Goal: Communication & Community: Answer question/provide support

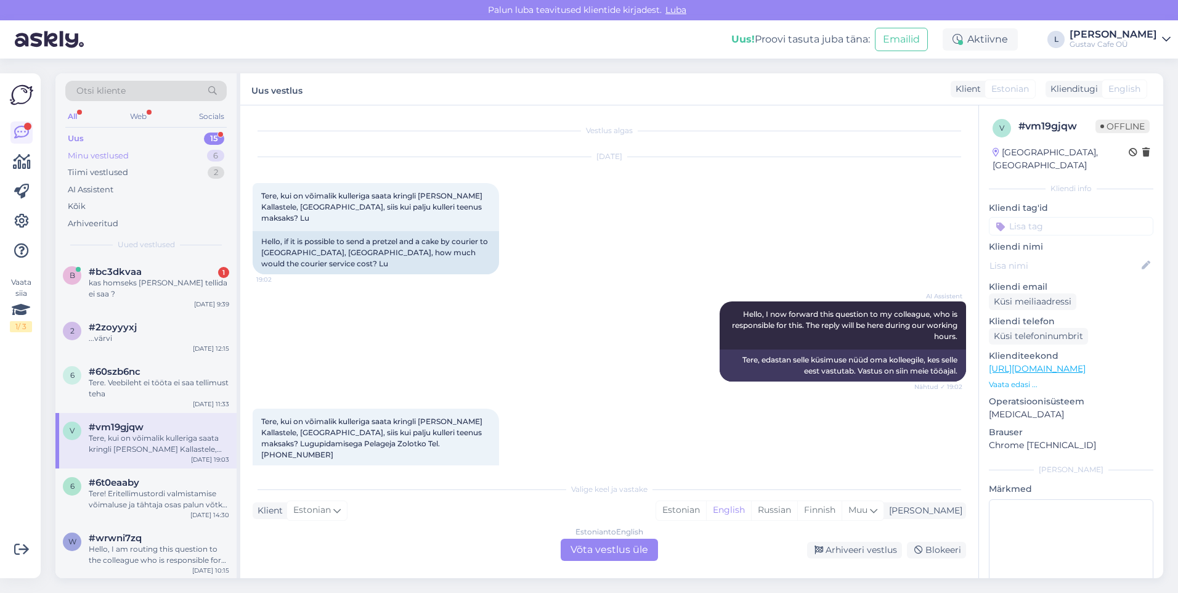
scroll to position [37, 0]
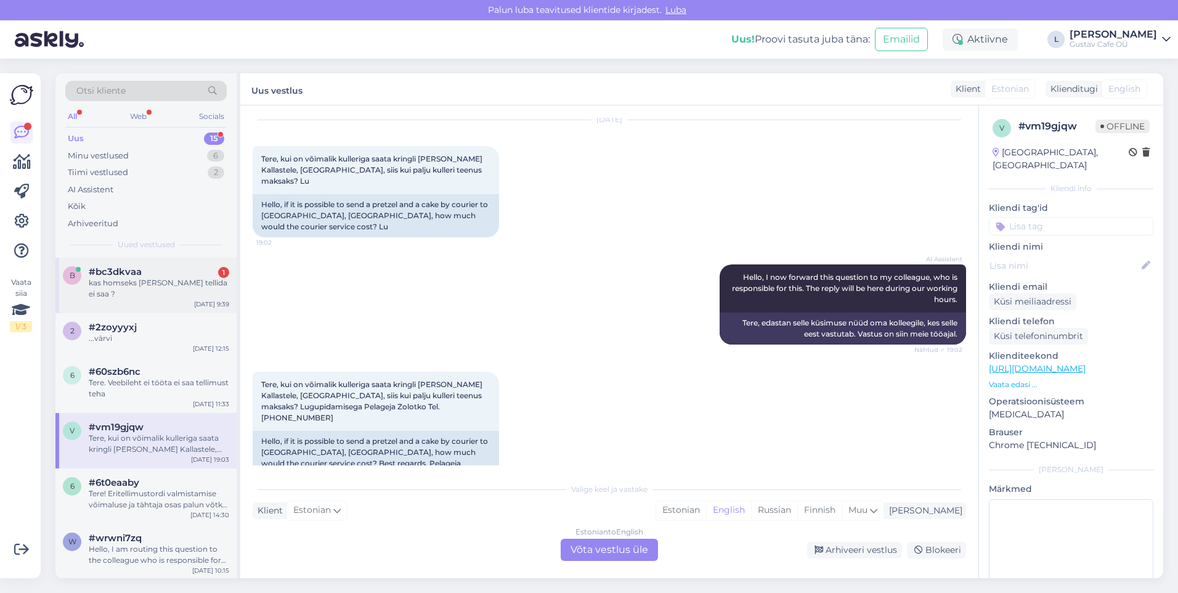
click at [135, 269] on span "#bc3dkvaa" at bounding box center [115, 271] width 53 height 11
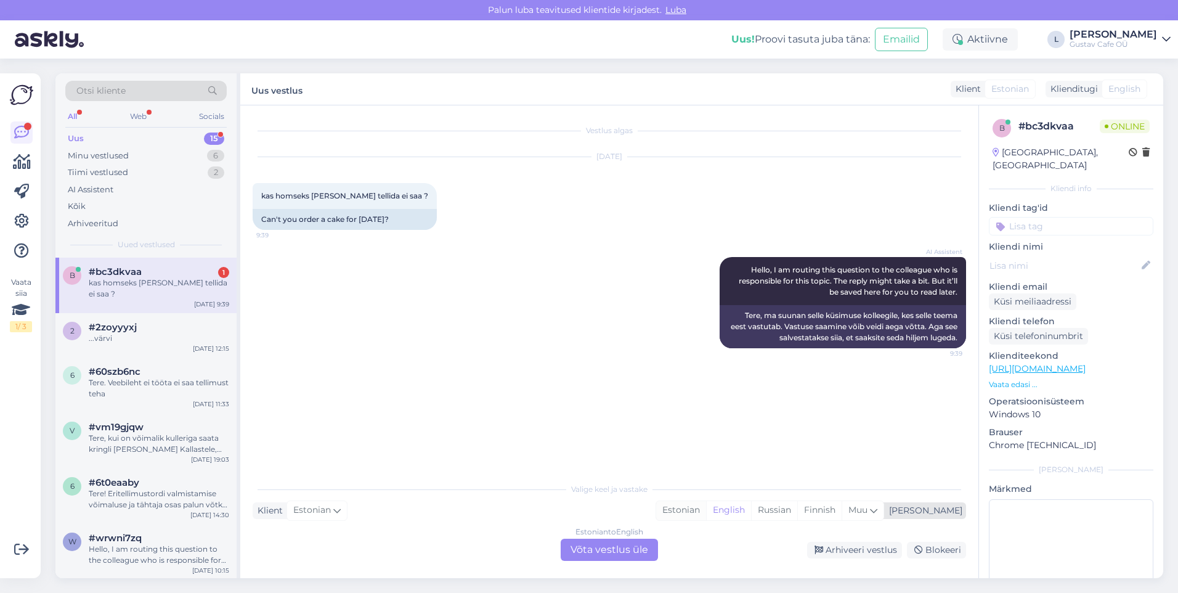
click at [706, 518] on div "Estonian" at bounding box center [681, 510] width 50 height 18
click at [646, 547] on div "Estonian to Estonian Võta vestlus üle" at bounding box center [609, 550] width 97 height 22
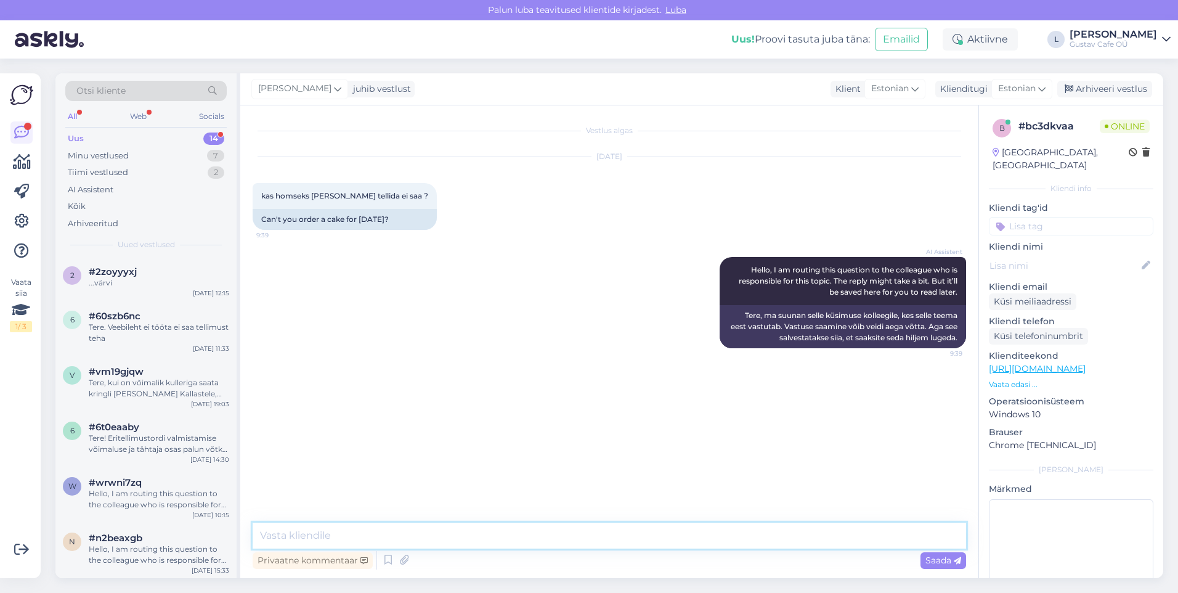
click at [522, 531] on textarea at bounding box center [610, 536] width 714 height 26
click at [369, 536] on textarea "Tere! Tänan uurimast, Te soovite [GEOGRAPHIC_DATA] või [GEOGRAPHIC_DATA] [PERSO…" at bounding box center [610, 536] width 714 height 26
type textarea "Tere! Tänan uurimast. Te soovite Tartust või [GEOGRAPHIC_DATA] [PERSON_NAME]?"
click at [924, 561] on div "Saada" at bounding box center [944, 560] width 46 height 17
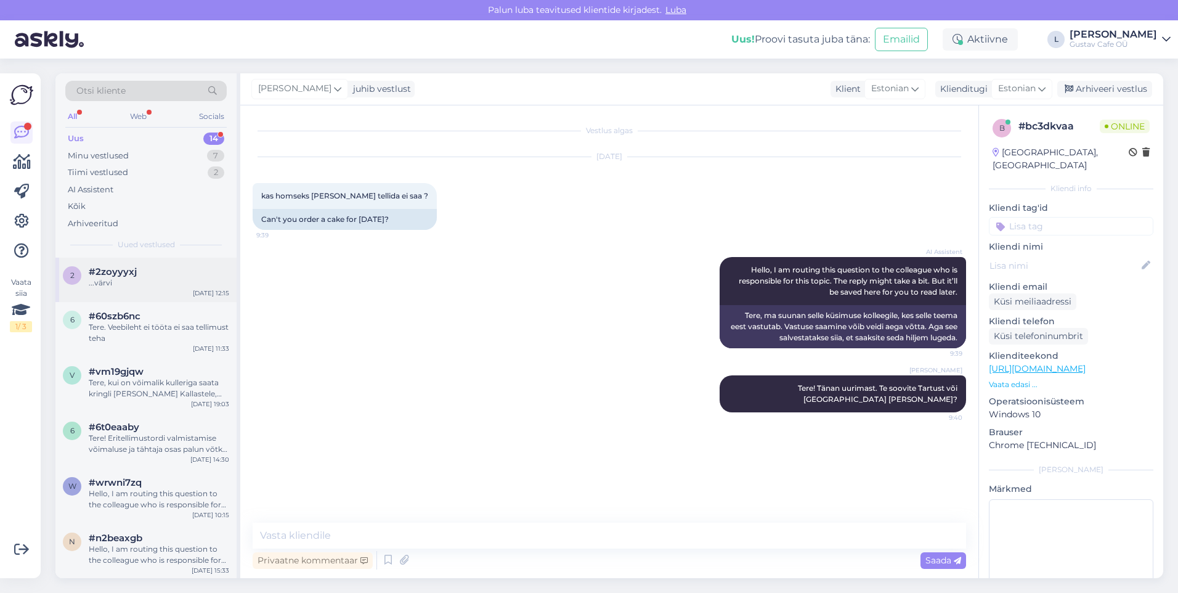
drag, startPoint x: 610, startPoint y: 308, endPoint x: 219, endPoint y: 300, distance: 390.2
click at [585, 306] on div "AI Assistent Hello, I am routing this question to the colleague who is responsi…" at bounding box center [610, 302] width 714 height 118
click at [157, 292] on div "2 #2zoyyyxj ...värvi [DATE] 12:15" at bounding box center [145, 280] width 181 height 44
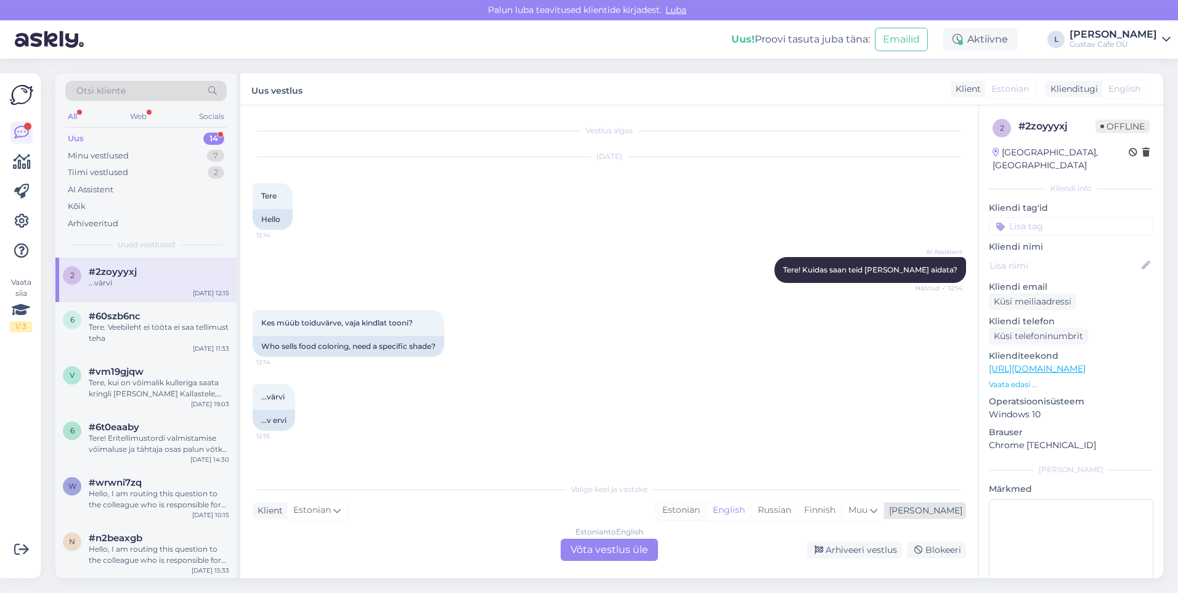
click at [706, 509] on div "Estonian" at bounding box center [681, 510] width 50 height 18
click at [642, 548] on div "Estonian to Estonian Võta vestlus üle" at bounding box center [609, 550] width 97 height 22
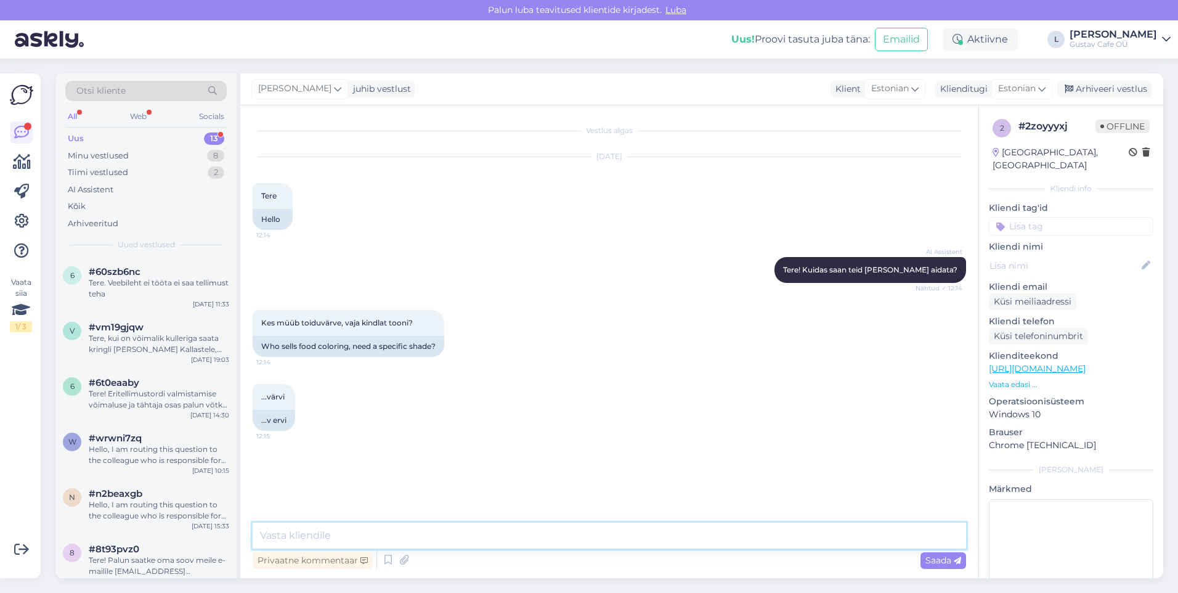
click at [465, 531] on textarea at bounding box center [610, 536] width 714 height 26
type textarea "Tervist!"
click at [1133, 82] on div "Arhiveeri vestlus" at bounding box center [1105, 89] width 95 height 17
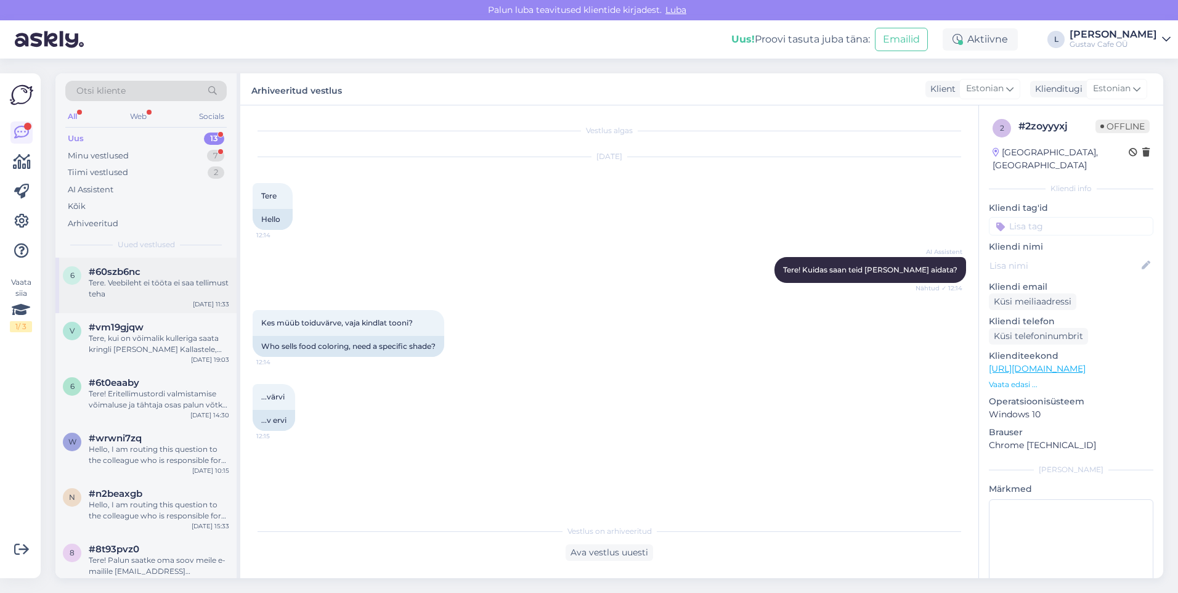
click at [128, 285] on div "Tere. Veebileht ei tööta ei saa tellimust teha" at bounding box center [159, 288] width 141 height 22
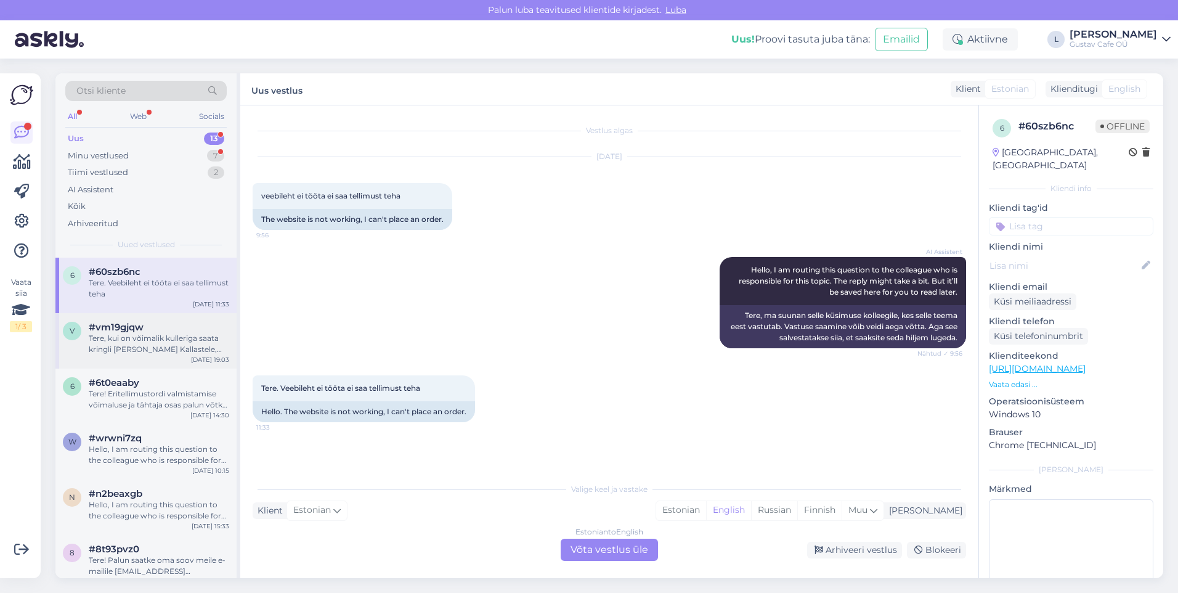
click at [144, 353] on div "Tere, kui on võimalik kulleriga saata kringli [PERSON_NAME] Kallastele, [GEOGRA…" at bounding box center [159, 344] width 141 height 22
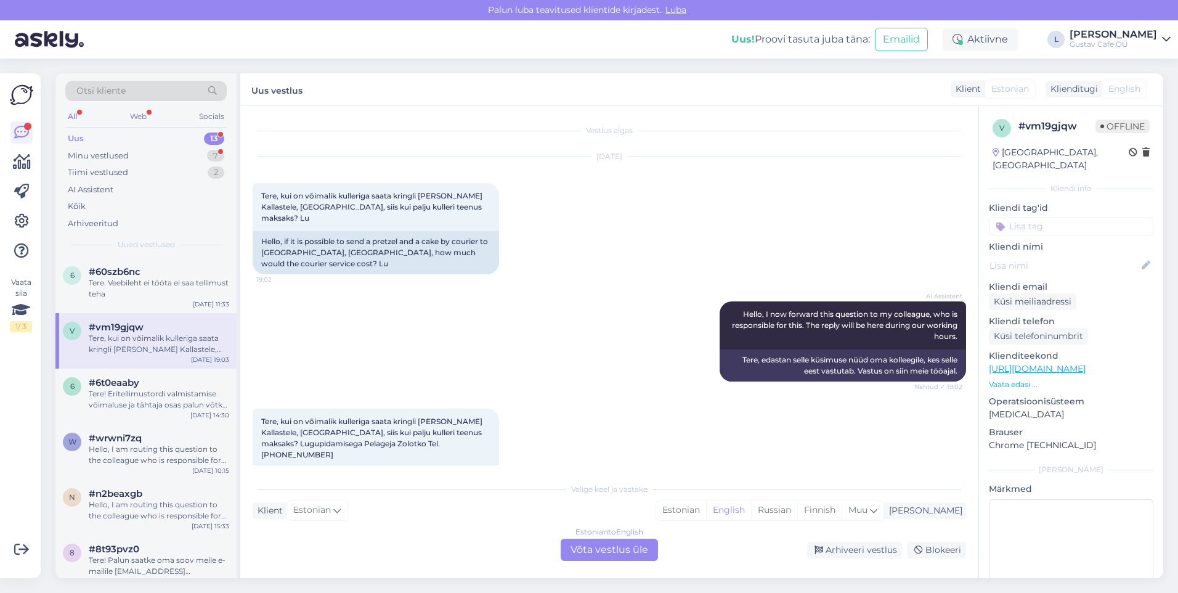
scroll to position [37, 0]
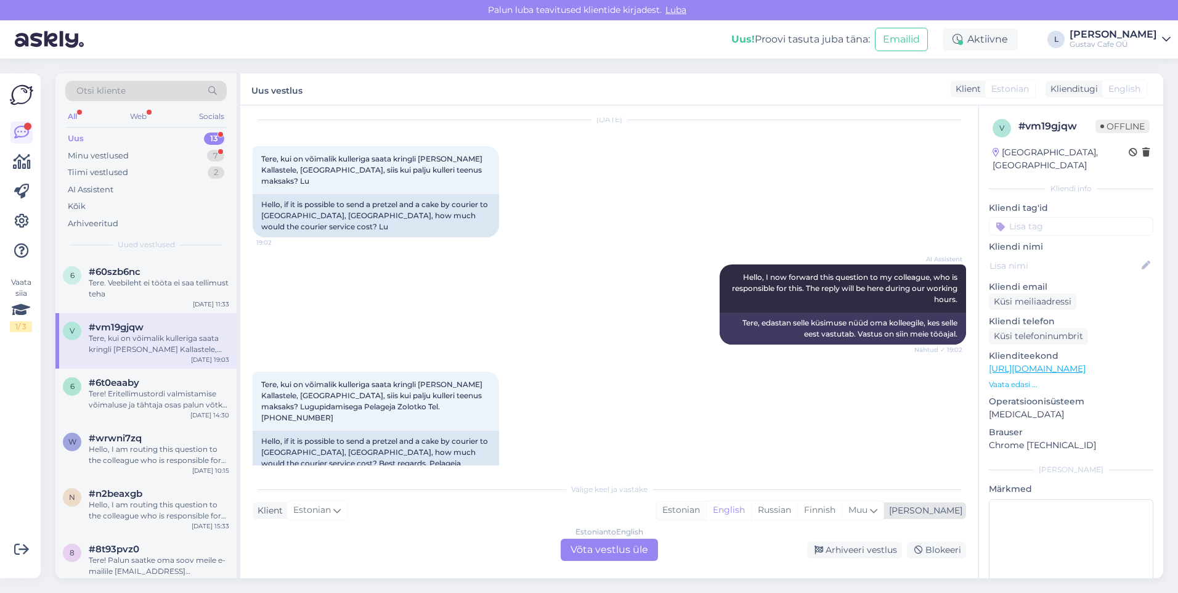
click at [706, 507] on div "Estonian" at bounding box center [681, 510] width 50 height 18
click at [631, 550] on div "Estonian to Estonian Võta vestlus üle" at bounding box center [609, 550] width 97 height 22
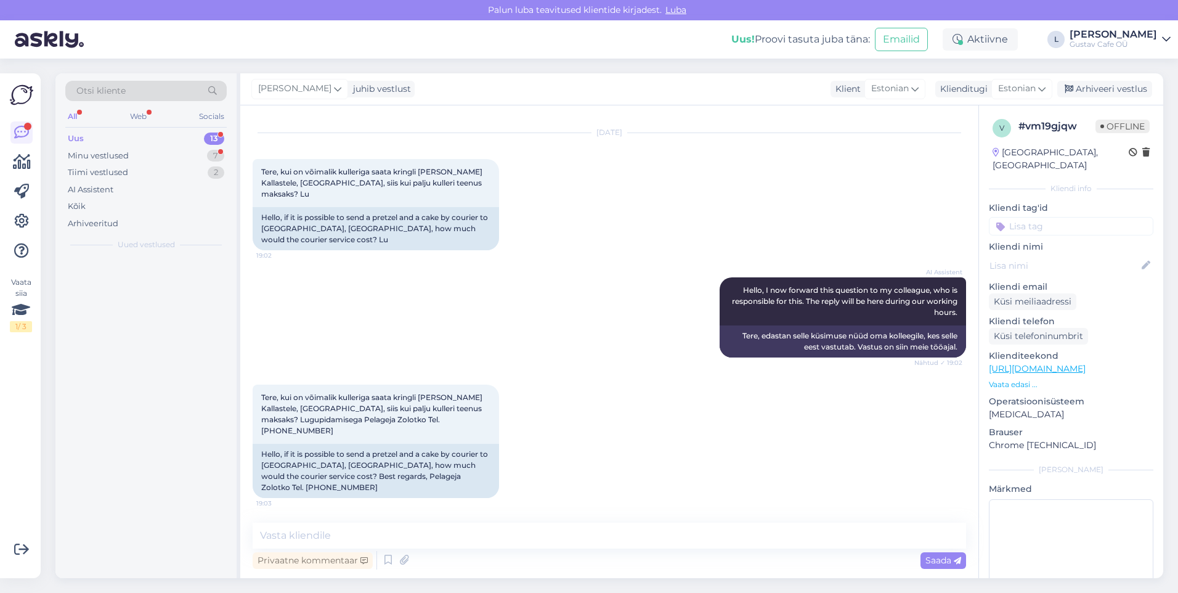
scroll to position [0, 0]
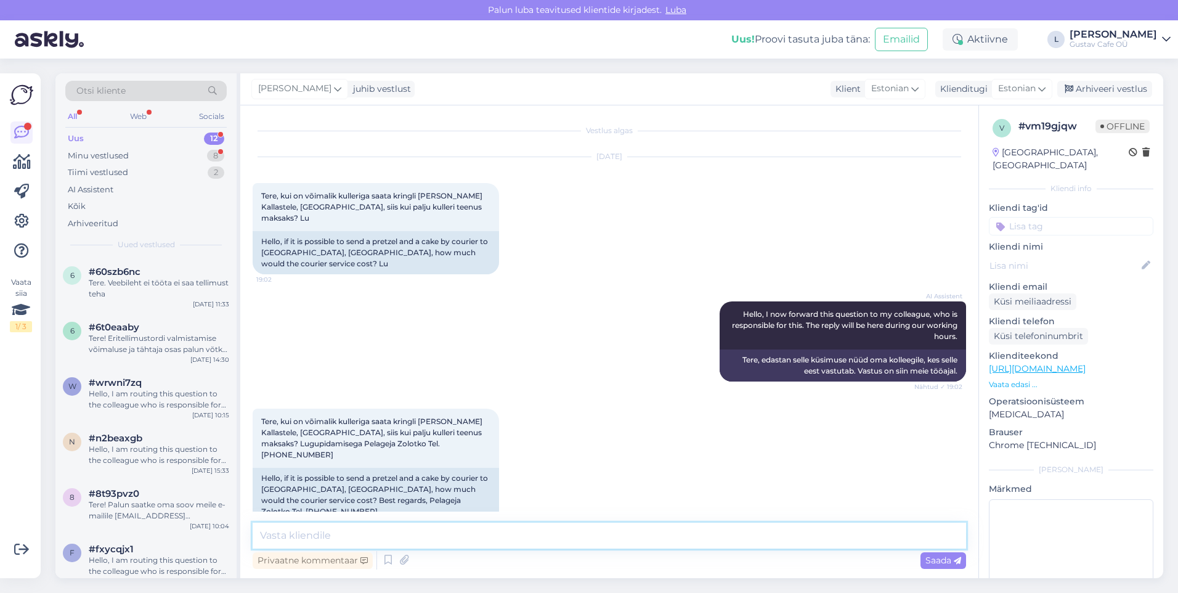
click at [559, 537] on textarea at bounding box center [610, 536] width 714 height 26
click at [571, 538] on textarea "Tervist! Mis kuupäevaks ning kellaajaks te sooviksite?" at bounding box center [610, 536] width 714 height 26
paste textarea "Transpordihind on 0,79 EUR/km (arvestame transpordiga edasi-tagasi meie tehases…"
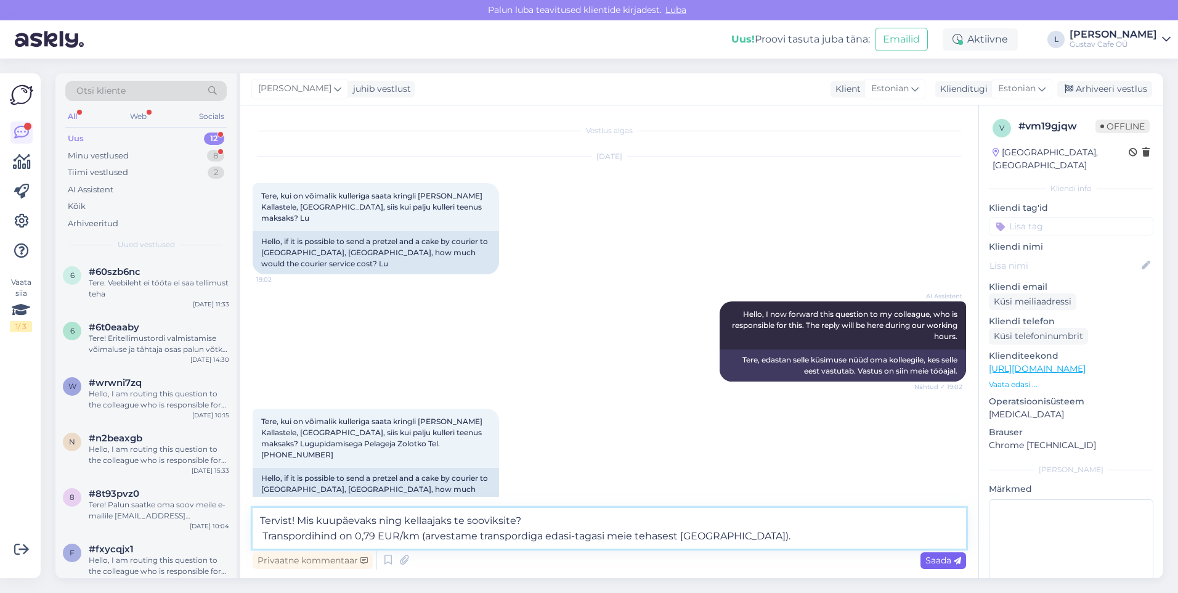
type textarea "Tervist! Mis kuupäevaks ning kellaajaks te sooviksite? Transpordihind on 0,79 E…"
click at [953, 556] on span "Saada" at bounding box center [944, 560] width 36 height 11
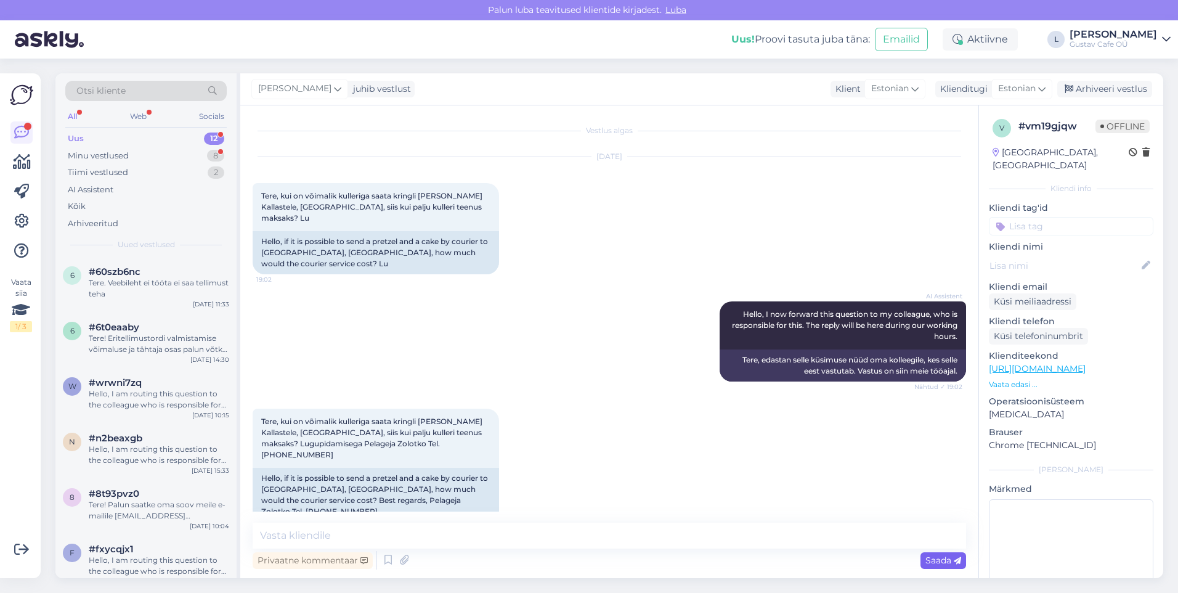
scroll to position [92, 0]
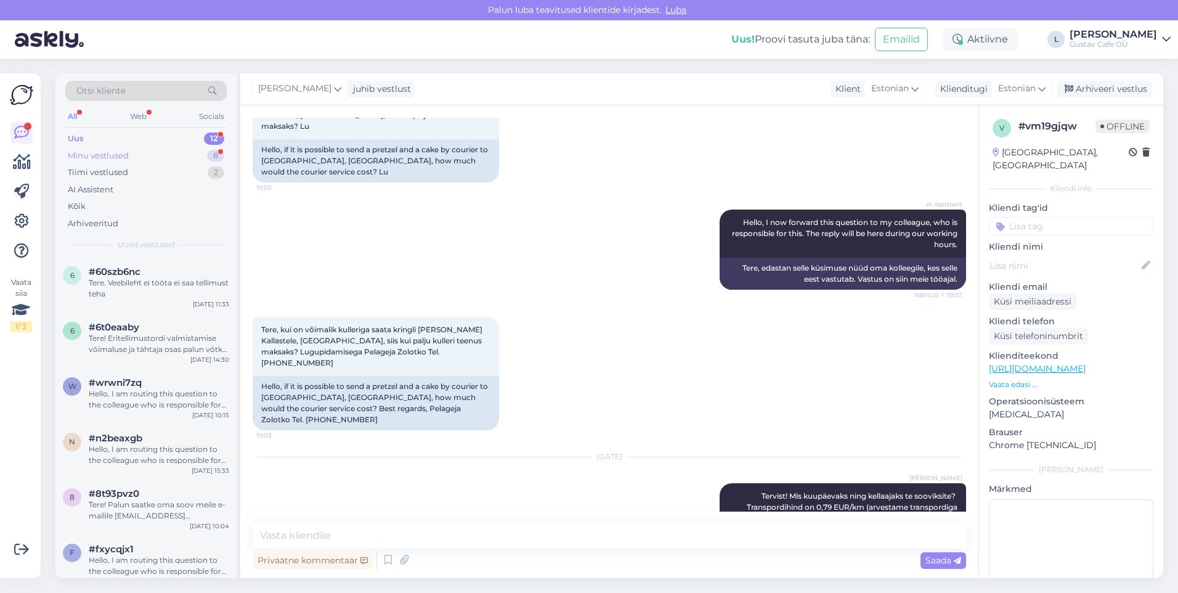
click at [136, 157] on div "Minu vestlused 8" at bounding box center [145, 155] width 161 height 17
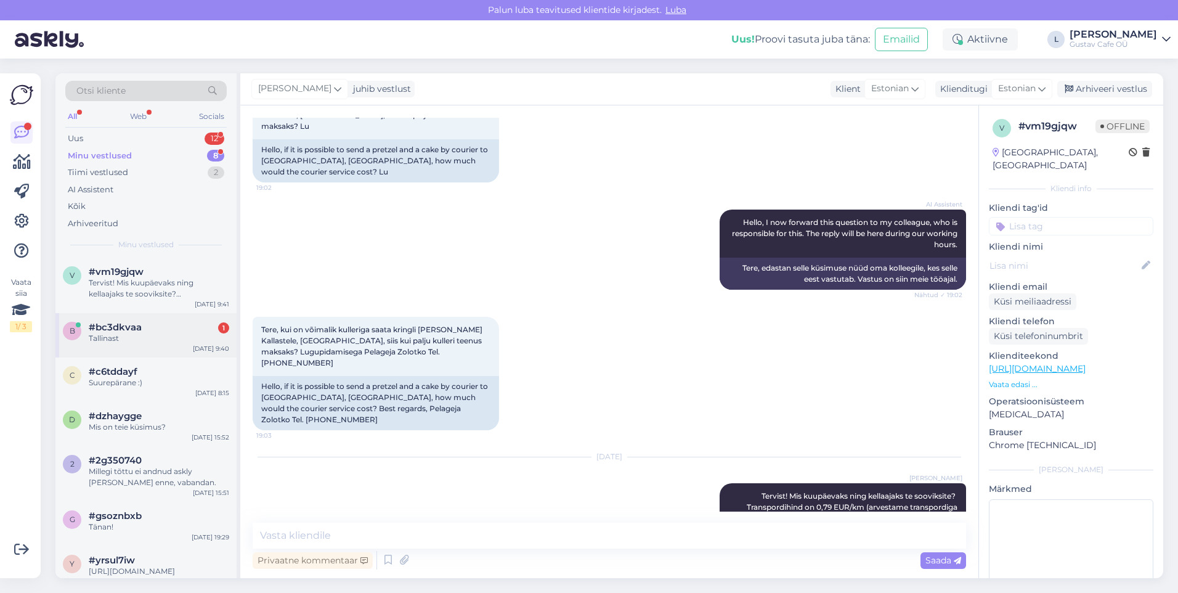
click at [150, 339] on div "Tallinast" at bounding box center [159, 338] width 141 height 11
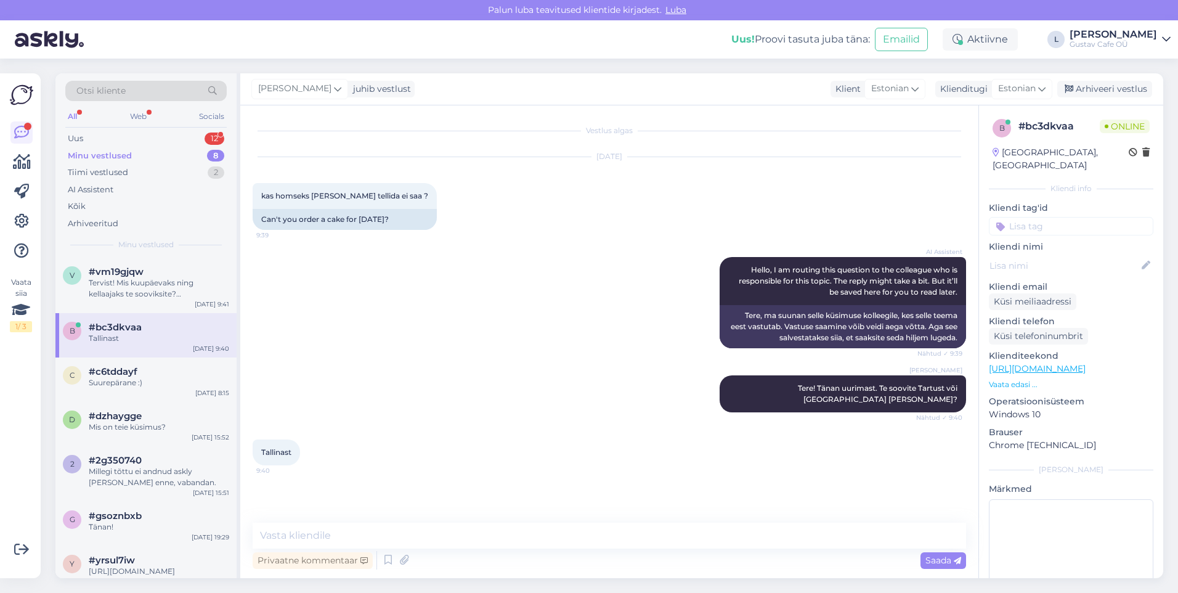
scroll to position [0, 0]
click at [463, 555] on div "Privaatne kommentaar Saada" at bounding box center [610, 560] width 714 height 23
click at [449, 540] on textarea at bounding box center [610, 536] width 714 height 26
type textarea "Kahjuks enam pole võimalik, vabandan."
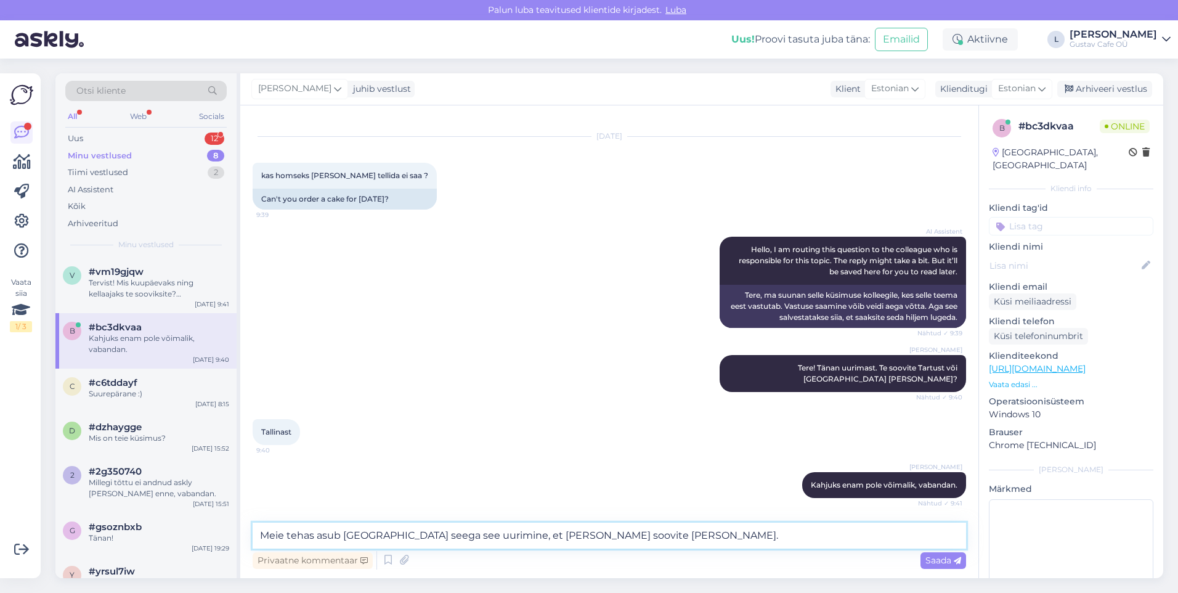
type textarea "Meie tehas asub [GEOGRAPHIC_DATA] seega see uurimine, et [PERSON_NAME] soovite …"
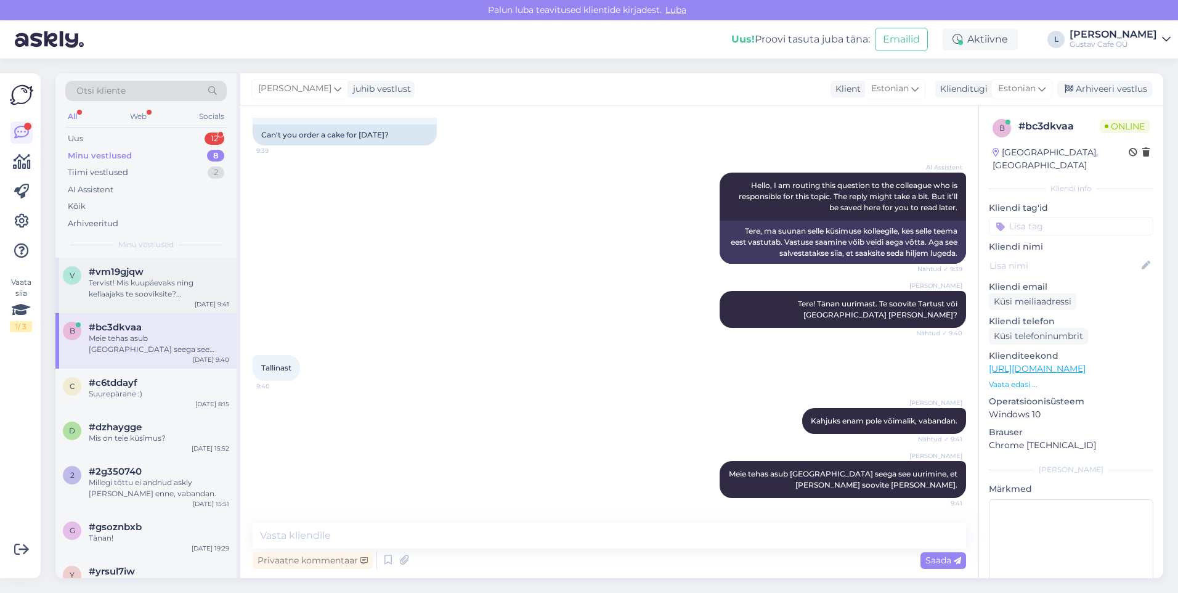
click at [124, 284] on div "Tervist! Mis kuupäevaks ning kellaajaks te sooviksite? Transpordihind on 0,79 E…" at bounding box center [159, 288] width 141 height 22
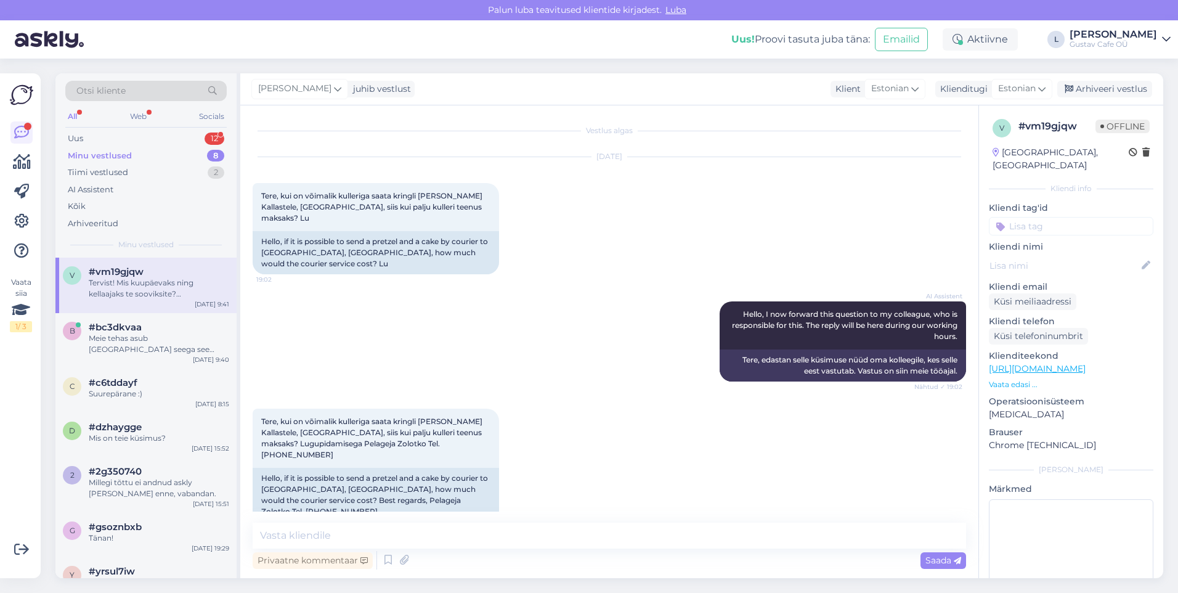
scroll to position [92, 0]
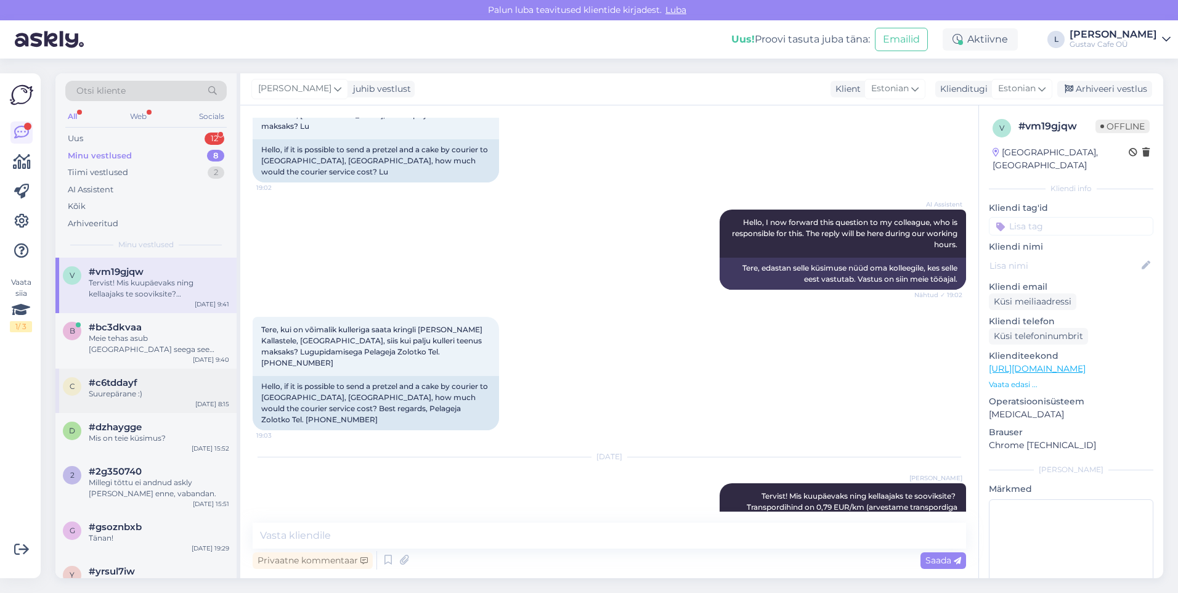
click at [121, 396] on div "Suurepärane :)" at bounding box center [159, 393] width 141 height 11
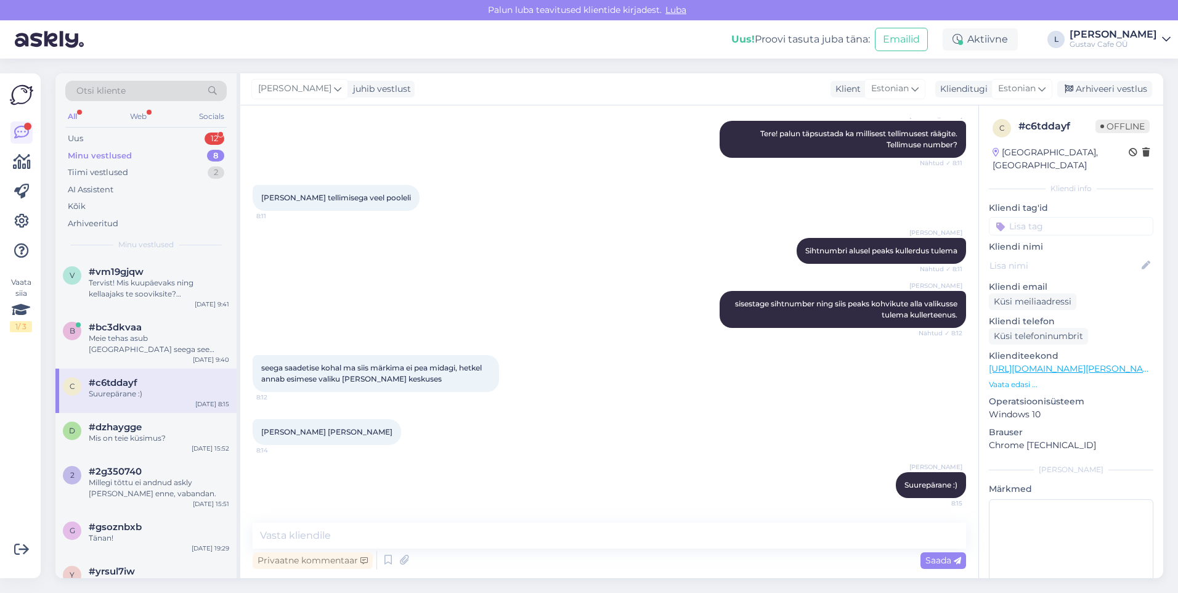
click at [655, 438] on div "[PERSON_NAME] [PERSON_NAME] 8:14" at bounding box center [610, 432] width 714 height 53
click at [1122, 89] on div "Arhiveeri vestlus" at bounding box center [1105, 89] width 95 height 17
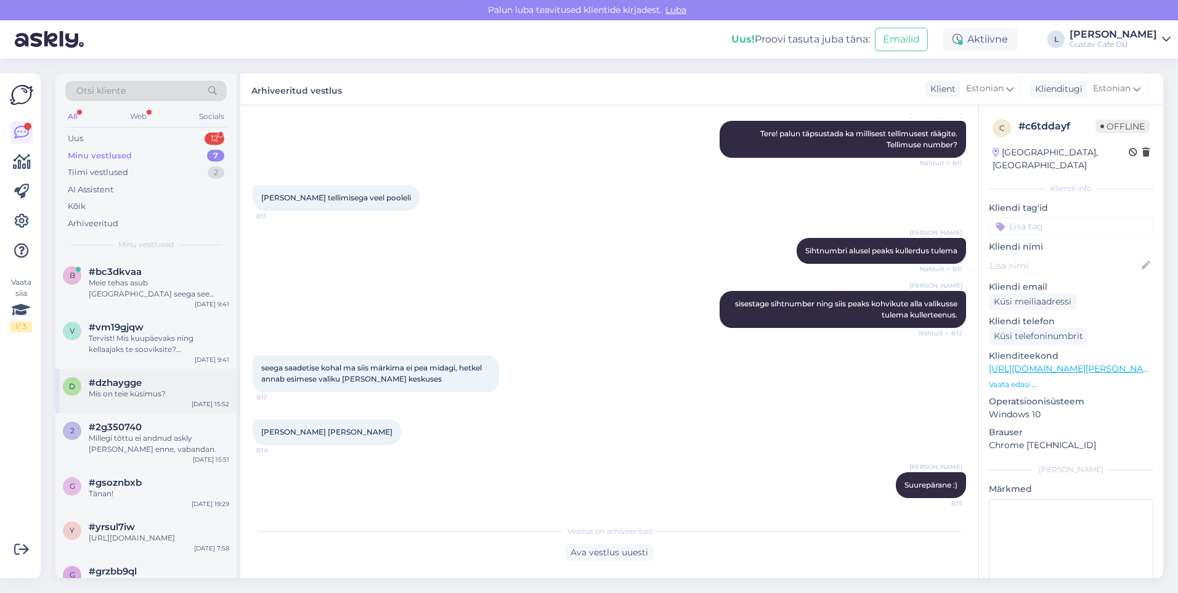
click at [200, 386] on div "#dzhaygge" at bounding box center [159, 382] width 141 height 11
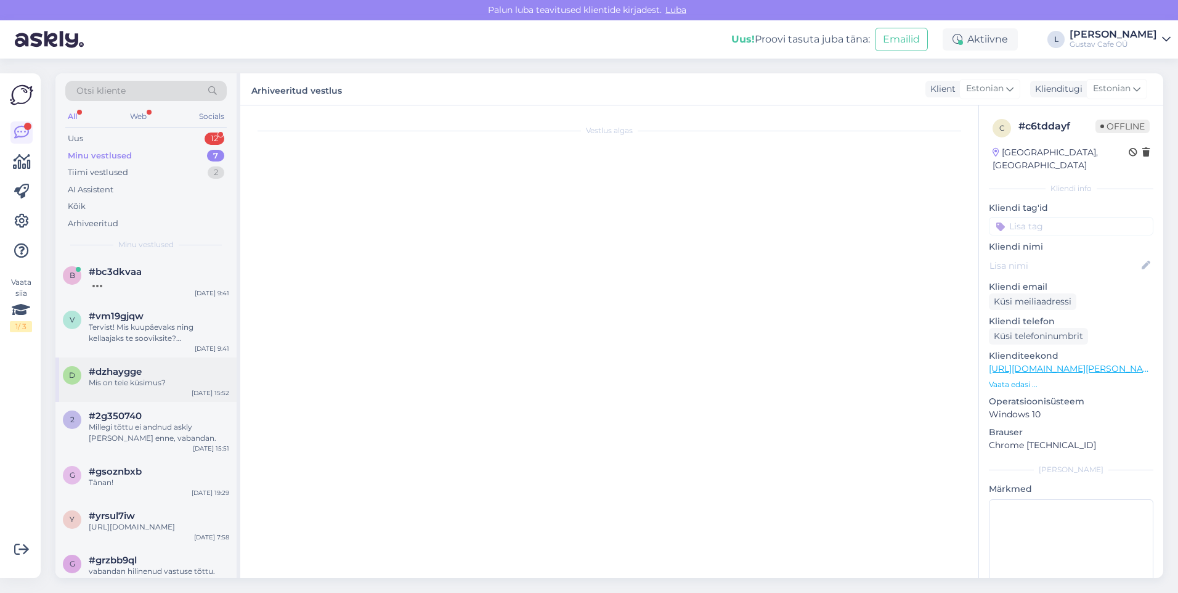
scroll to position [94, 0]
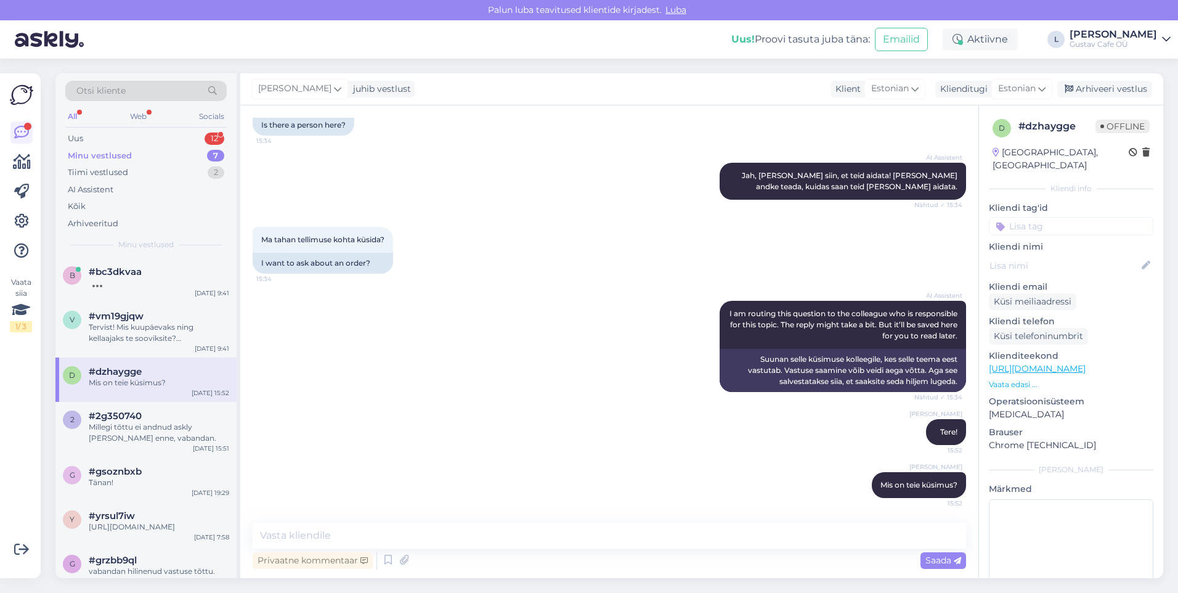
click at [637, 442] on div "[PERSON_NAME]! 15:52" at bounding box center [610, 432] width 714 height 53
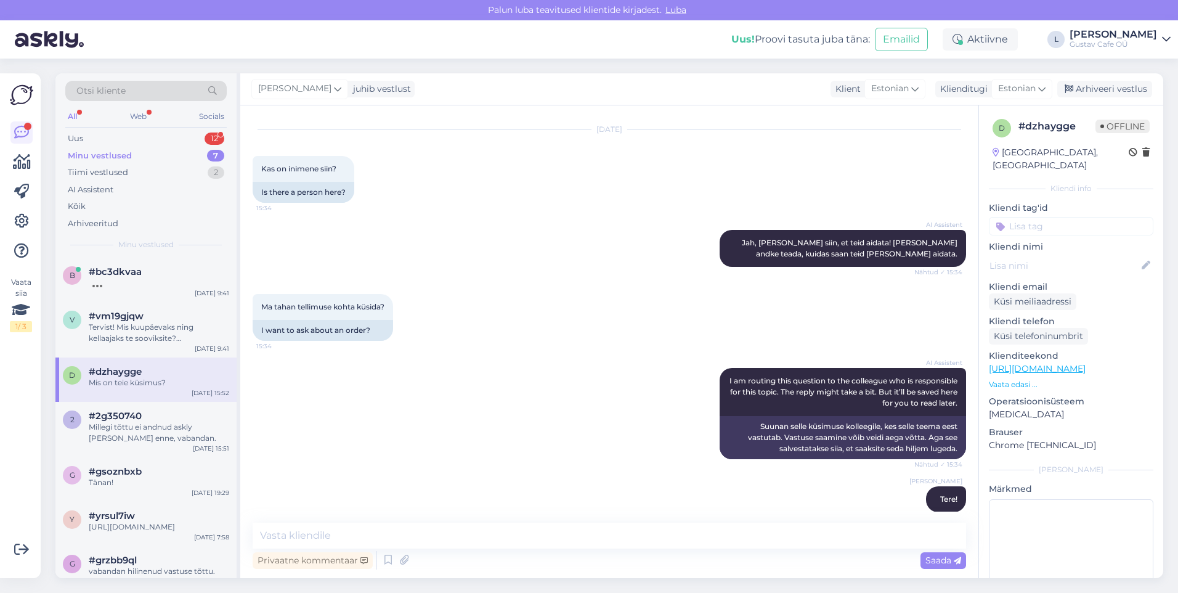
scroll to position [0, 0]
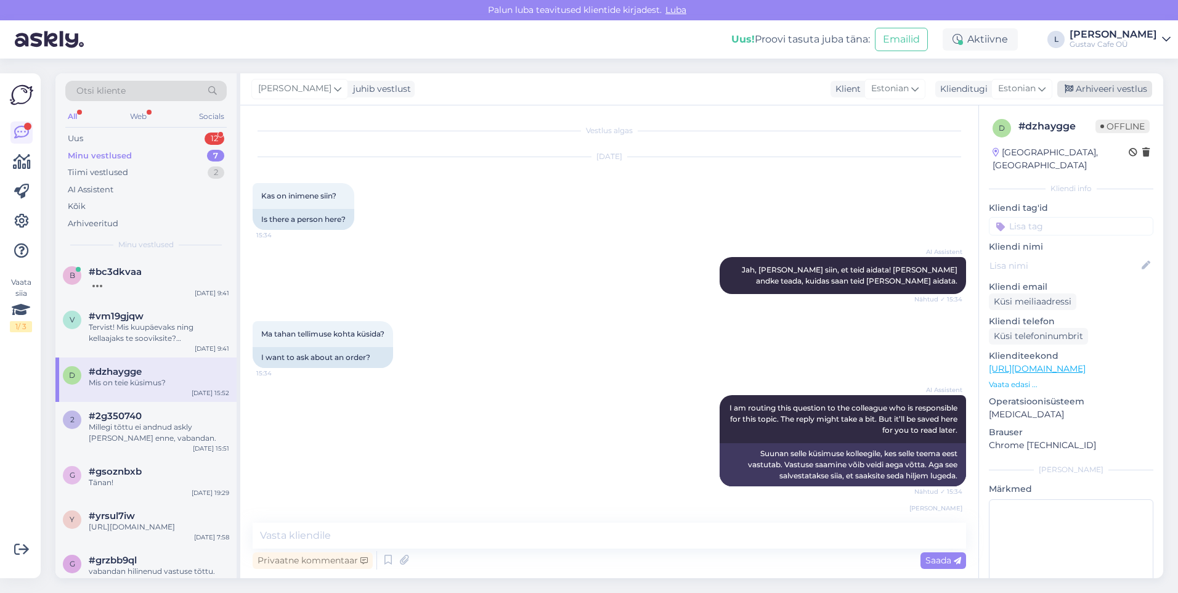
click at [1126, 89] on div "Arhiveeri vestlus" at bounding box center [1105, 89] width 95 height 17
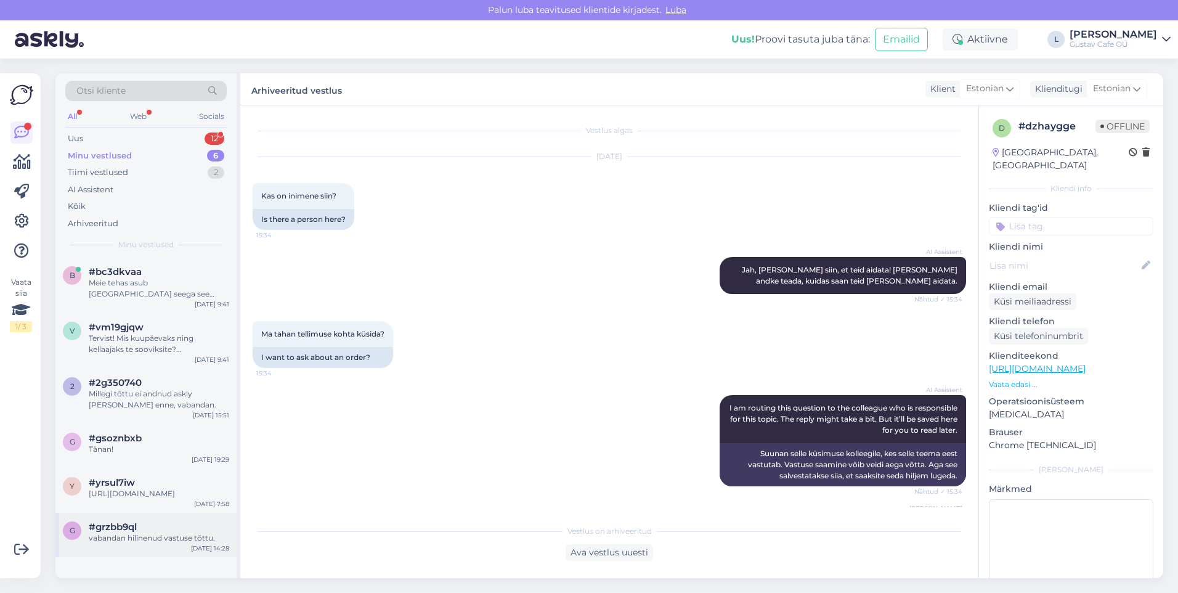
drag, startPoint x: 158, startPoint y: 540, endPoint x: 165, endPoint y: 540, distance: 6.8
click at [160, 540] on div "g #grzbb9ql vabandan hilinenud vastuse tõttu. [DATE] 14:28" at bounding box center [145, 535] width 181 height 44
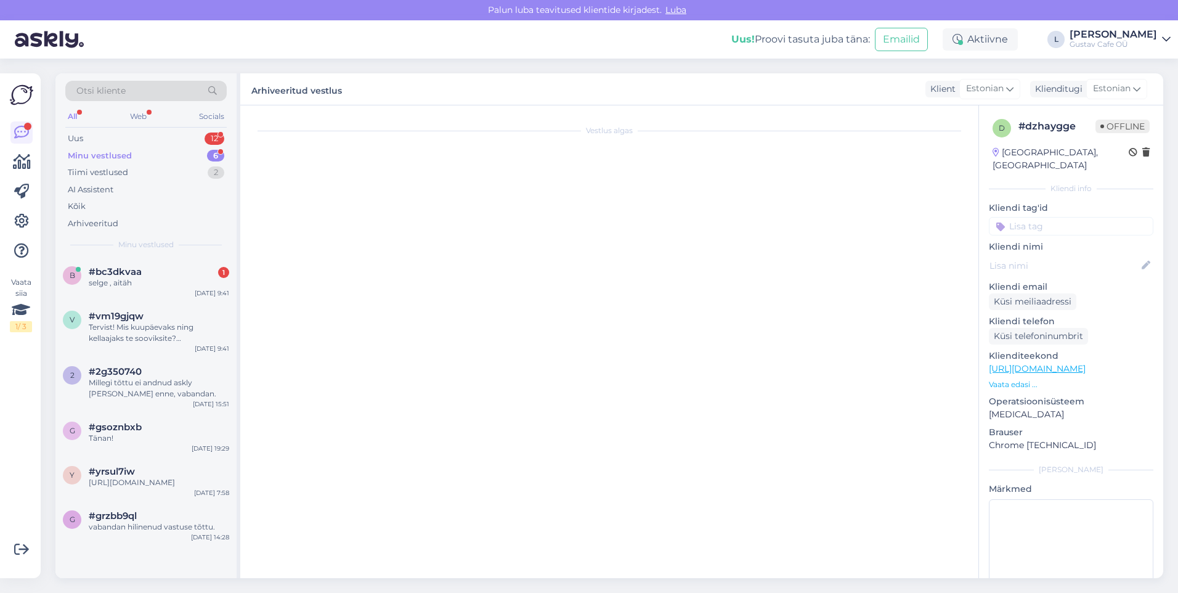
scroll to position [179, 0]
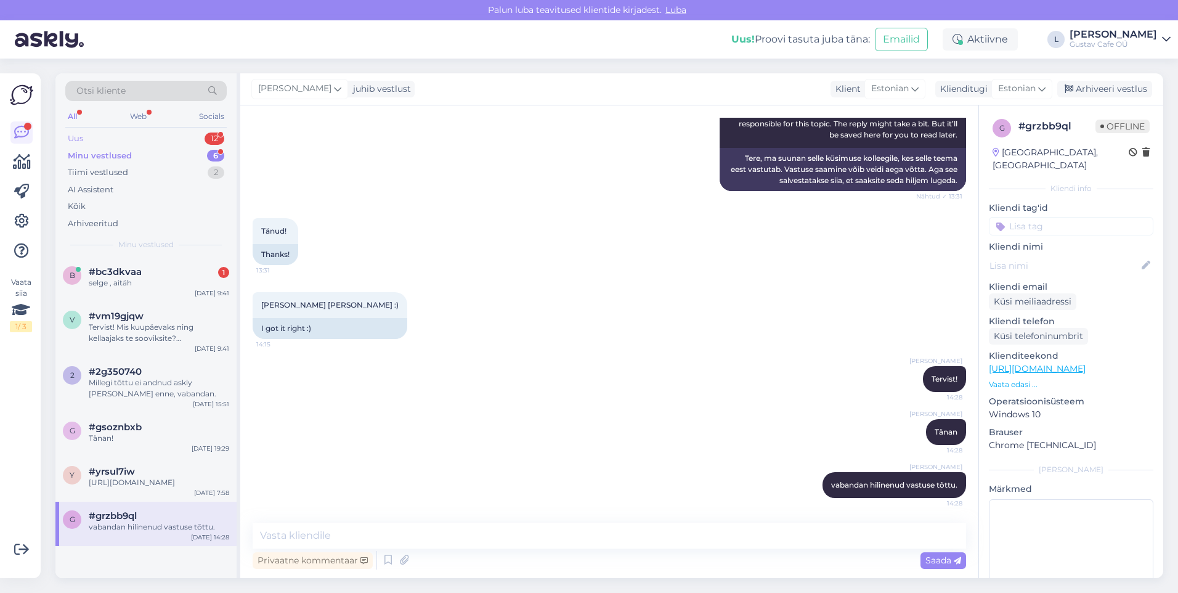
click at [132, 137] on div "Uus 12" at bounding box center [145, 138] width 161 height 17
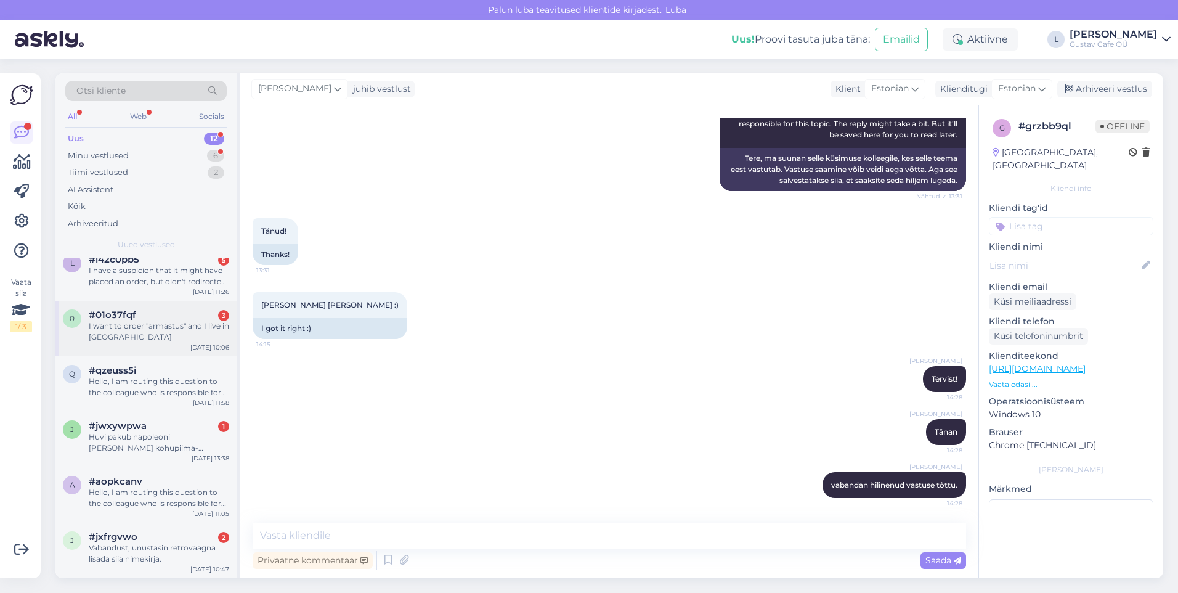
scroll to position [37, 0]
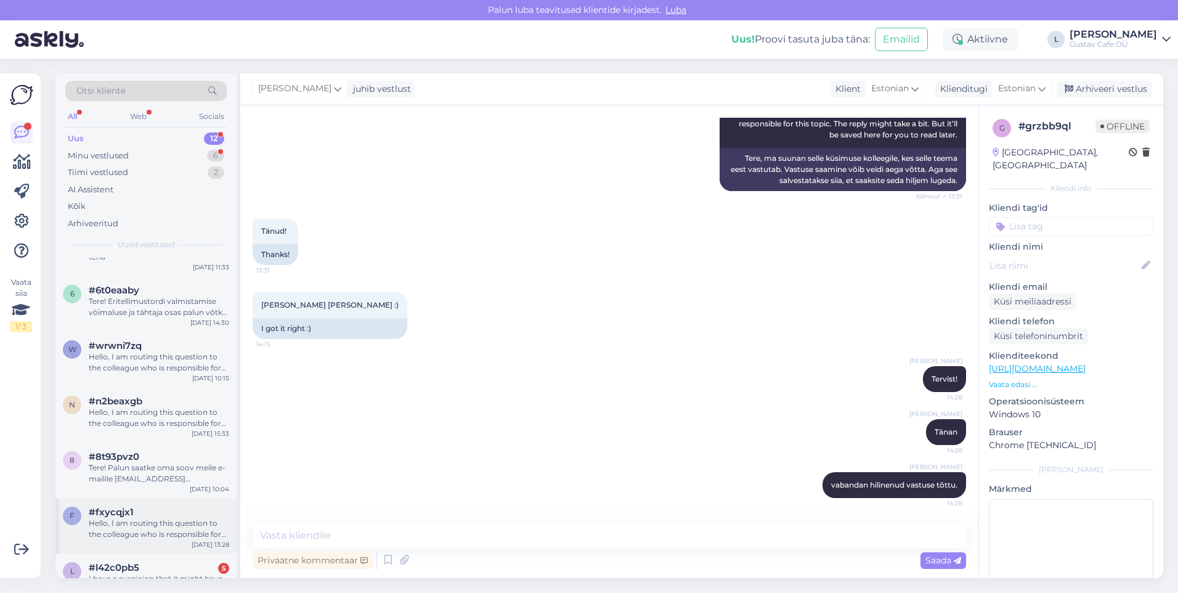
click at [175, 511] on div "#fxycqjx1" at bounding box center [159, 512] width 141 height 11
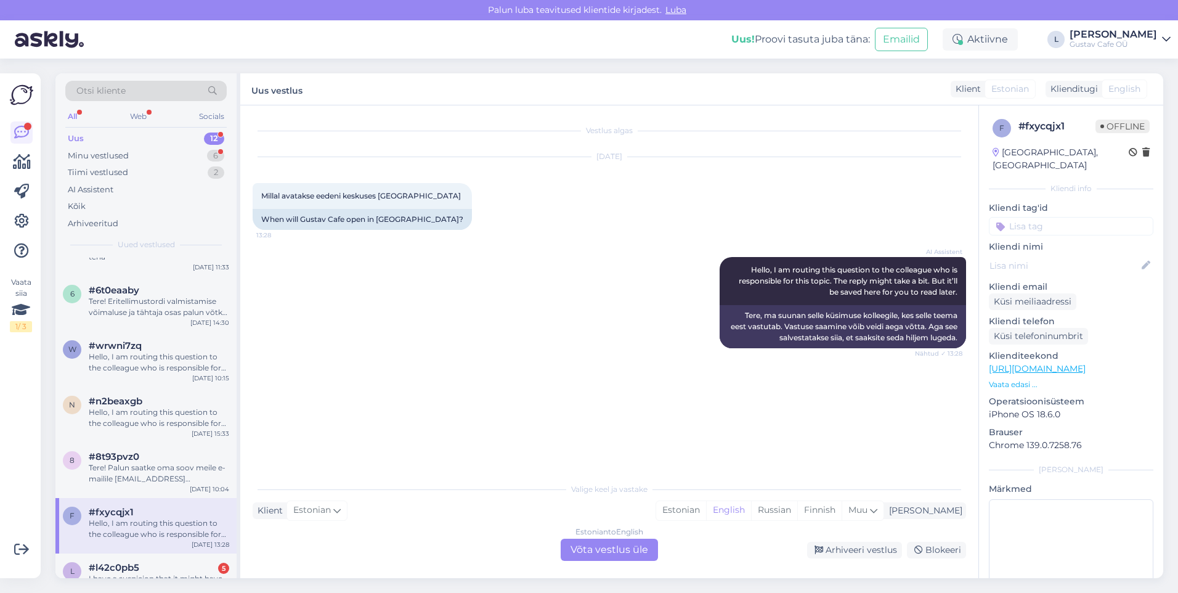
scroll to position [0, 0]
click at [169, 482] on div "Tere! Palun saatke oma soov meile e-mailile [EMAIL_ADDRESS][DOMAIN_NAME]. Seal …" at bounding box center [159, 473] width 141 height 22
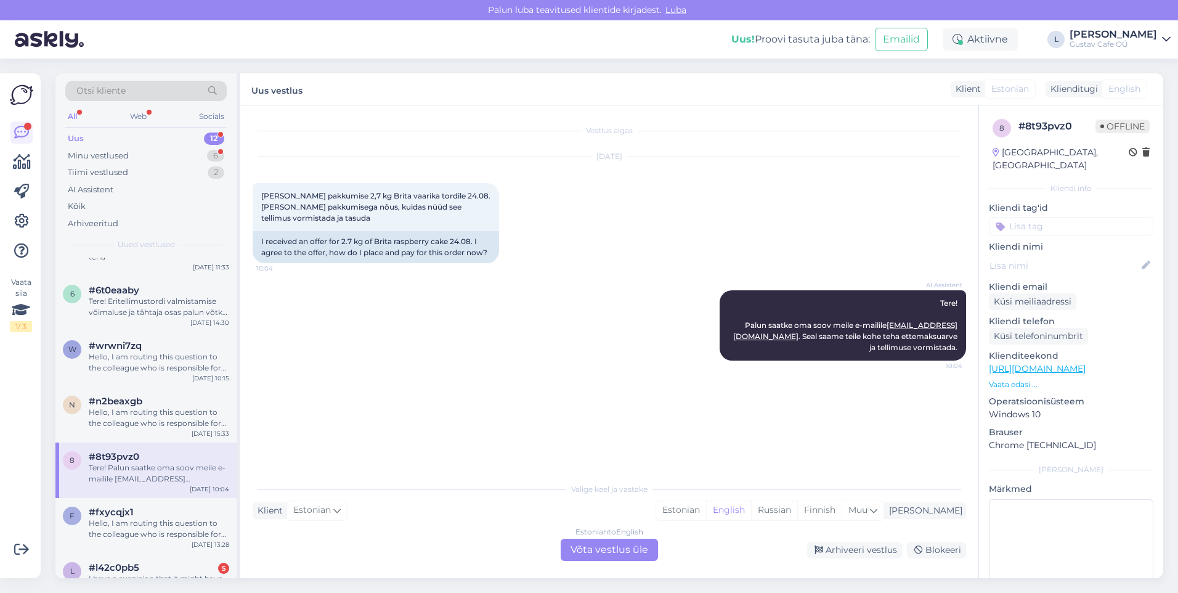
click at [494, 391] on div "Vestlus algas [DATE] [PERSON_NAME] pakkumise 2,7 kg Brita vaarika tordile 24.08…" at bounding box center [615, 292] width 725 height 348
drag, startPoint x: 859, startPoint y: 557, endPoint x: 708, endPoint y: 567, distance: 151.4
click at [859, 556] on div "Arhiveeri vestlus" at bounding box center [854, 550] width 95 height 17
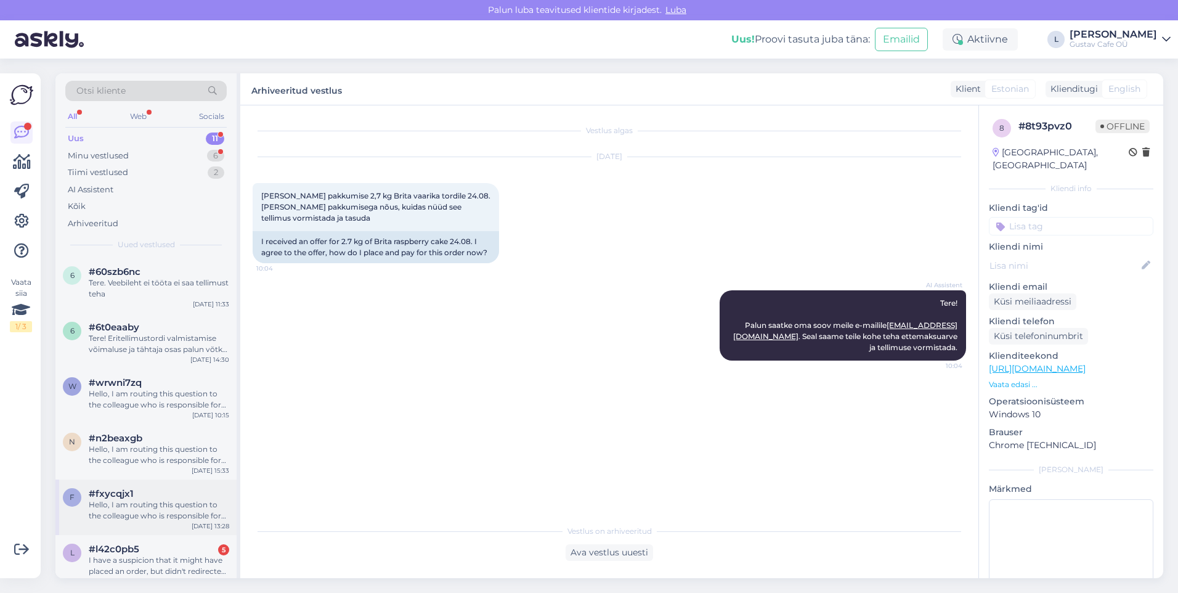
click at [149, 514] on div "Hello, I am routing this question to the colleague who is responsible for this …" at bounding box center [159, 510] width 141 height 22
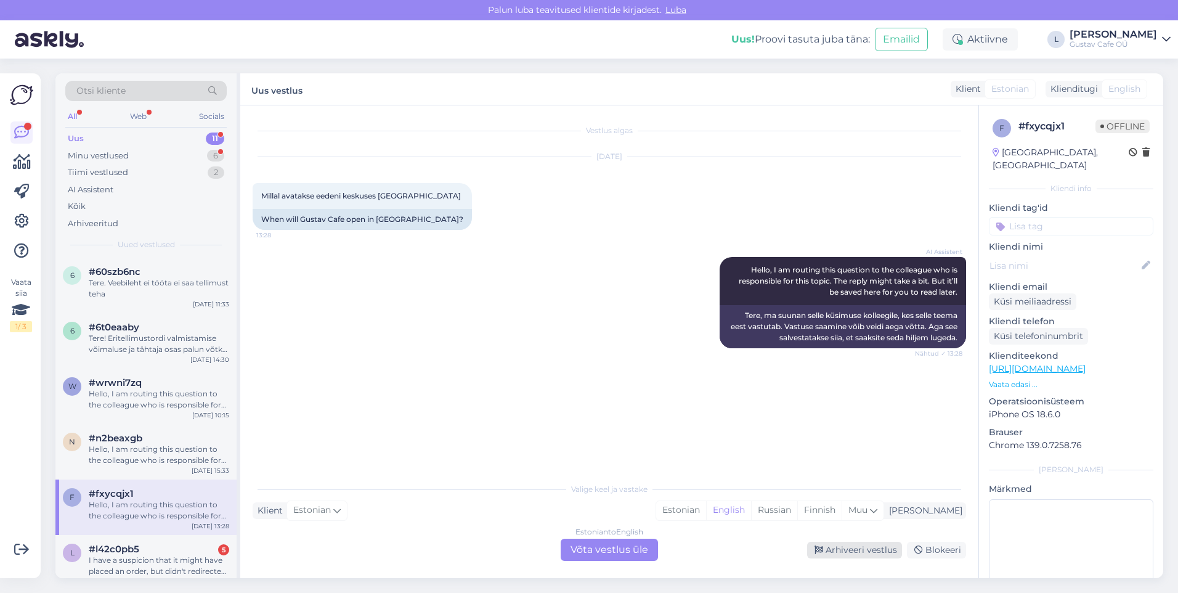
click at [852, 552] on div "Arhiveeri vestlus" at bounding box center [854, 550] width 95 height 17
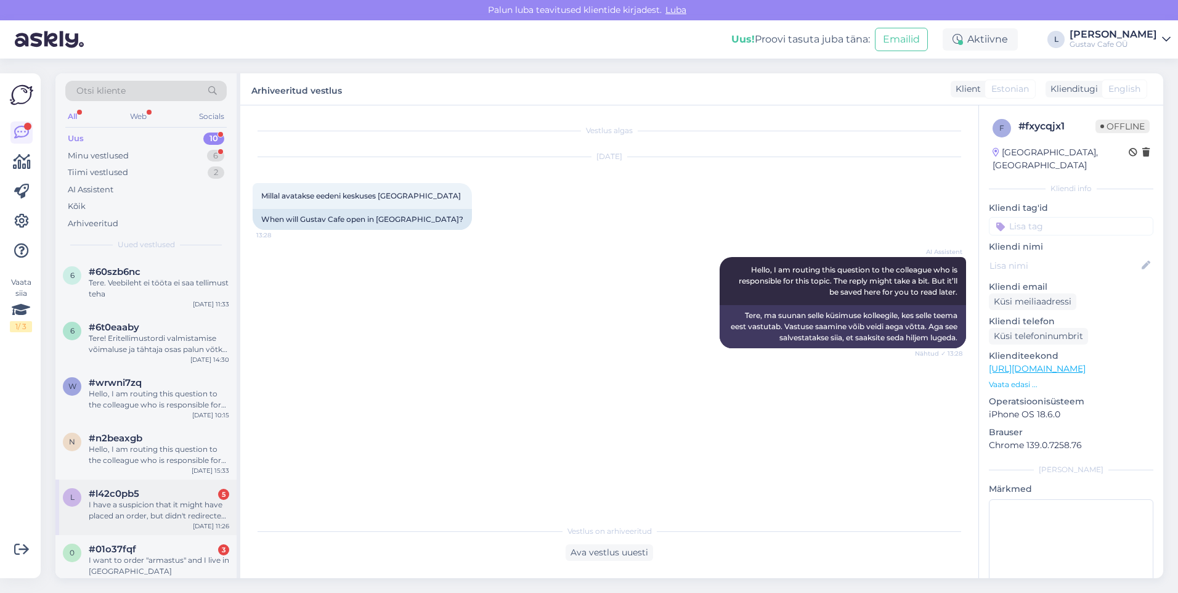
click at [194, 521] on div "I have a suspicion that it might have placed an order, but didn't redirected me…" at bounding box center [159, 510] width 141 height 22
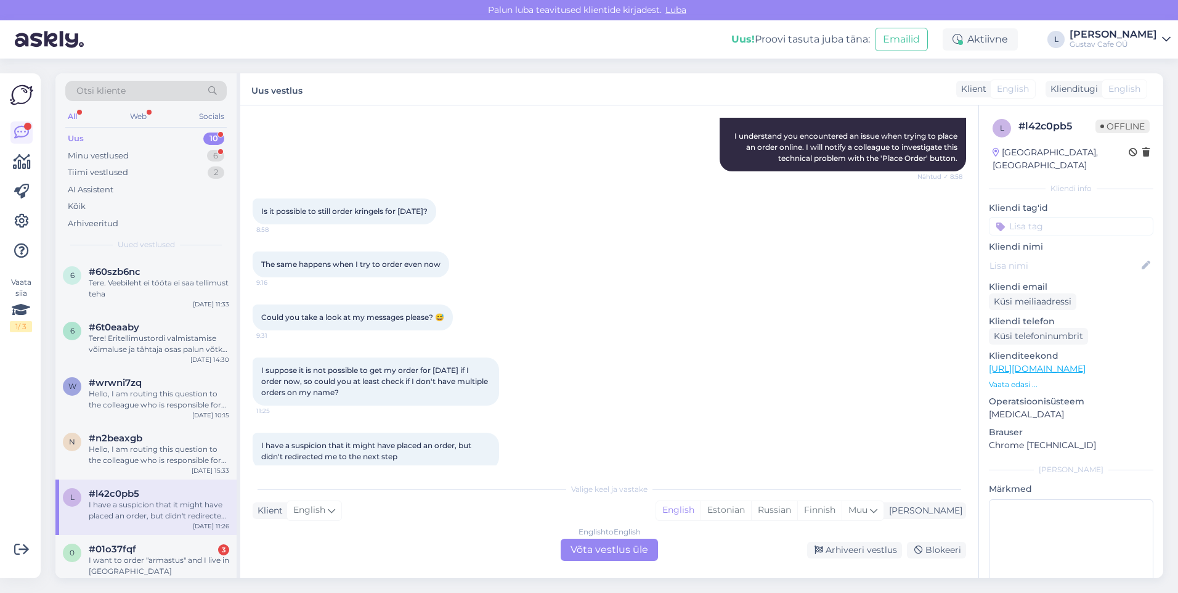
scroll to position [175, 0]
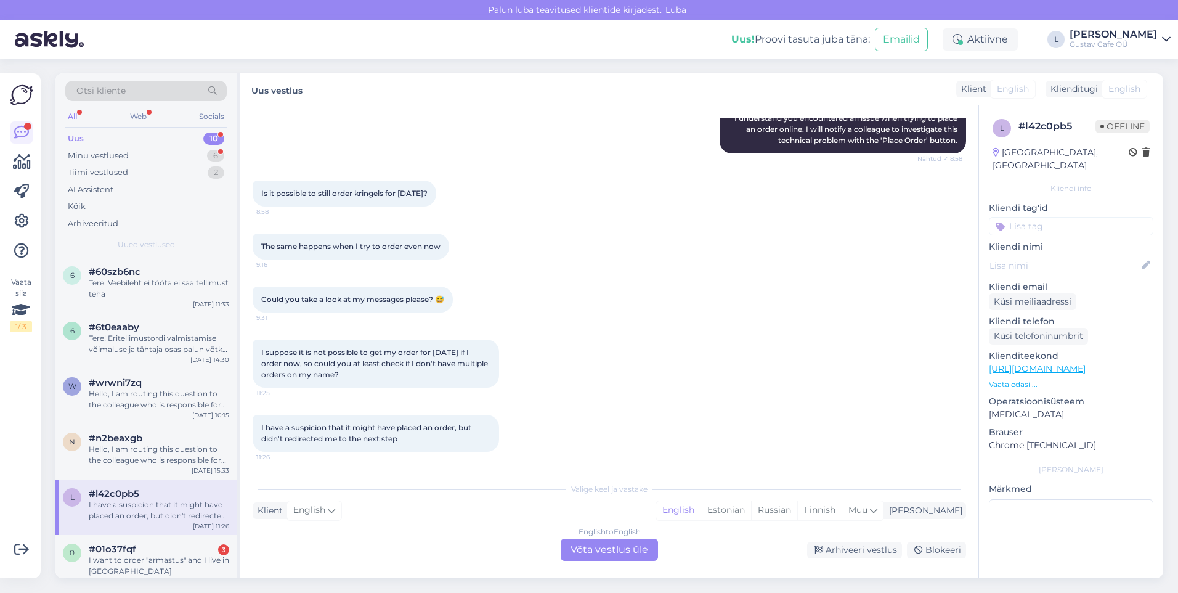
click at [646, 388] on div "I suppose it is not possible to get my order for [DATE] if I order now, so coul…" at bounding box center [610, 363] width 714 height 75
click at [860, 549] on div "Arhiveeri vestlus" at bounding box center [854, 550] width 95 height 17
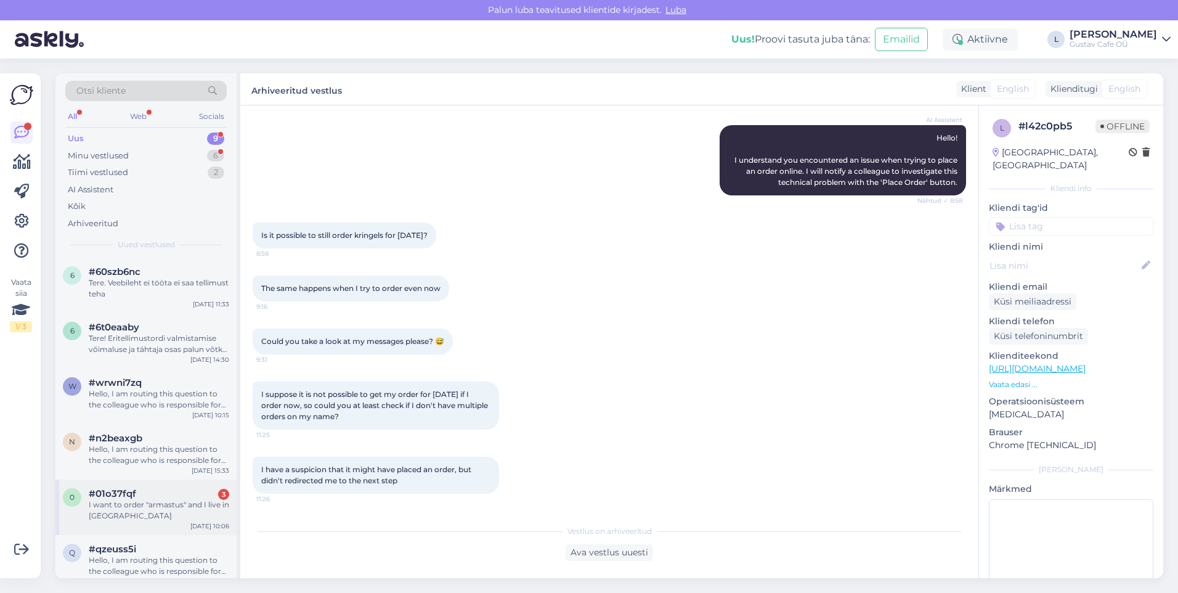
click at [167, 499] on div "#01o37fqf 3" at bounding box center [159, 493] width 141 height 11
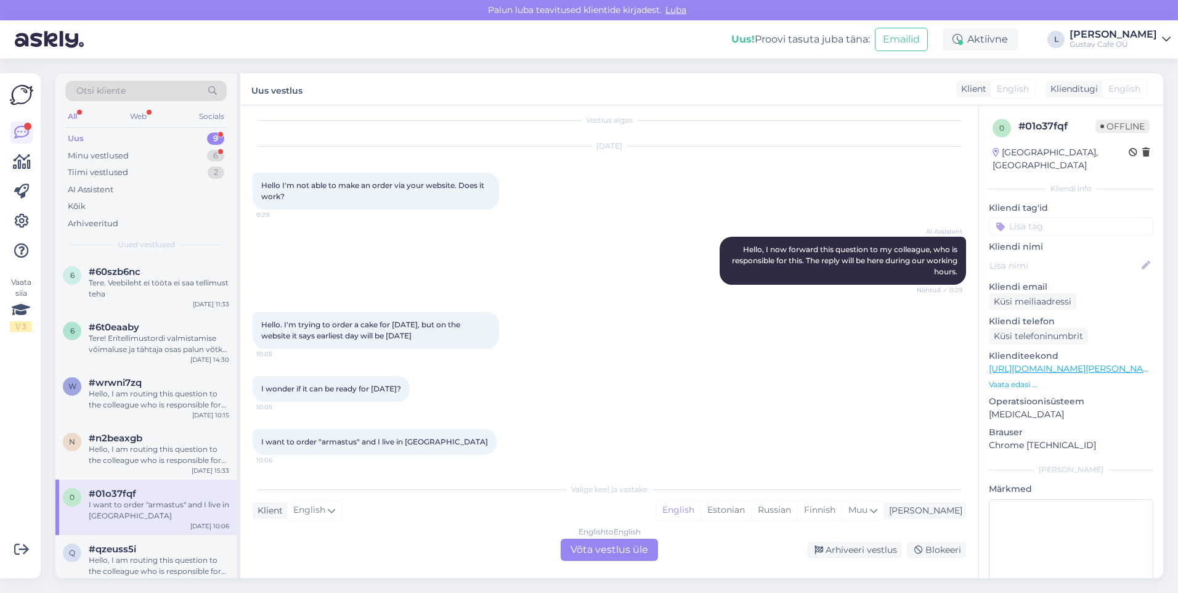
scroll to position [14, 0]
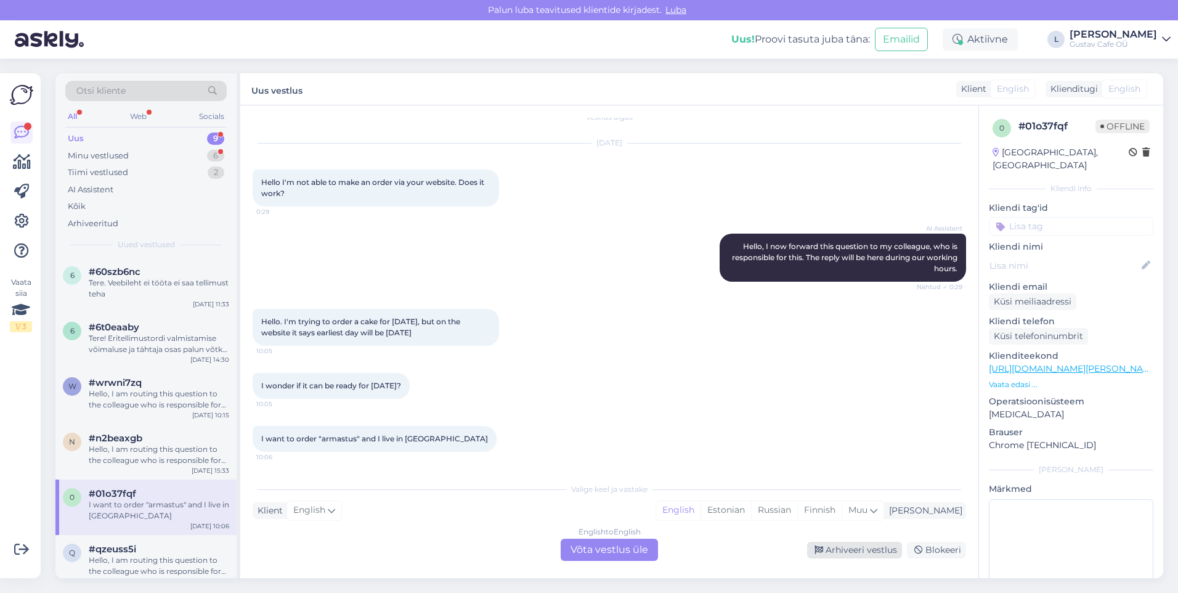
click at [881, 554] on div "Arhiveeri vestlus" at bounding box center [854, 550] width 95 height 17
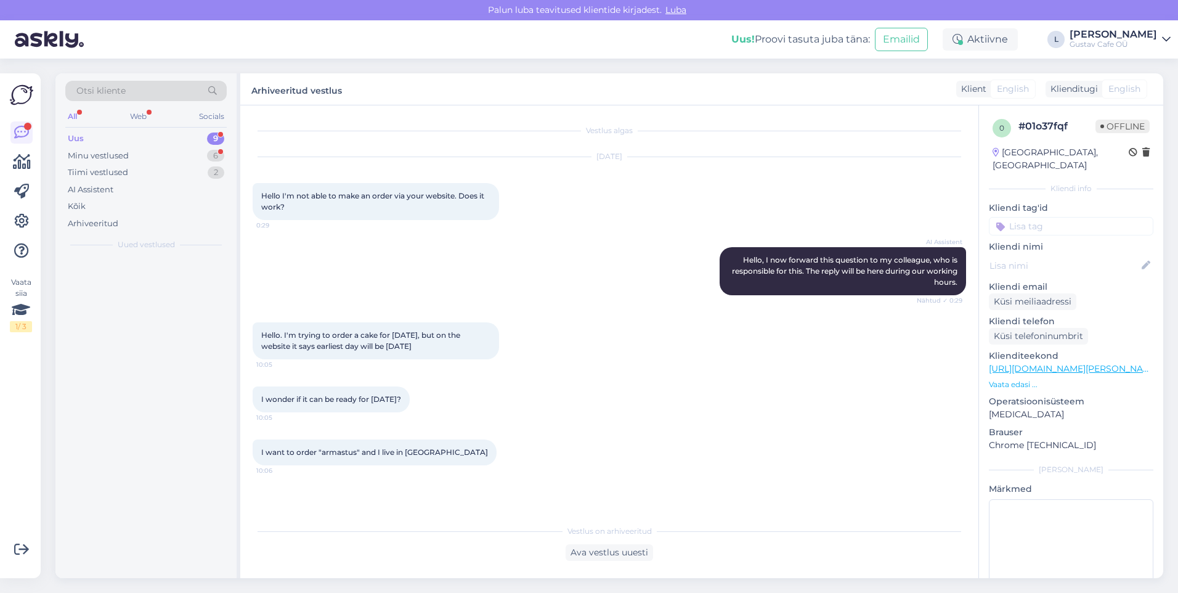
scroll to position [0, 0]
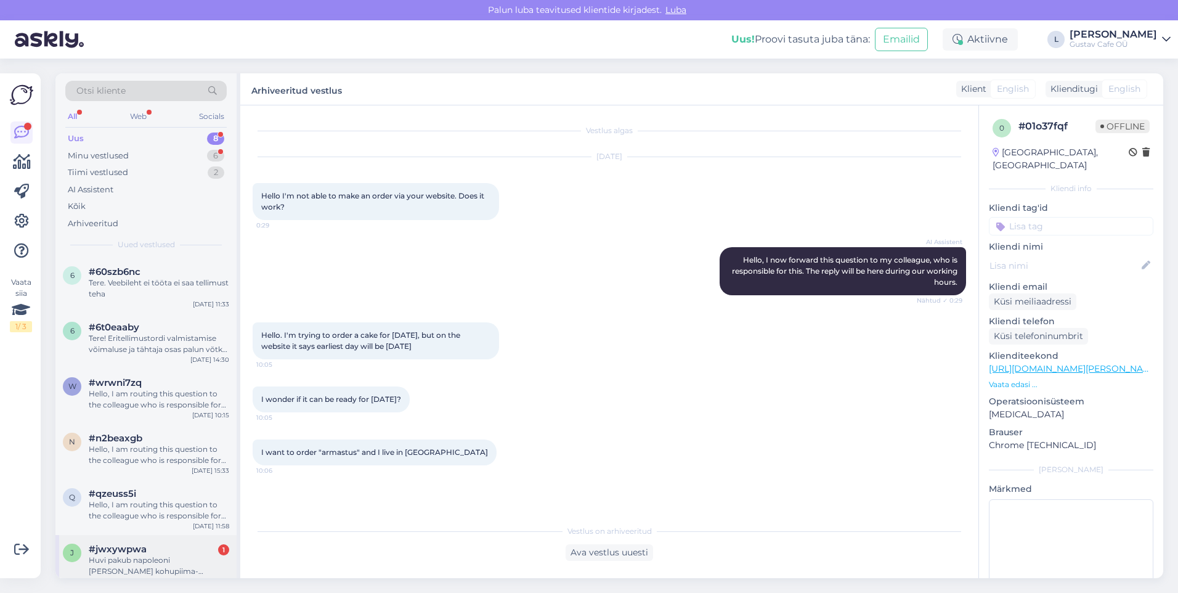
click at [208, 552] on div "#jwxywpwa 1" at bounding box center [159, 549] width 141 height 11
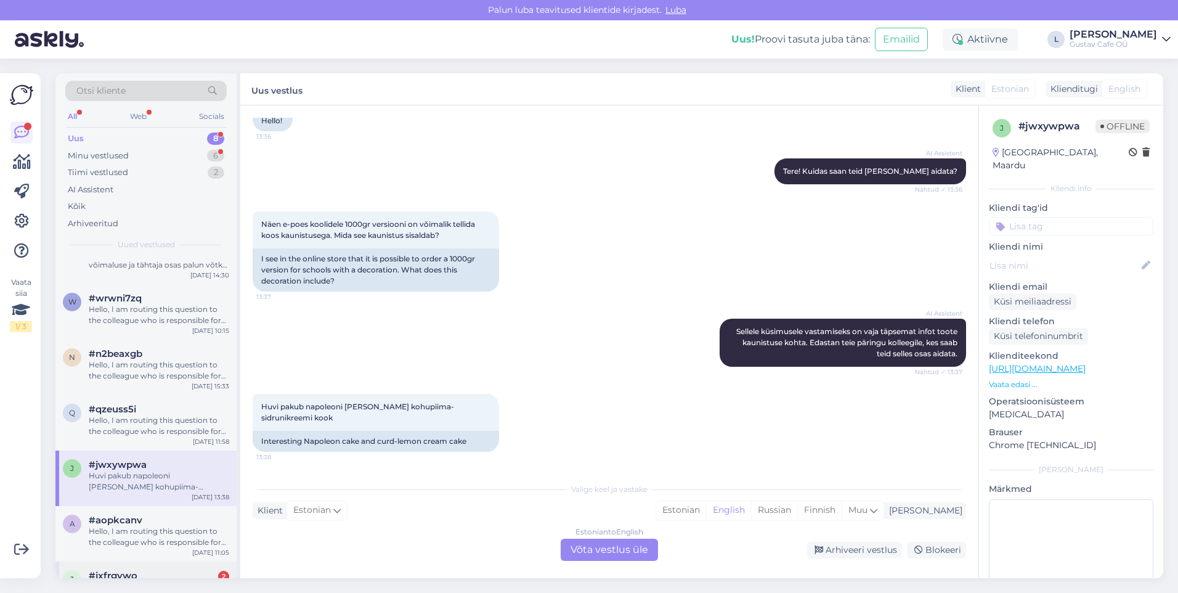
scroll to position [123, 0]
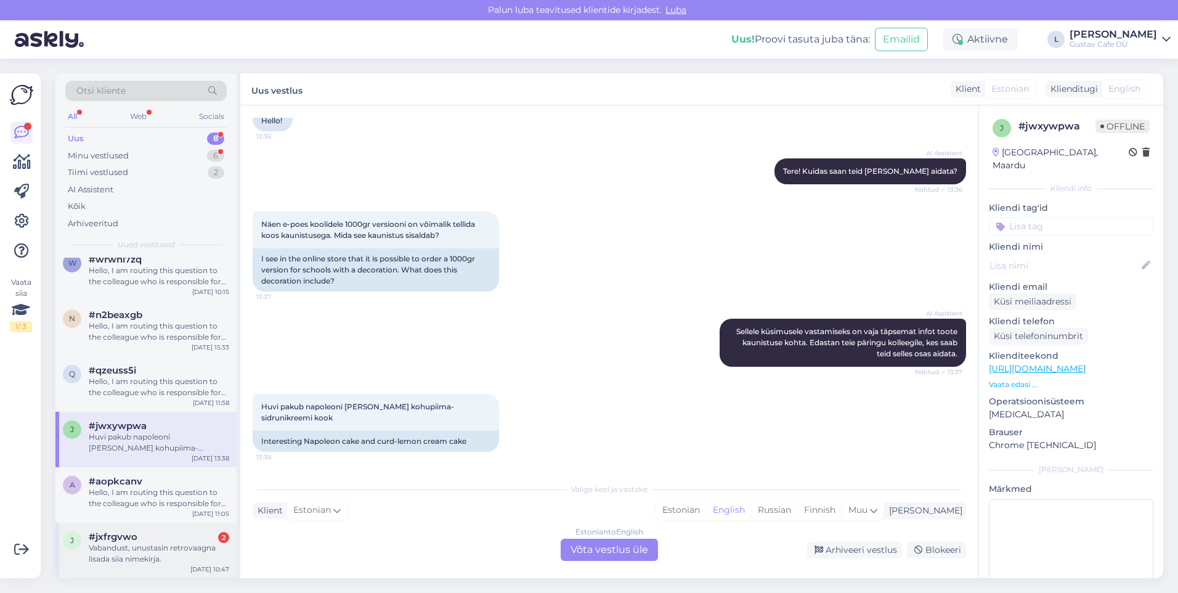
click at [158, 541] on div "#jxfrgvwo 2" at bounding box center [159, 536] width 141 height 11
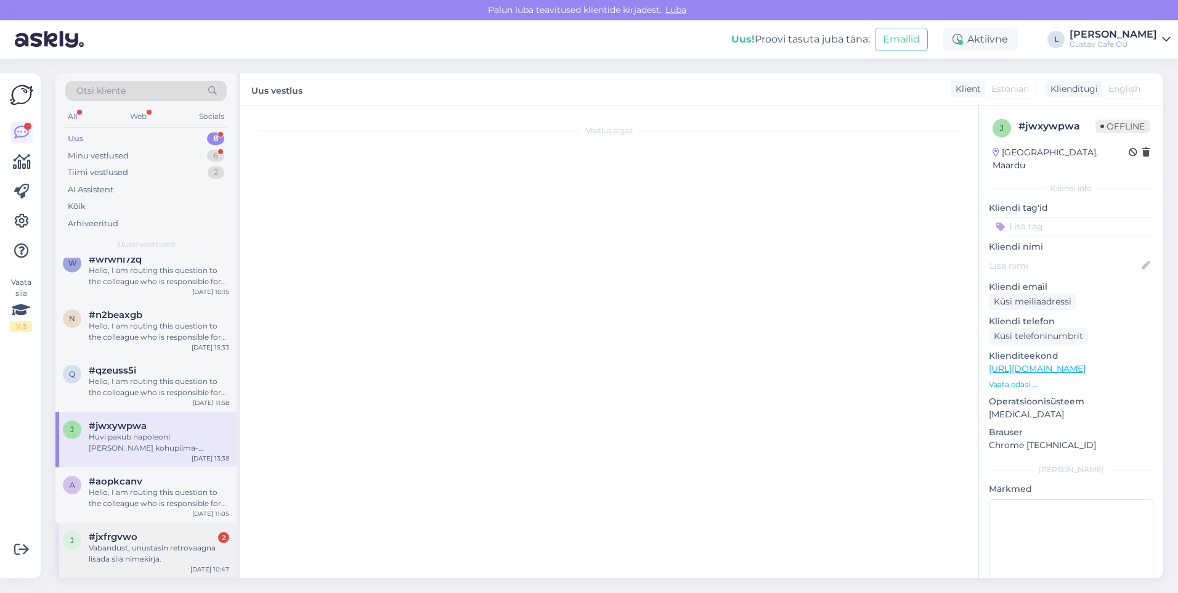
scroll to position [423, 0]
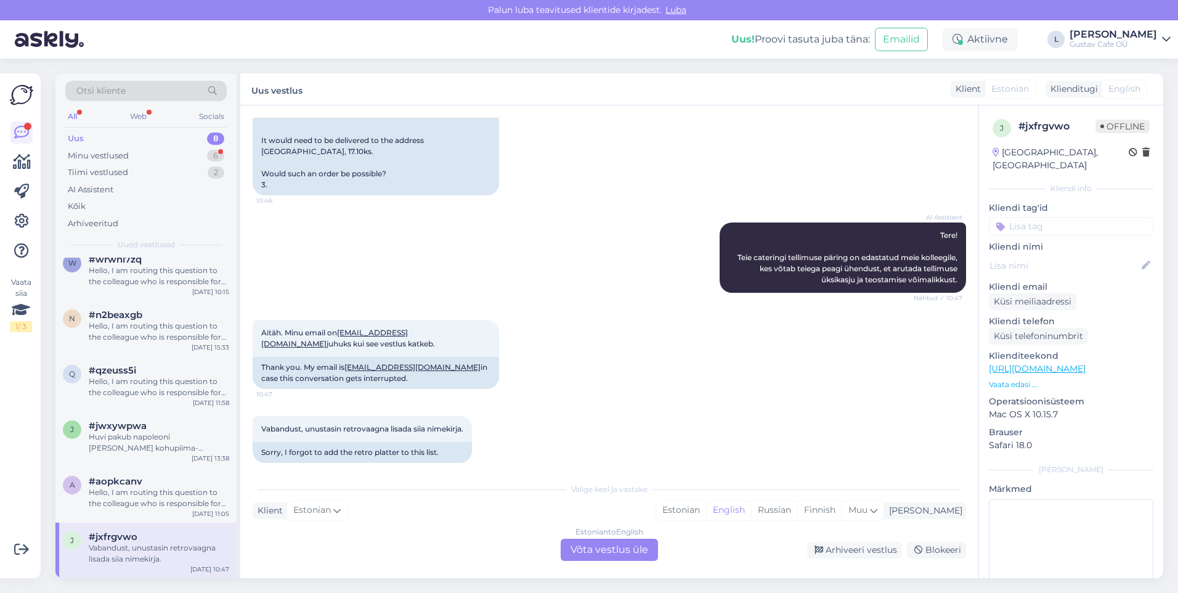
click at [664, 365] on div "Aitäh. Minu email on [EMAIL_ADDRESS][DOMAIN_NAME] juhuks kui see vestlus katkeb…" at bounding box center [610, 354] width 714 height 96
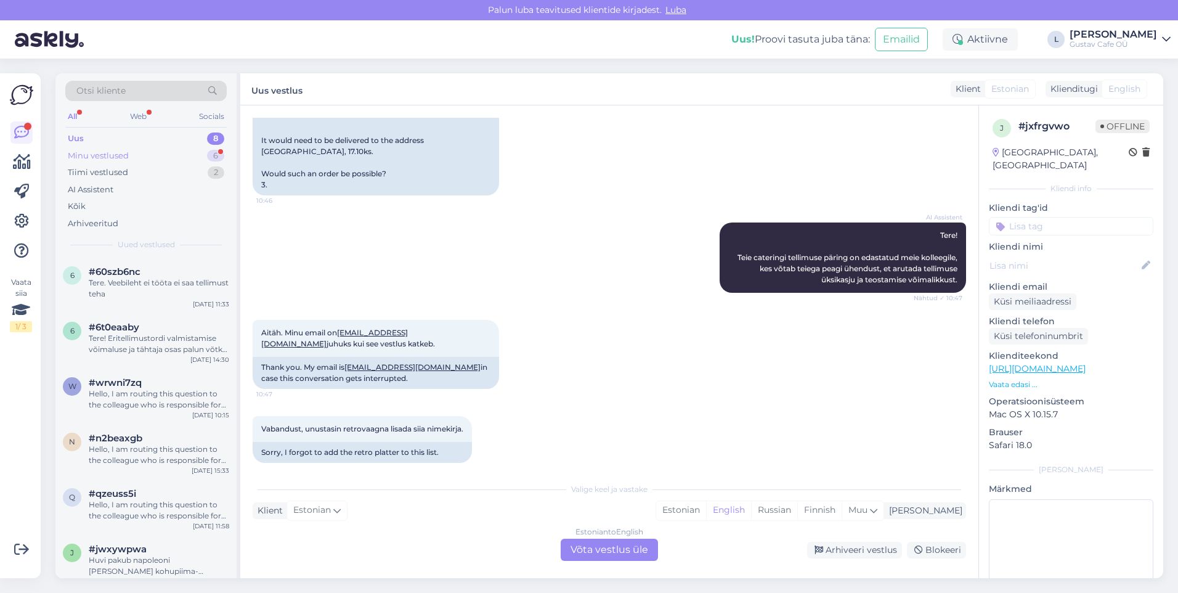
click at [171, 149] on div "Minu vestlused 6" at bounding box center [145, 155] width 161 height 17
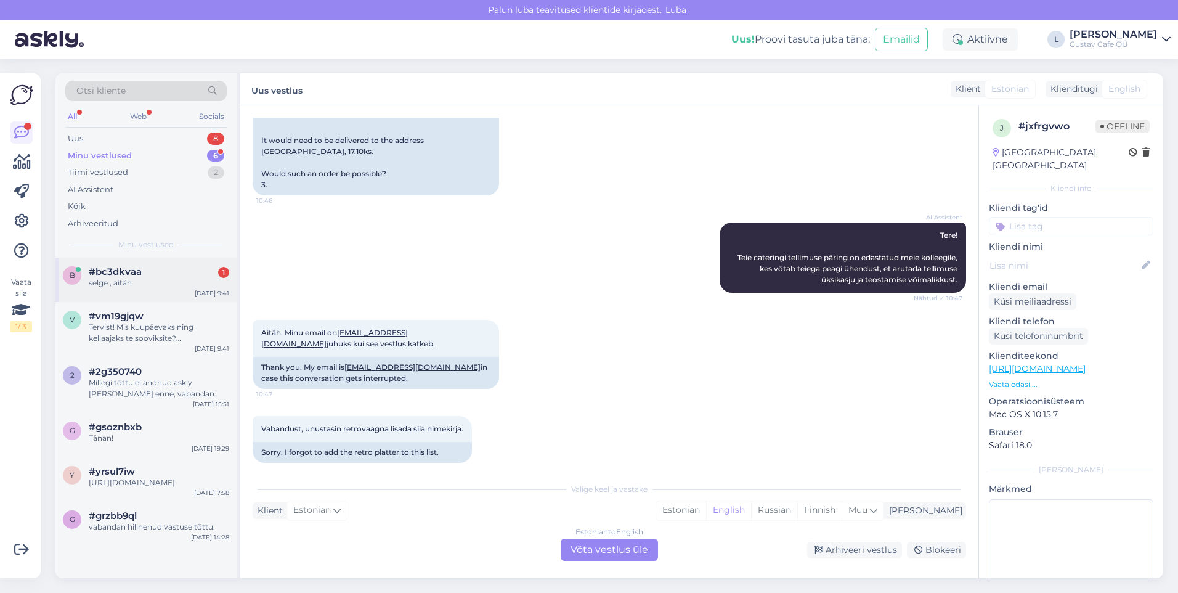
click at [152, 283] on div "selge , aitäh" at bounding box center [159, 282] width 141 height 11
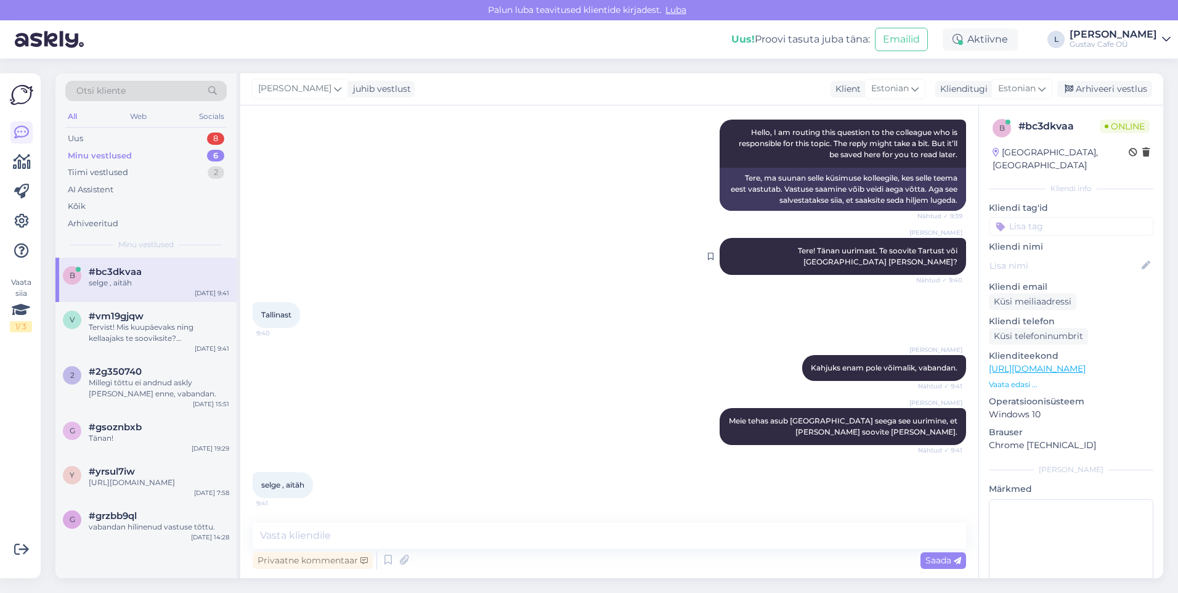
scroll to position [137, 0]
click at [510, 398] on div "[PERSON_NAME] tehas asub [GEOGRAPHIC_DATA] seega see uurimine, et [PERSON_NAME]…" at bounding box center [610, 426] width 714 height 64
click at [363, 537] on textarea at bounding box center [610, 536] width 714 height 26
type textarea "Kaunist päeva jätku!"
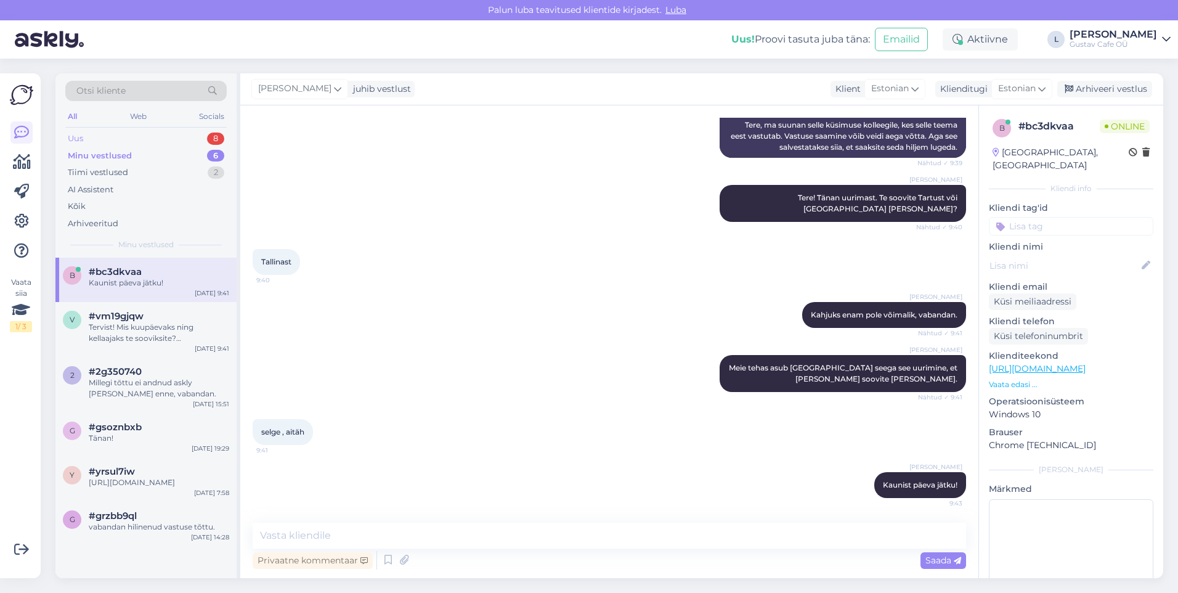
click at [88, 139] on div "Uus 8" at bounding box center [145, 138] width 161 height 17
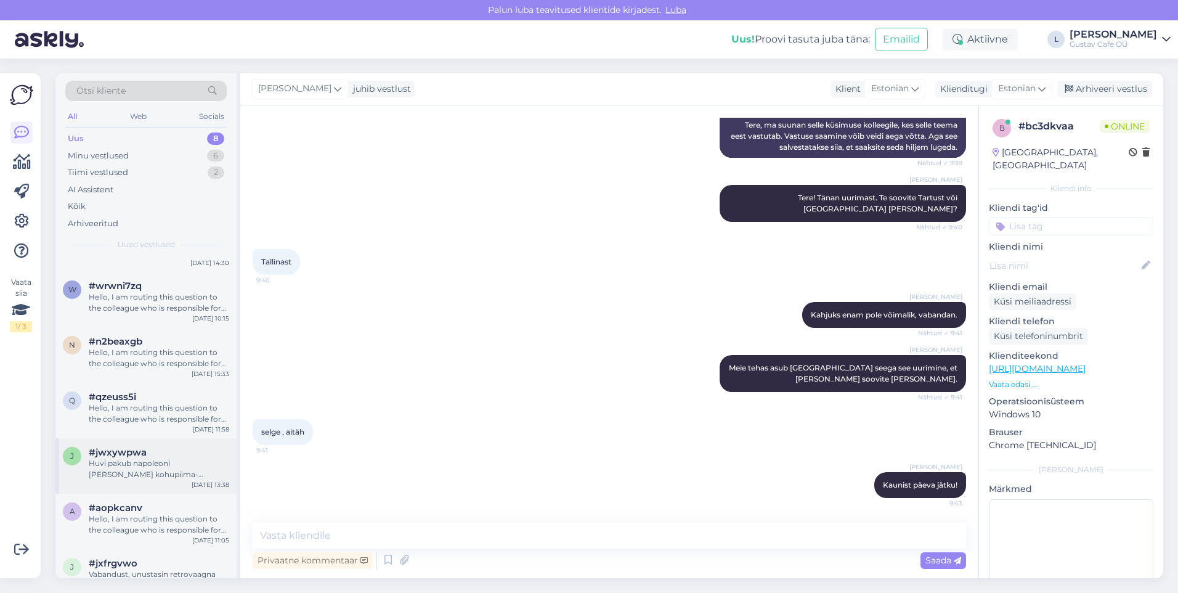
scroll to position [123, 0]
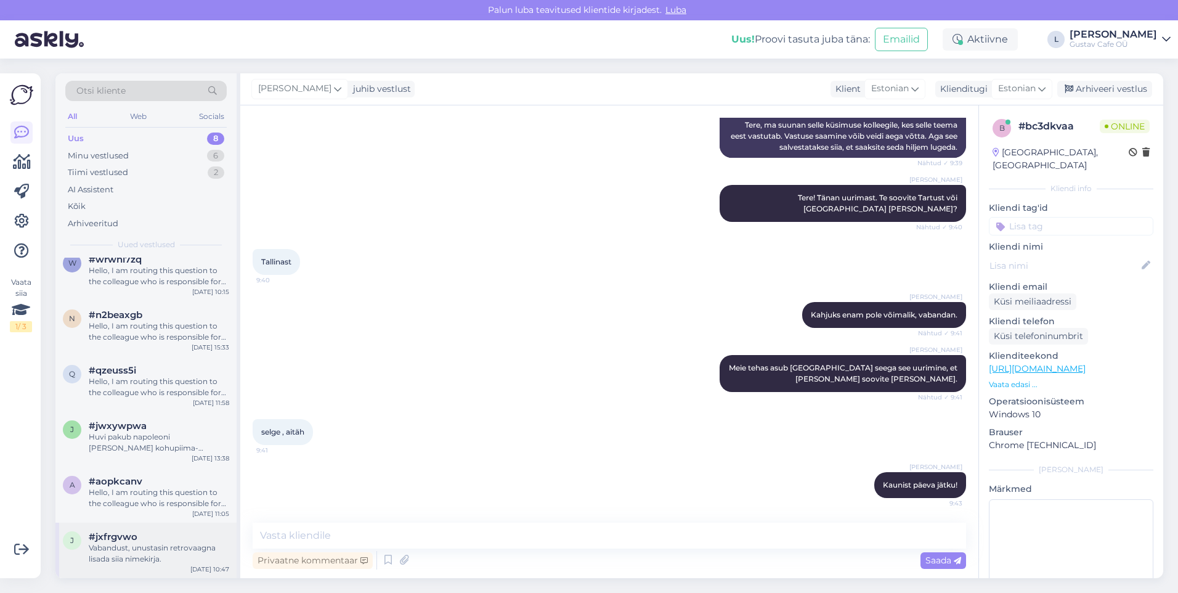
click at [153, 553] on div "Vabandust, unustasin retrovaagna lisada siia nimekirja." at bounding box center [159, 553] width 141 height 22
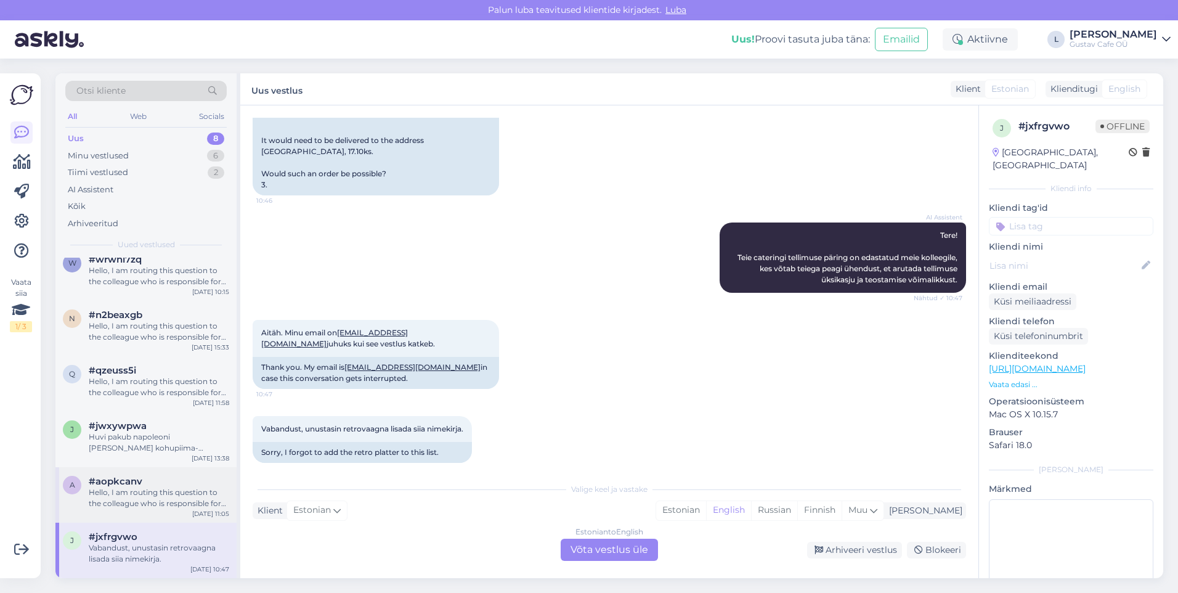
click at [151, 470] on div "a #aopkcanv Hello, I am routing this question to the colleague who is responsib…" at bounding box center [145, 494] width 181 height 55
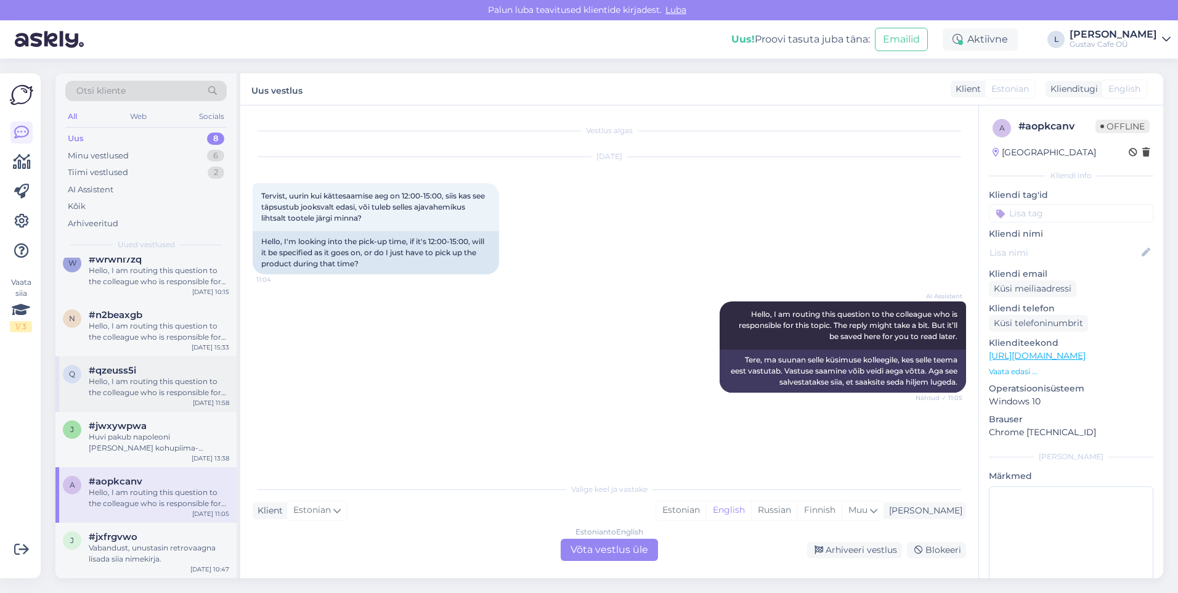
click at [147, 357] on div "q #qzeuss5i Hello, I am routing this question to the colleague who is responsib…" at bounding box center [145, 383] width 181 height 55
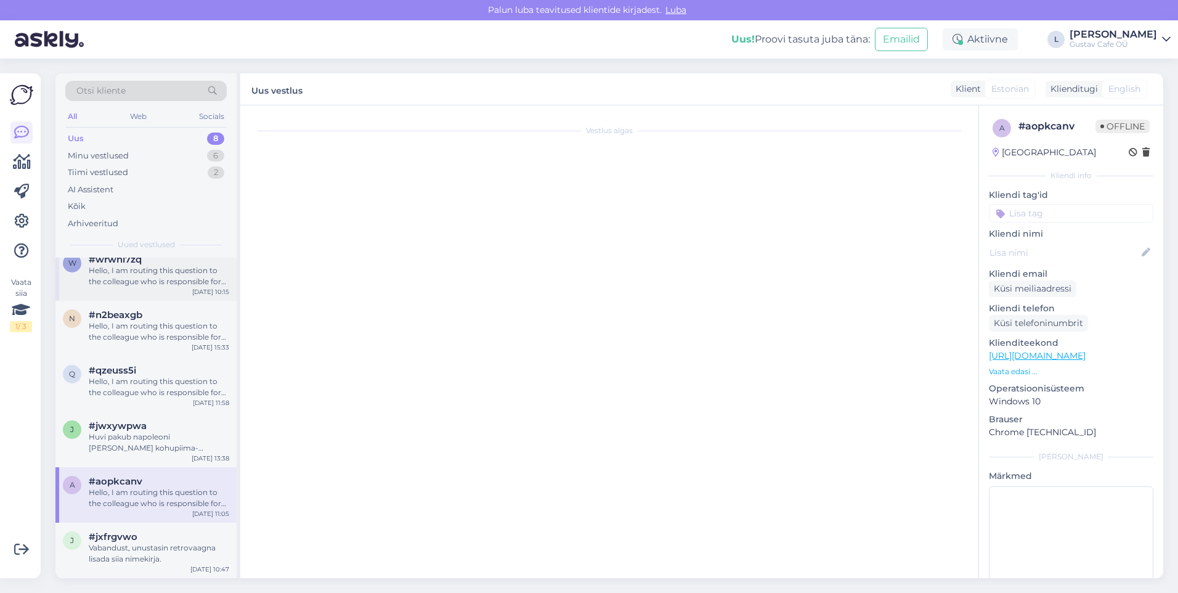
click at [161, 290] on div "w #wrwni7zq Hello, I am routing this question to the colleague who is responsib…" at bounding box center [145, 272] width 181 height 55
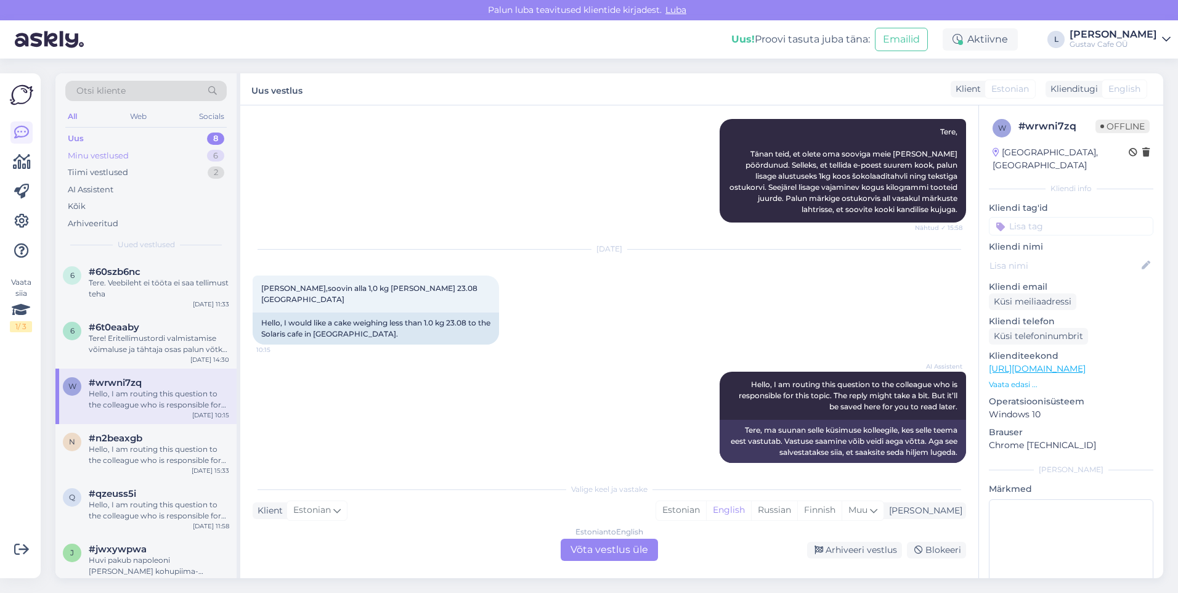
click at [140, 154] on div "Minu vestlused 6" at bounding box center [145, 155] width 161 height 17
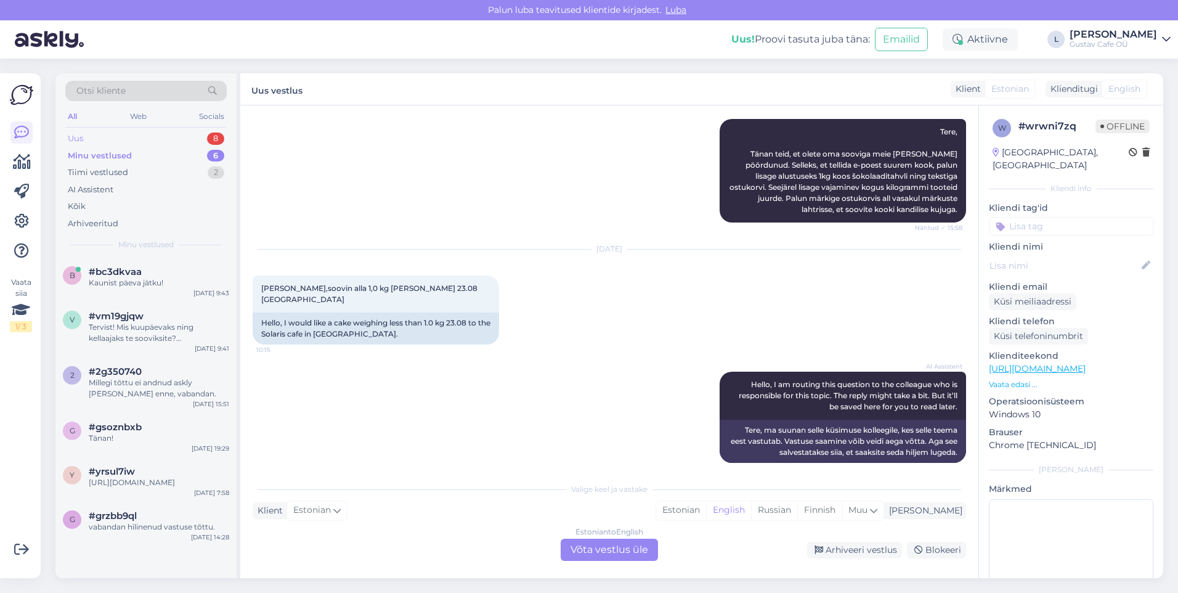
click at [133, 143] on div "Uus 8" at bounding box center [145, 138] width 161 height 17
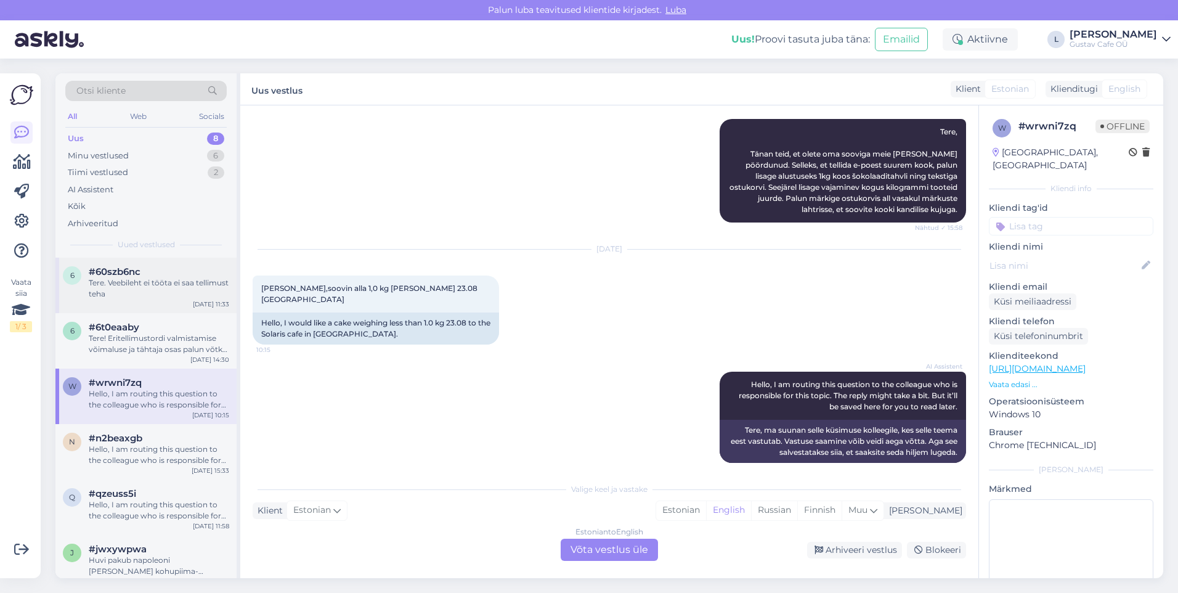
click at [155, 295] on div "Tere. Veebileht ei tööta ei saa tellimust teha" at bounding box center [159, 288] width 141 height 22
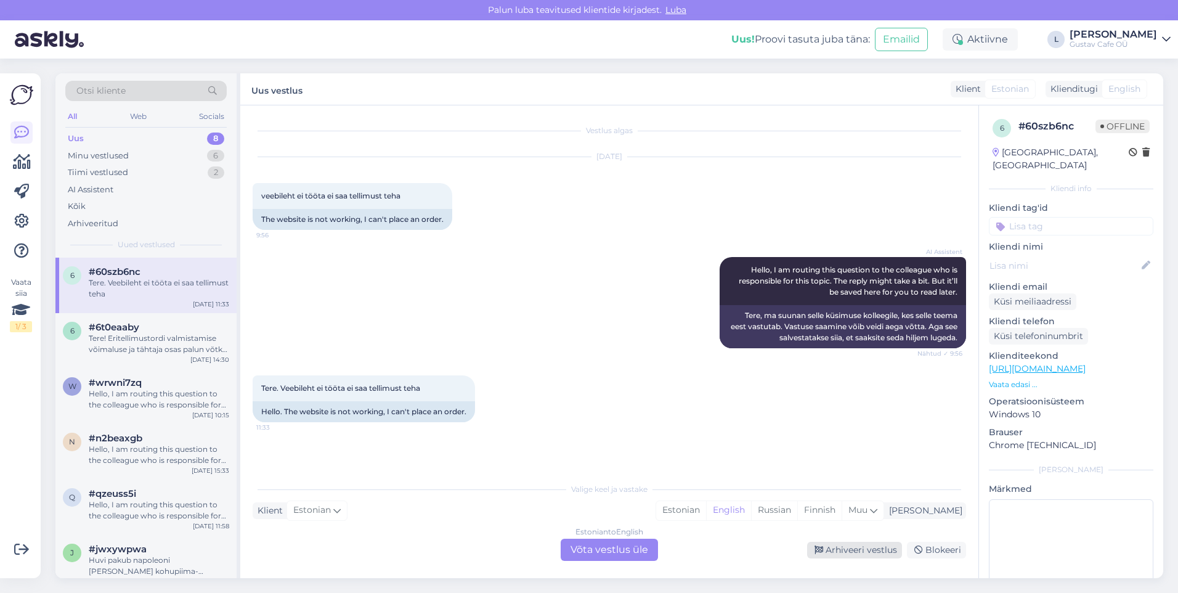
click at [874, 549] on div "Arhiveeri vestlus" at bounding box center [854, 550] width 95 height 17
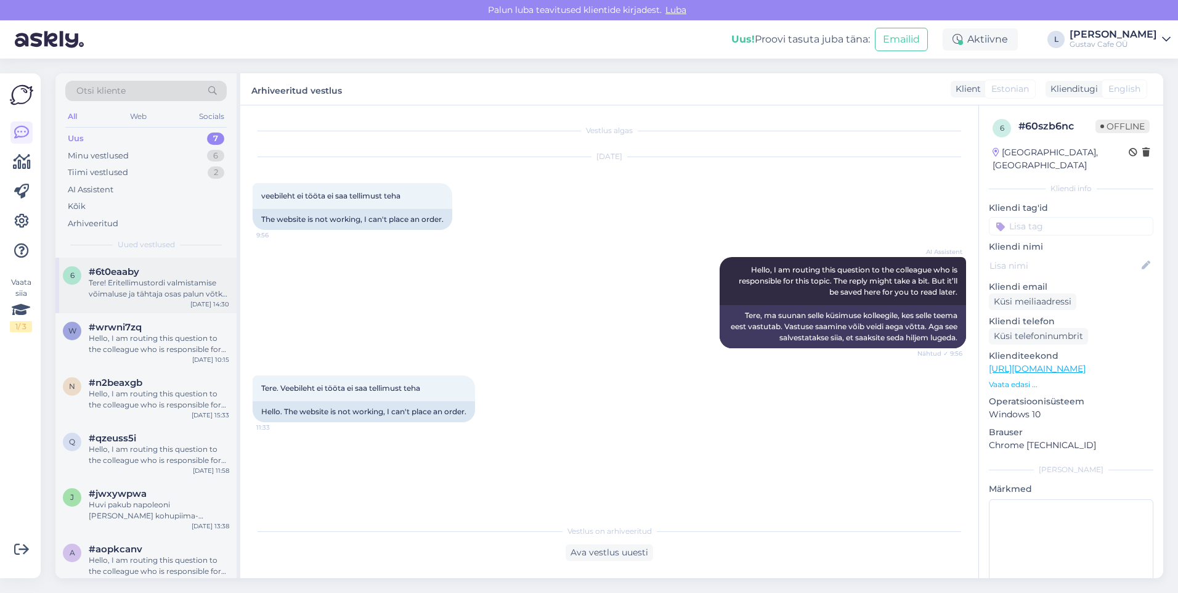
click at [150, 272] on div "#6t0eaaby" at bounding box center [159, 271] width 141 height 11
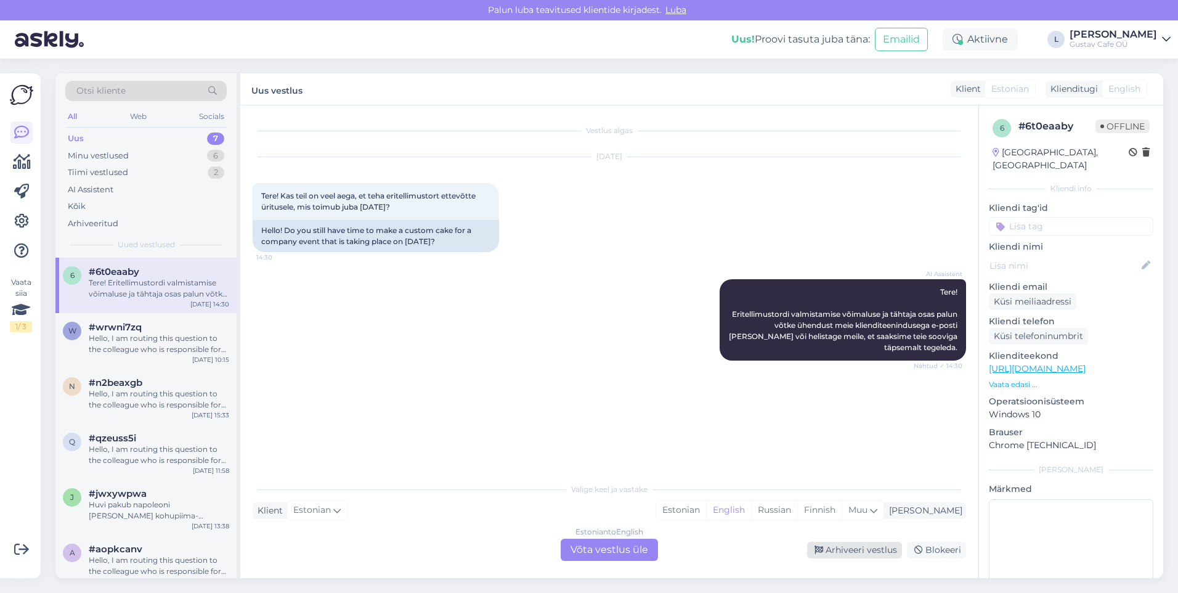
click at [858, 551] on div "Arhiveeri vestlus" at bounding box center [854, 550] width 95 height 17
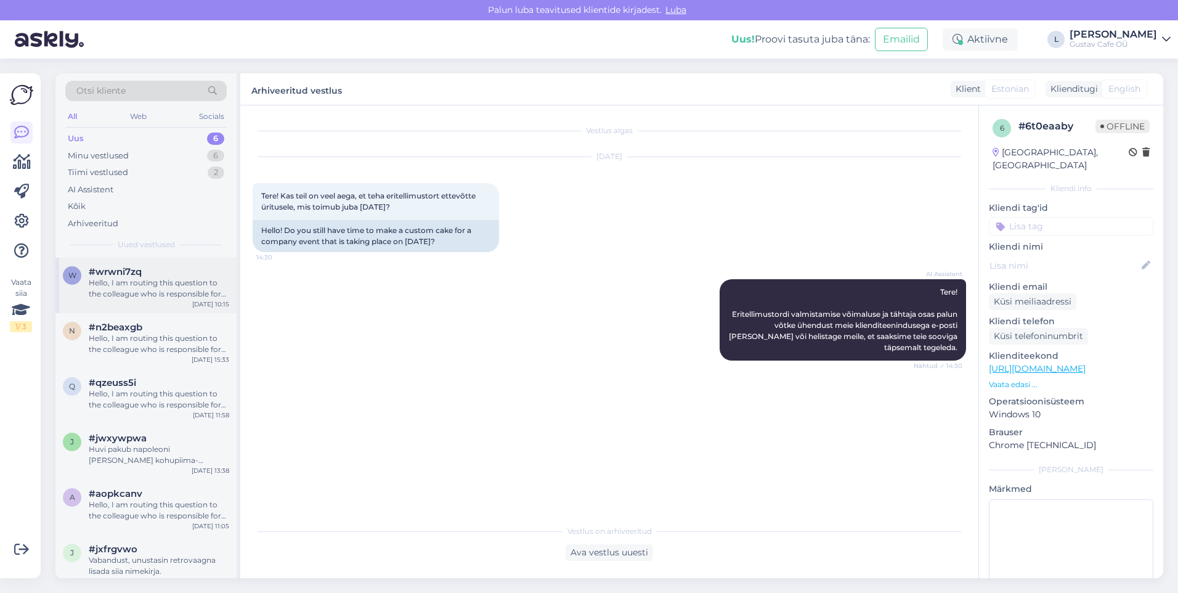
click at [150, 299] on div "Hello, I am routing this question to the colleague who is responsible for this …" at bounding box center [159, 288] width 141 height 22
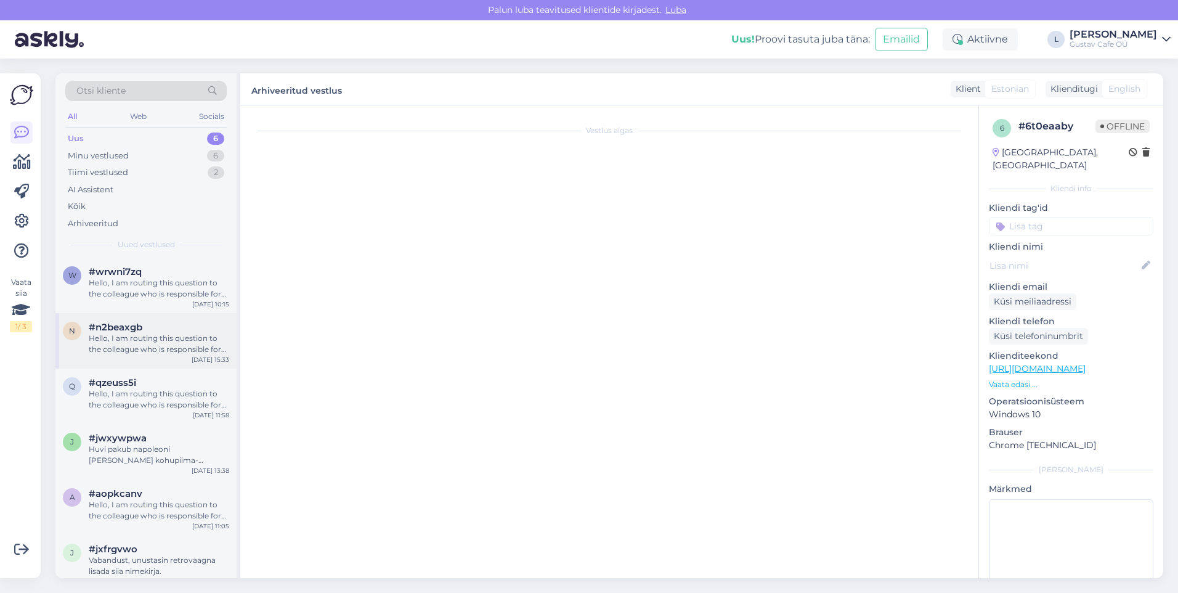
scroll to position [160, 0]
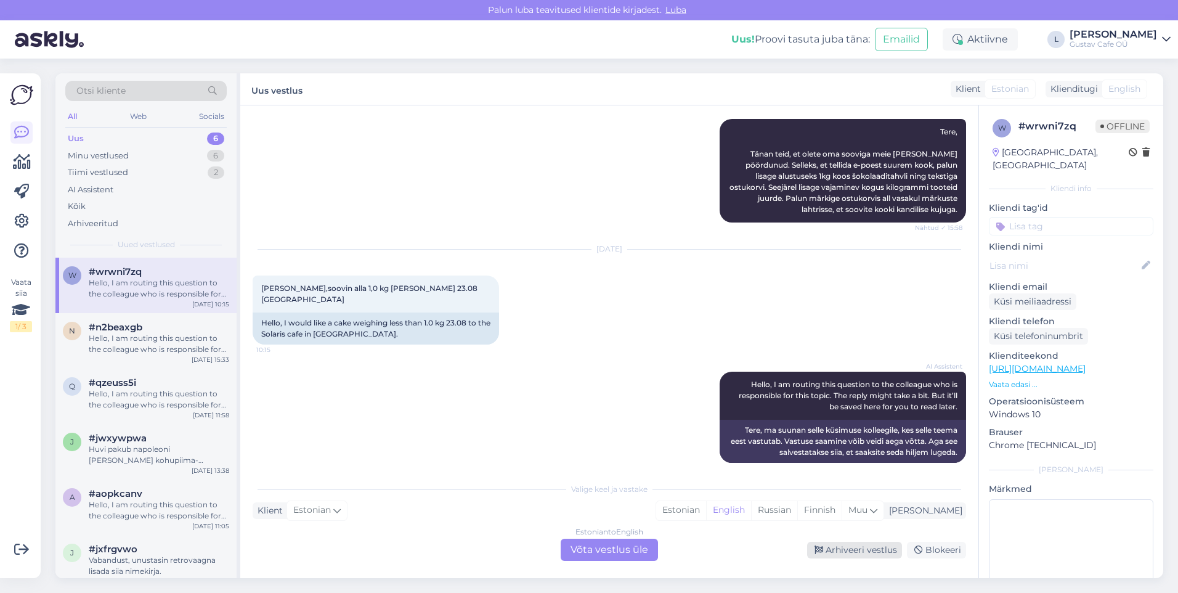
click at [834, 555] on div "Arhiveeri vestlus" at bounding box center [854, 550] width 95 height 17
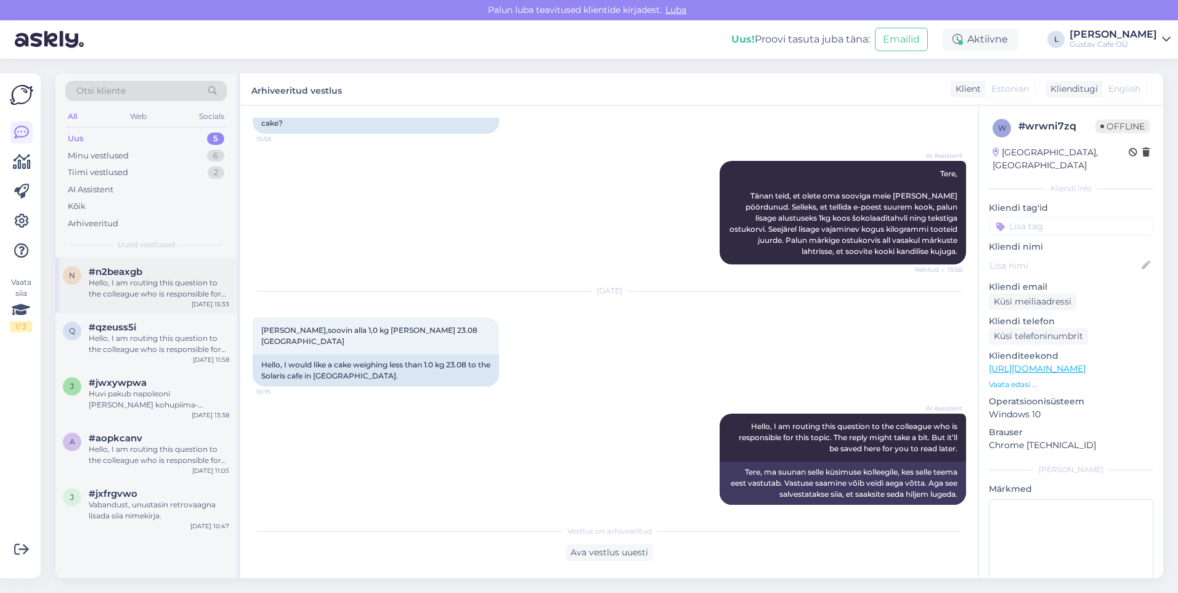
click at [137, 286] on div "Hello, I am routing this question to the colleague who is responsible for this …" at bounding box center [159, 288] width 141 height 22
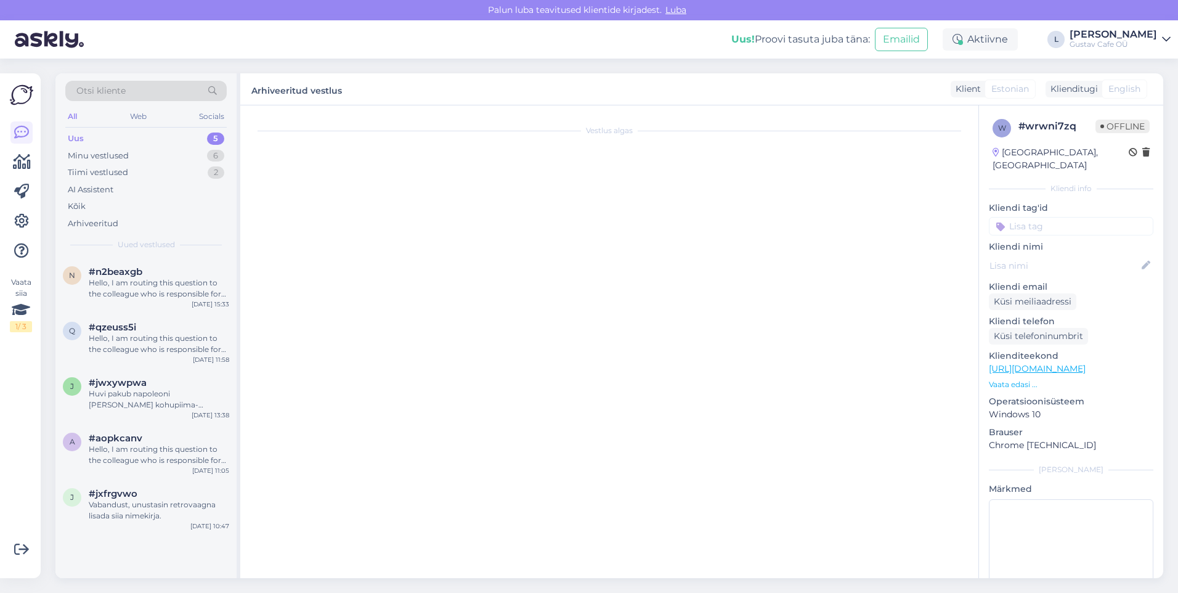
scroll to position [0, 0]
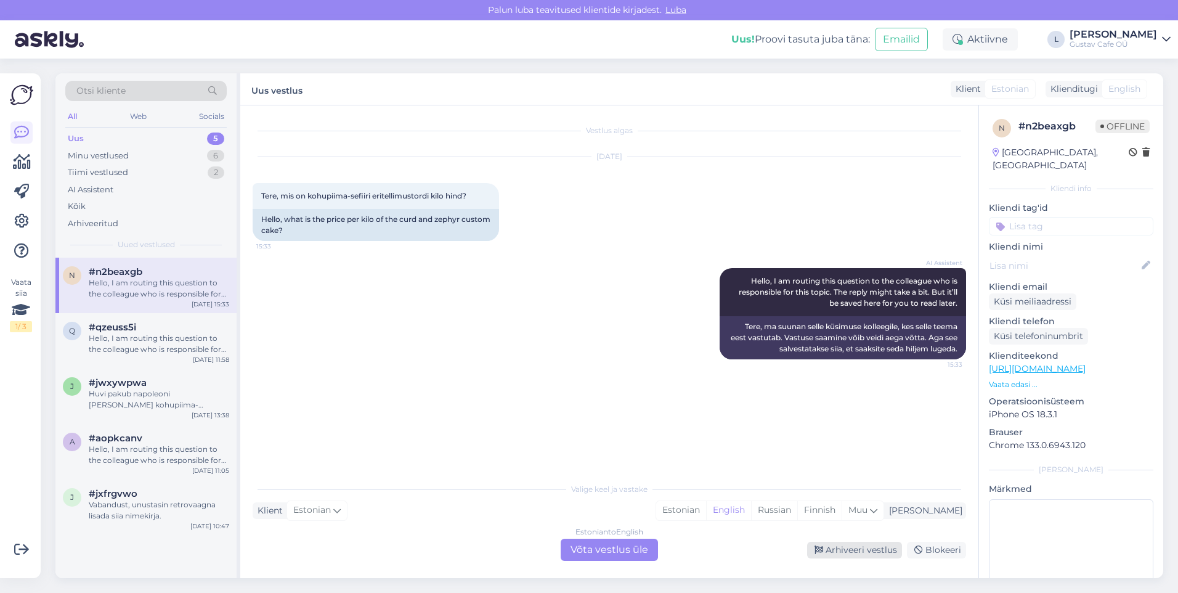
click at [833, 547] on div "Arhiveeri vestlus" at bounding box center [854, 550] width 95 height 17
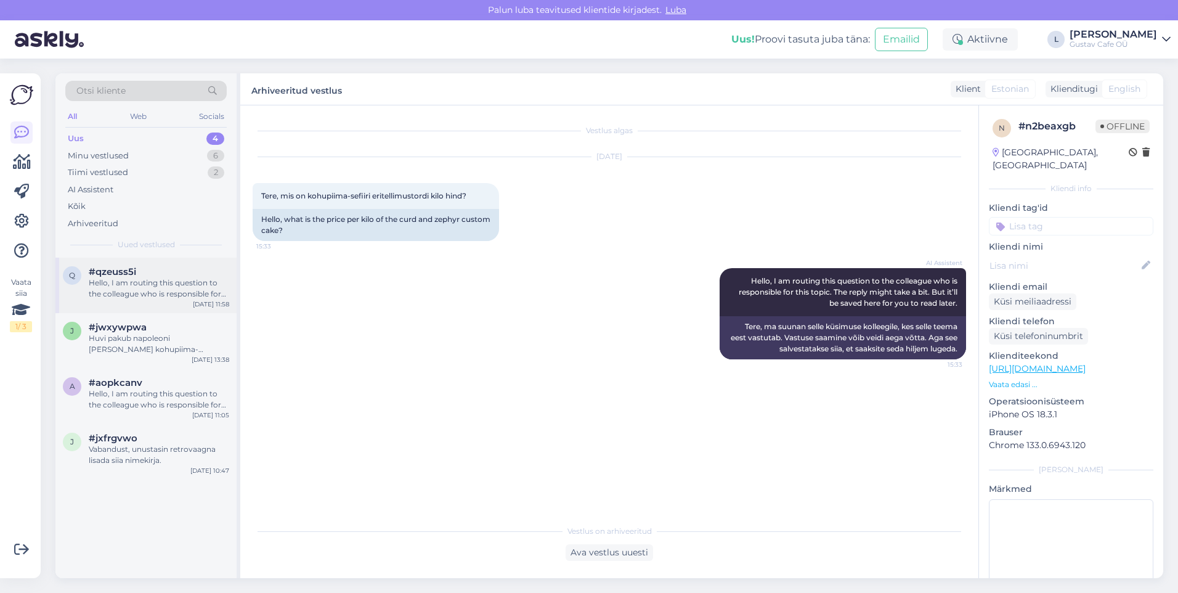
click at [165, 301] on div "q #qzeuss5i Hello, I am routing this question to the colleague who is responsib…" at bounding box center [145, 285] width 181 height 55
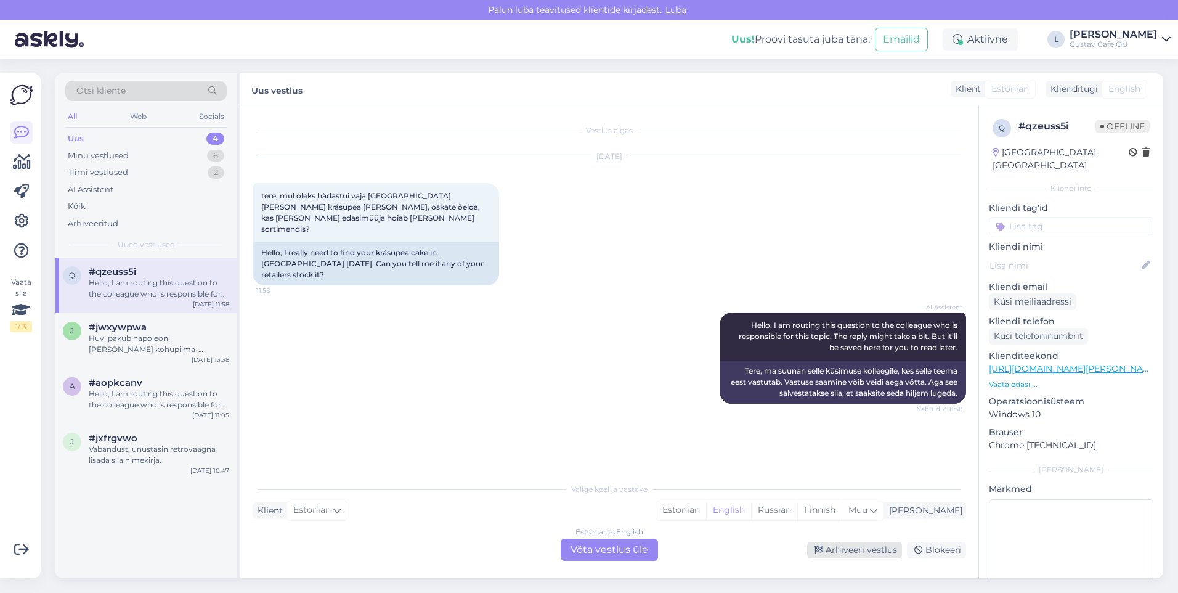
click at [838, 554] on div "Arhiveeri vestlus" at bounding box center [854, 550] width 95 height 17
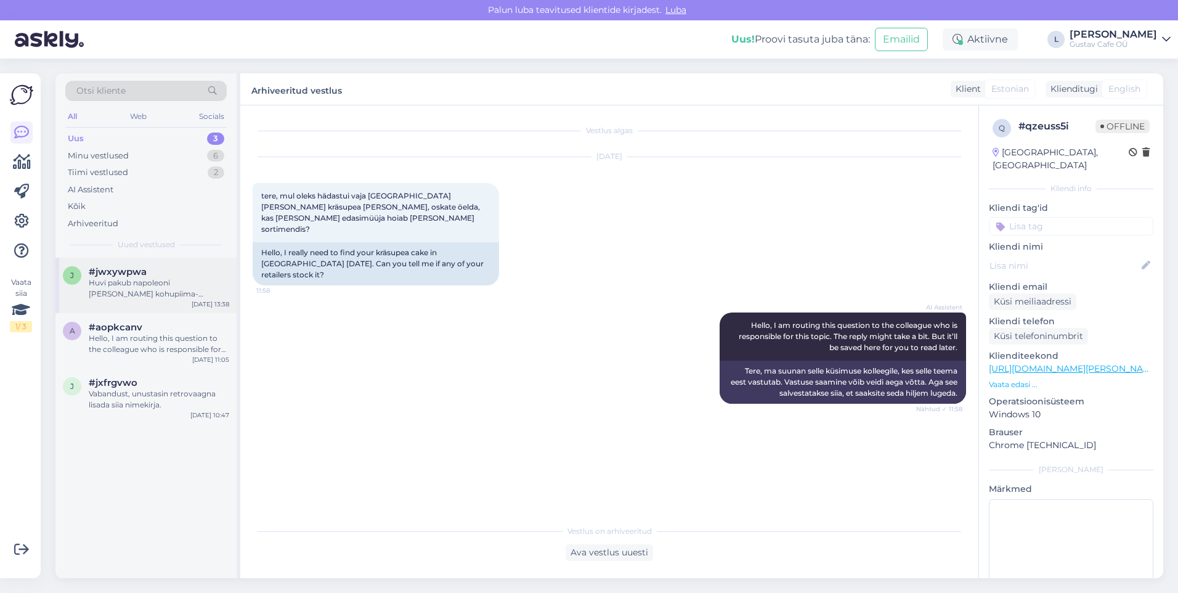
click at [177, 283] on div "Huvi pakub napoleoni [PERSON_NAME] kohupiima-sidrunikreemi kook" at bounding box center [159, 288] width 141 height 22
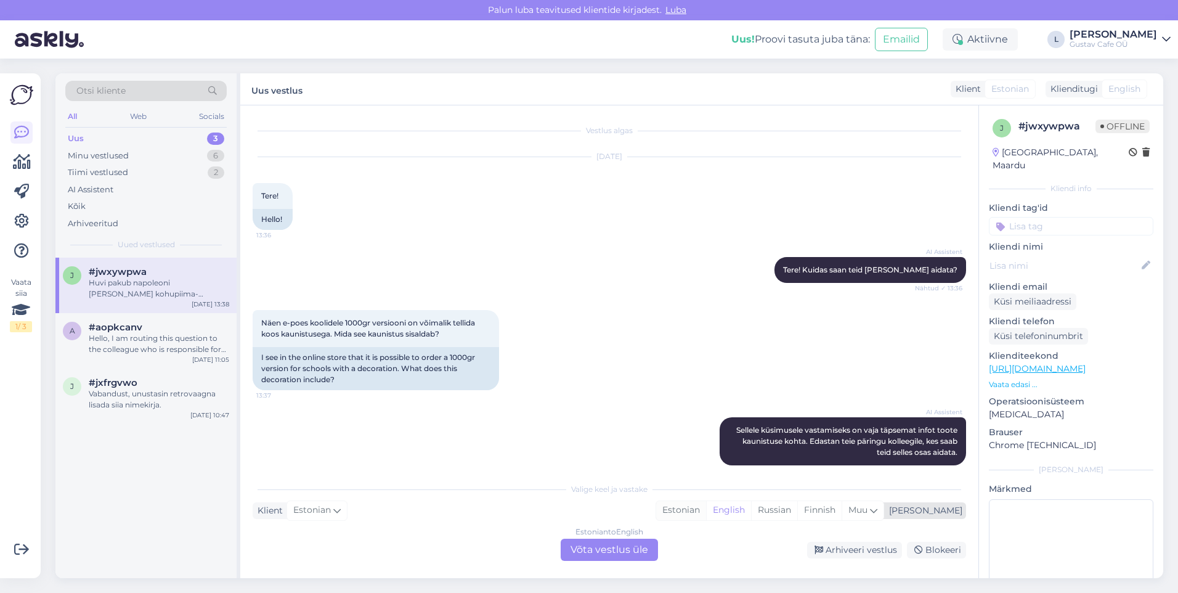
scroll to position [99, 0]
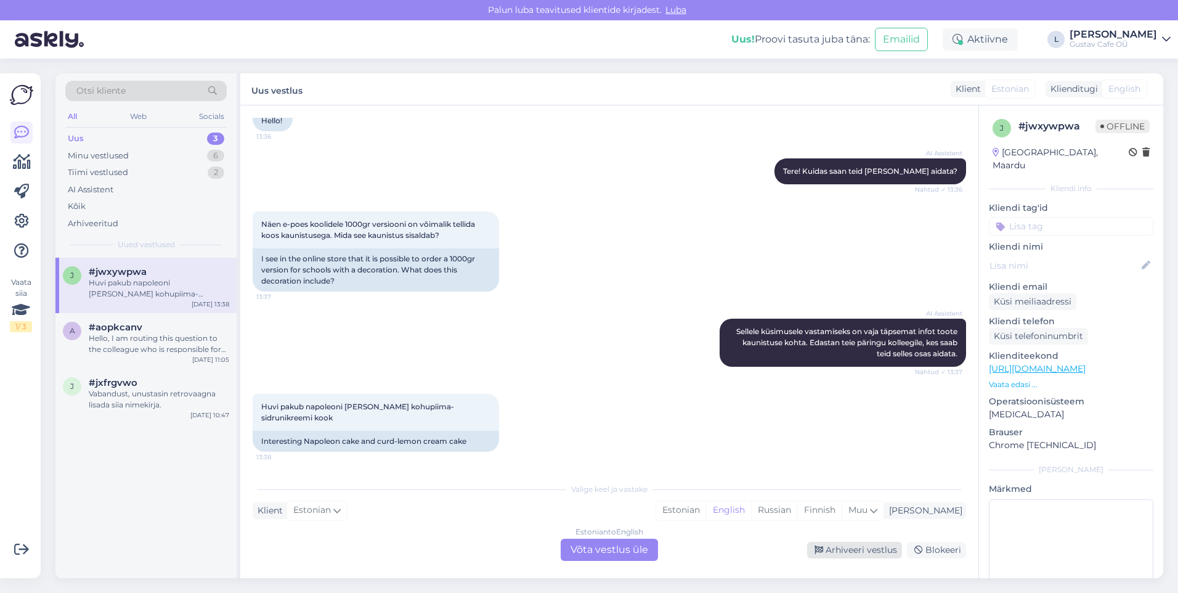
click at [839, 548] on div "Arhiveeri vestlus" at bounding box center [854, 550] width 95 height 17
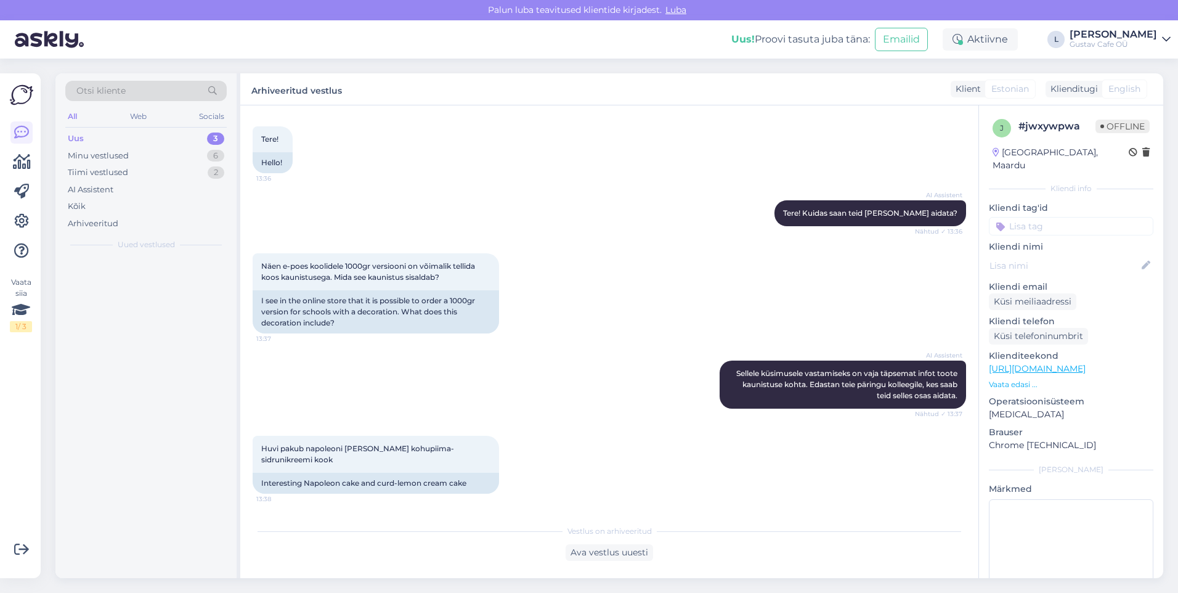
scroll to position [57, 0]
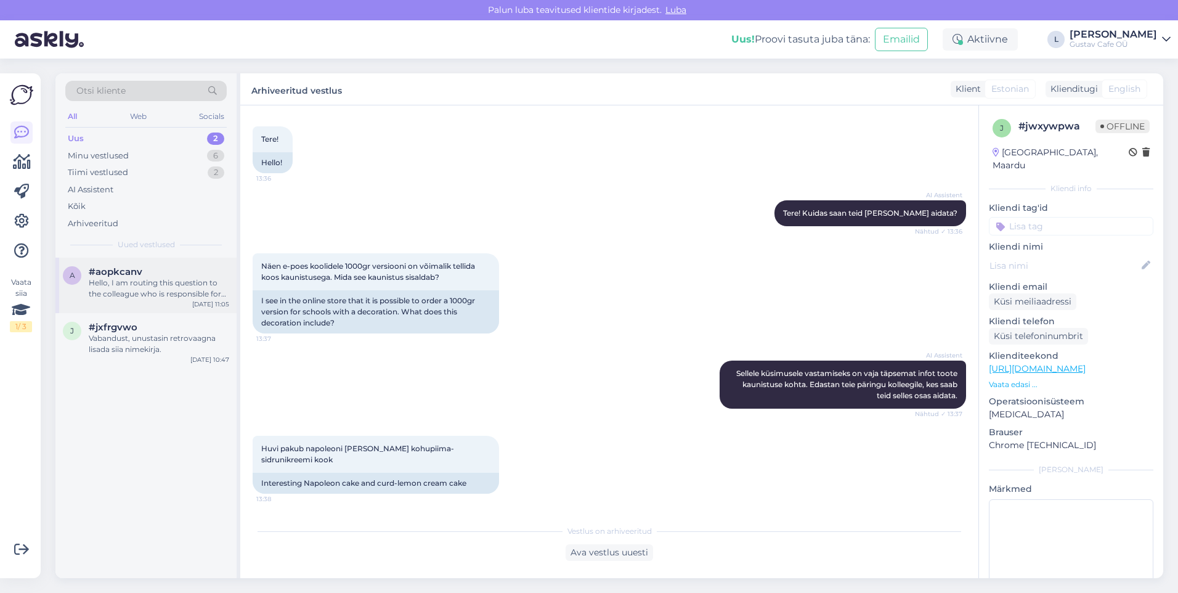
click at [187, 293] on div "Hello, I am routing this question to the colleague who is responsible for this …" at bounding box center [159, 288] width 141 height 22
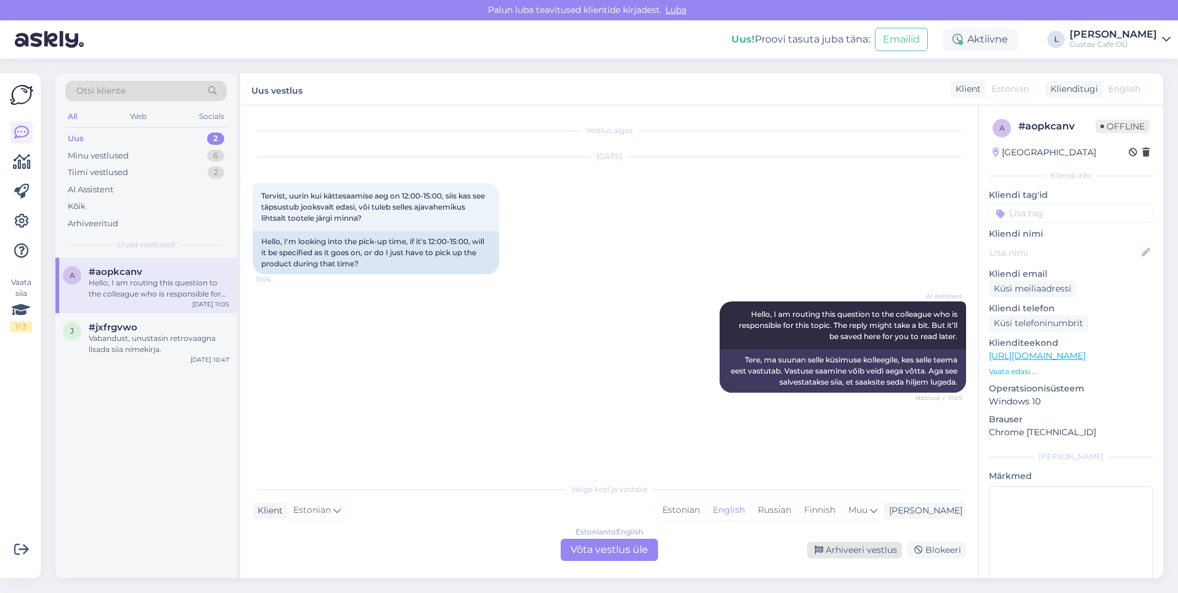
click at [859, 547] on div "Arhiveeri vestlus" at bounding box center [854, 550] width 95 height 17
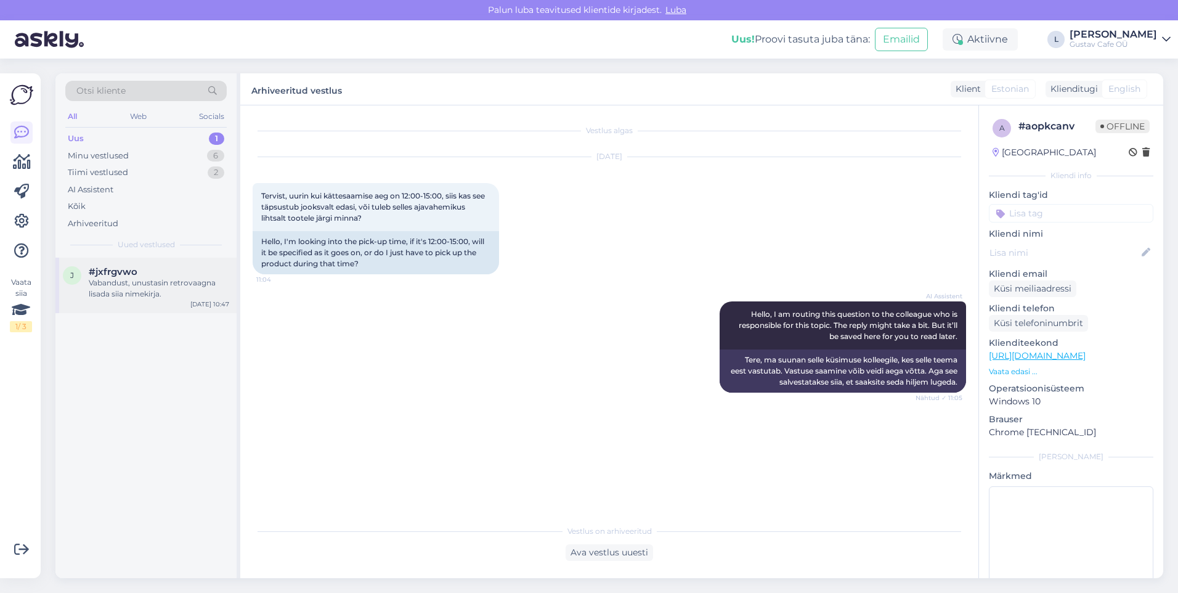
click at [149, 291] on div "Vabandust, unustasin retrovaagna lisada siia nimekirja." at bounding box center [159, 288] width 141 height 22
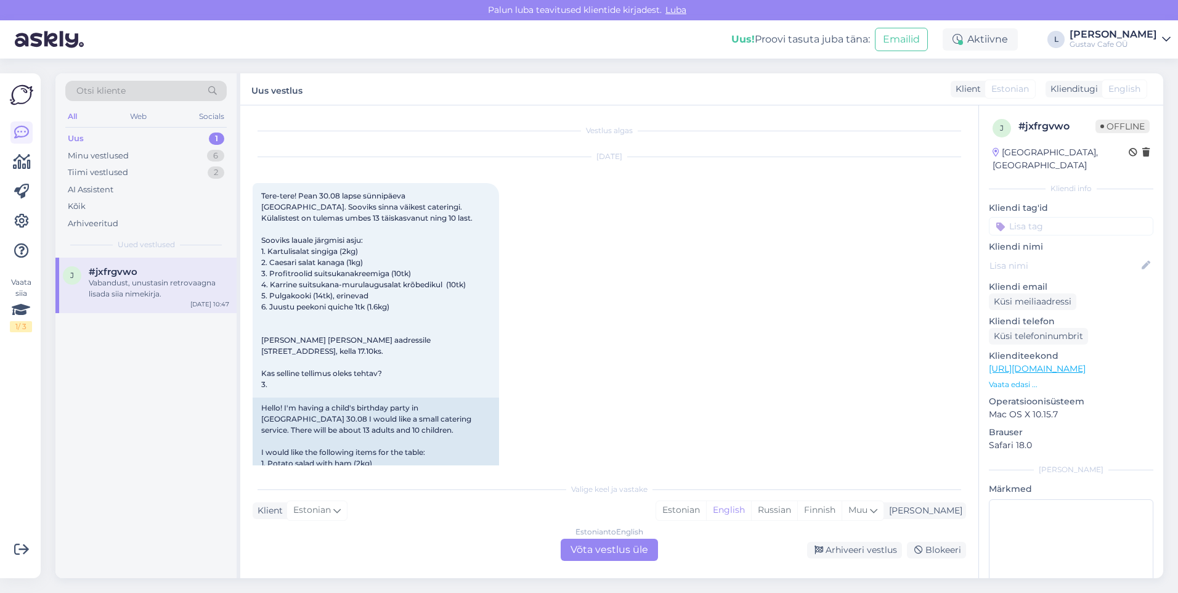
scroll to position [423, 0]
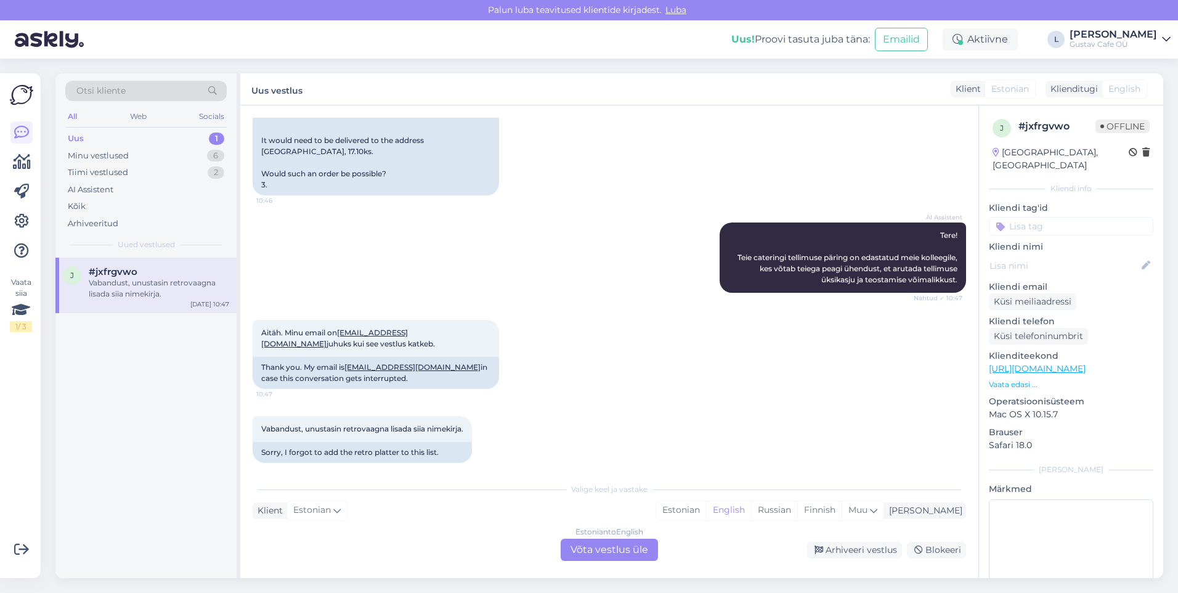
click at [832, 540] on div "Estonian to English Võta vestlus üle Arhiveeri vestlus Blokeeri" at bounding box center [610, 550] width 714 height 22
click at [840, 552] on div "Arhiveeri vestlus" at bounding box center [854, 550] width 95 height 17
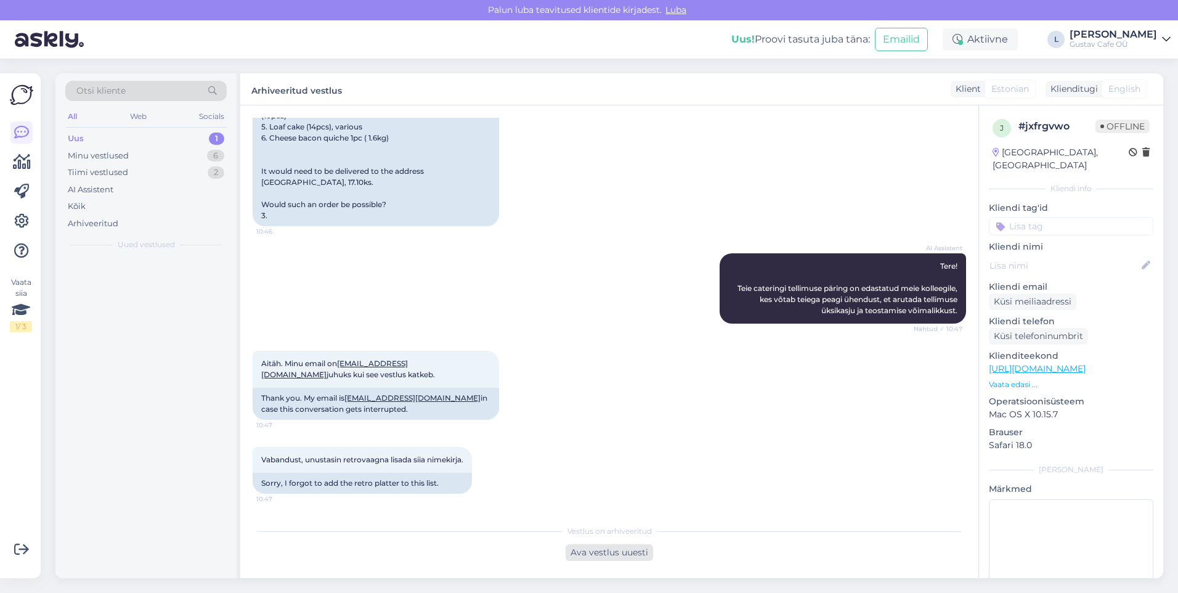
scroll to position [381, 0]
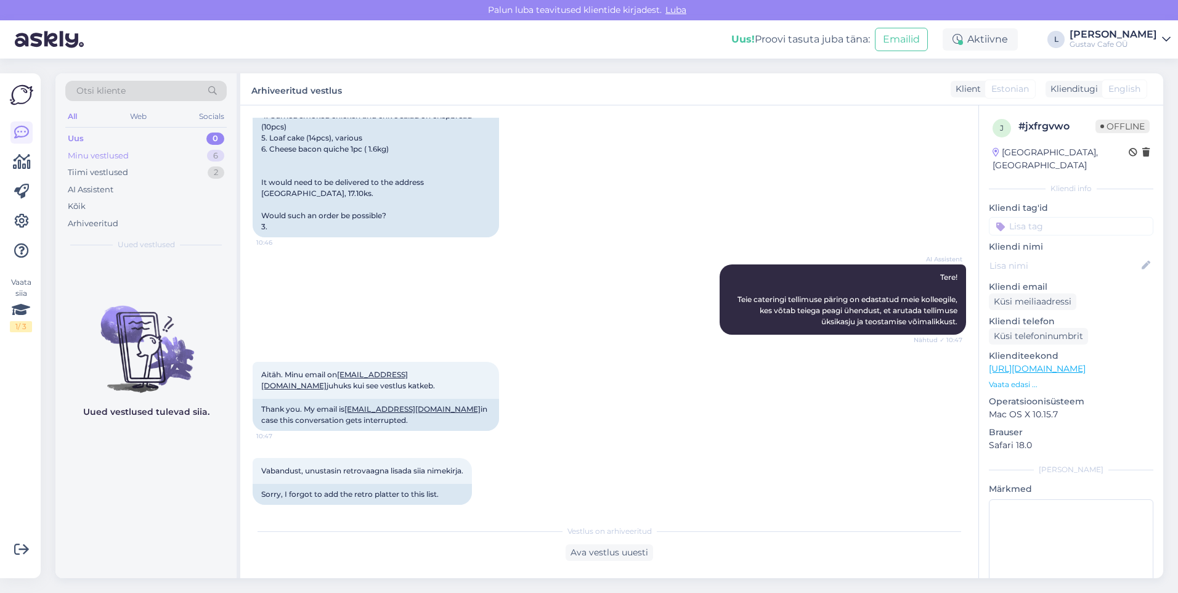
click at [128, 159] on div "Minu vestlused" at bounding box center [98, 156] width 61 height 12
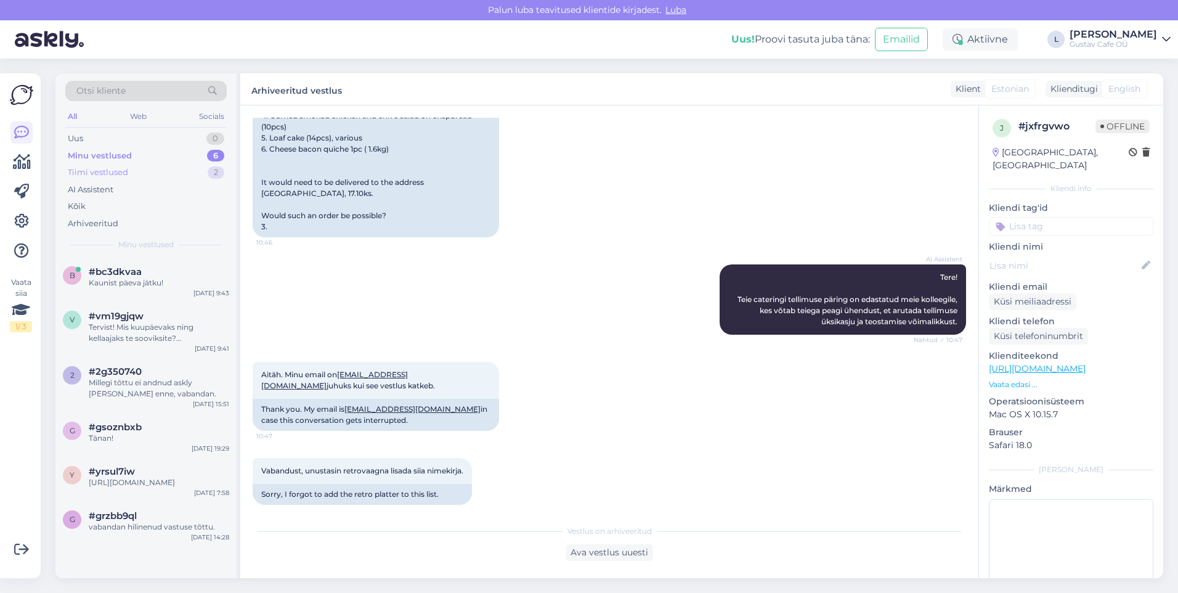
click at [133, 173] on div "Tiimi vestlused 2" at bounding box center [145, 172] width 161 height 17
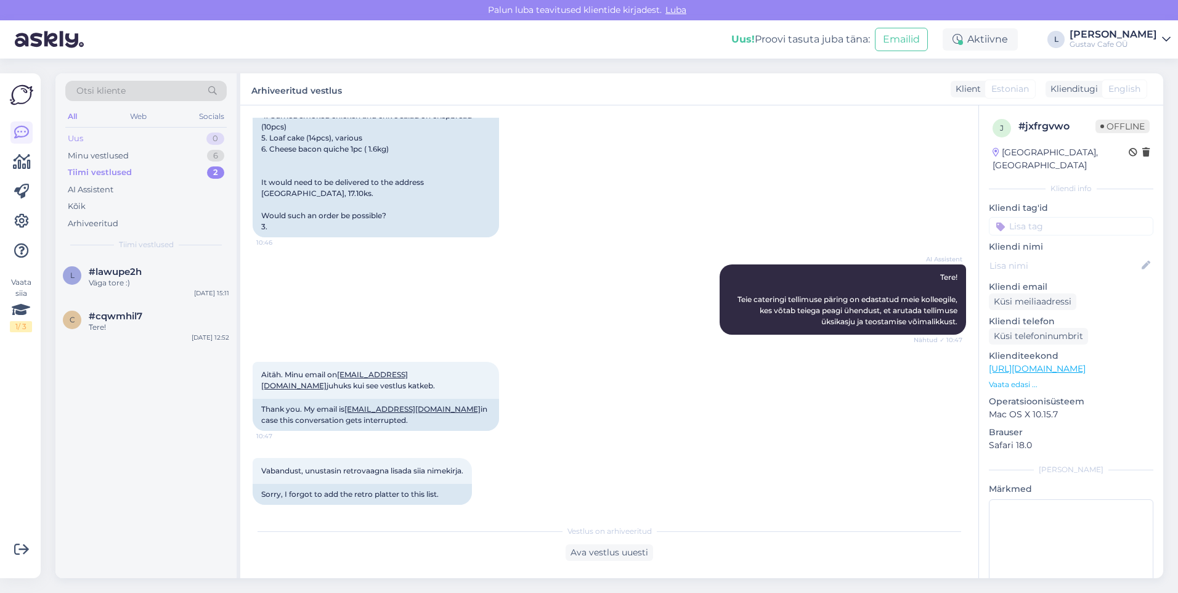
click at [123, 139] on div "Uus 0" at bounding box center [145, 138] width 161 height 17
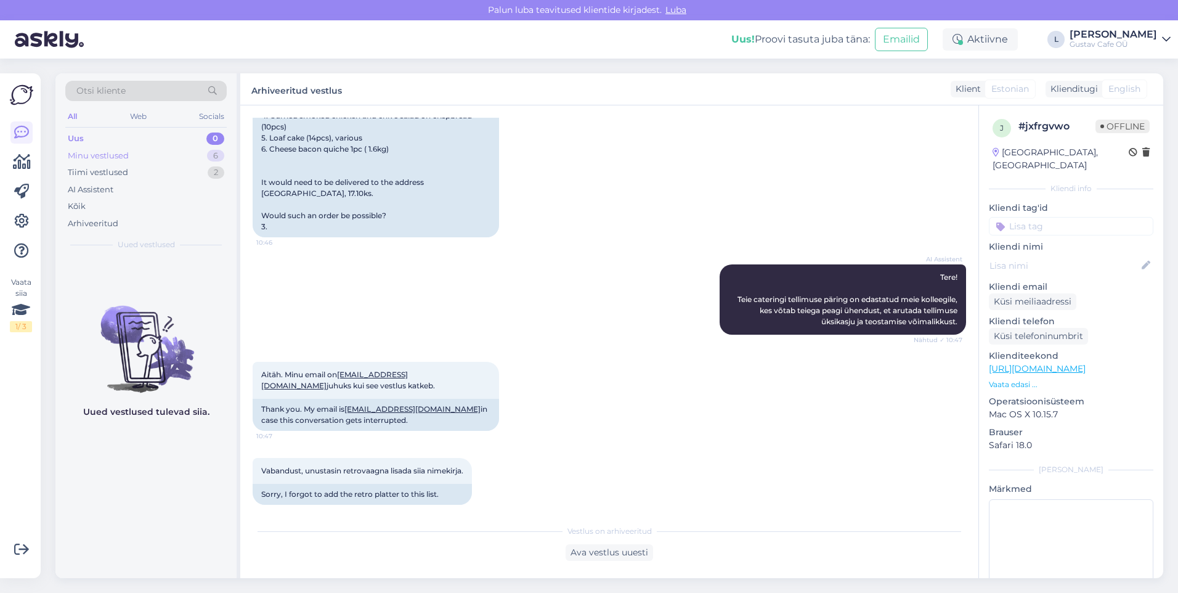
click at [142, 155] on div "Minu vestlused 6" at bounding box center [145, 155] width 161 height 17
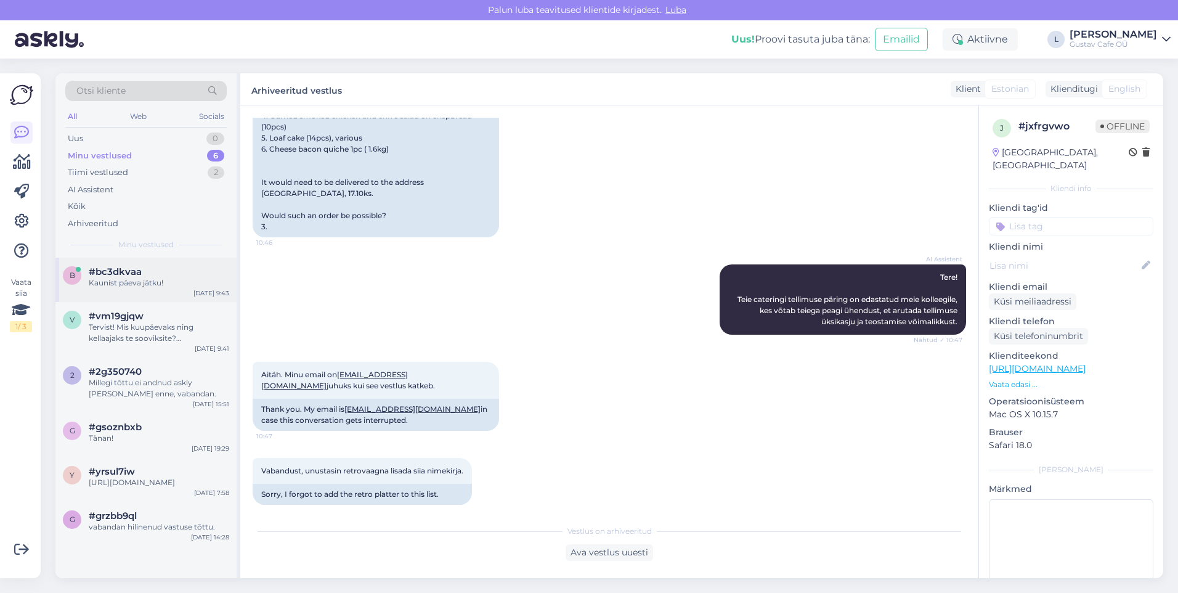
click at [150, 275] on div "#bc3dkvaa" at bounding box center [159, 271] width 141 height 11
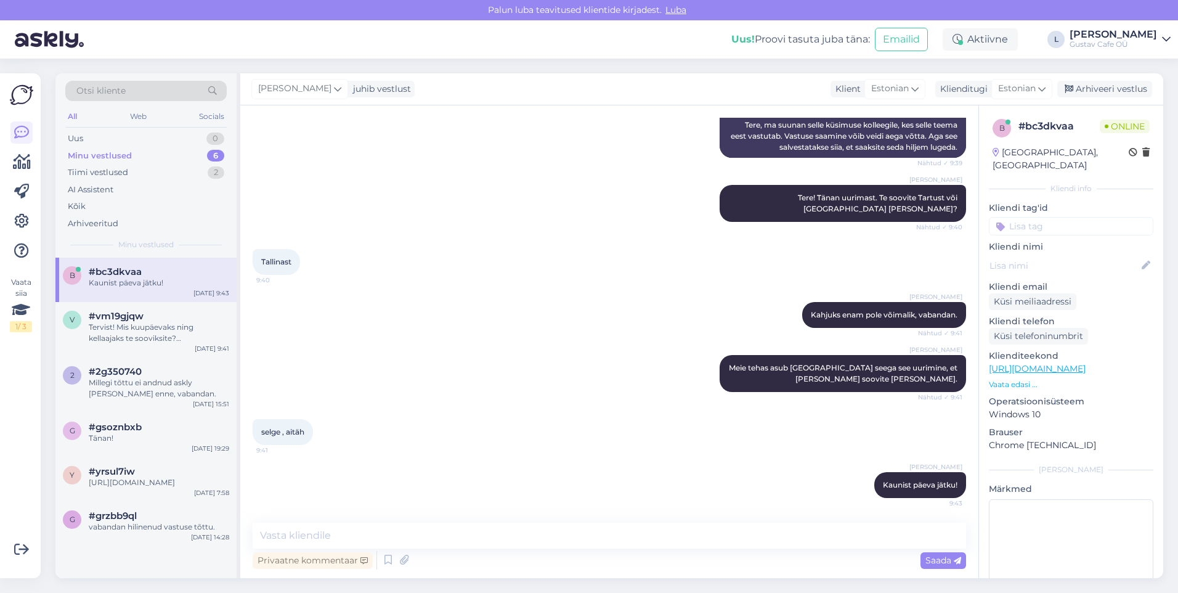
click at [583, 414] on div "selge , aitäh 9:41" at bounding box center [610, 432] width 714 height 53
click at [161, 540] on div "g #grzbb9ql vabandan hilinenud vastuse tõttu. [DATE] 14:28" at bounding box center [145, 524] width 181 height 44
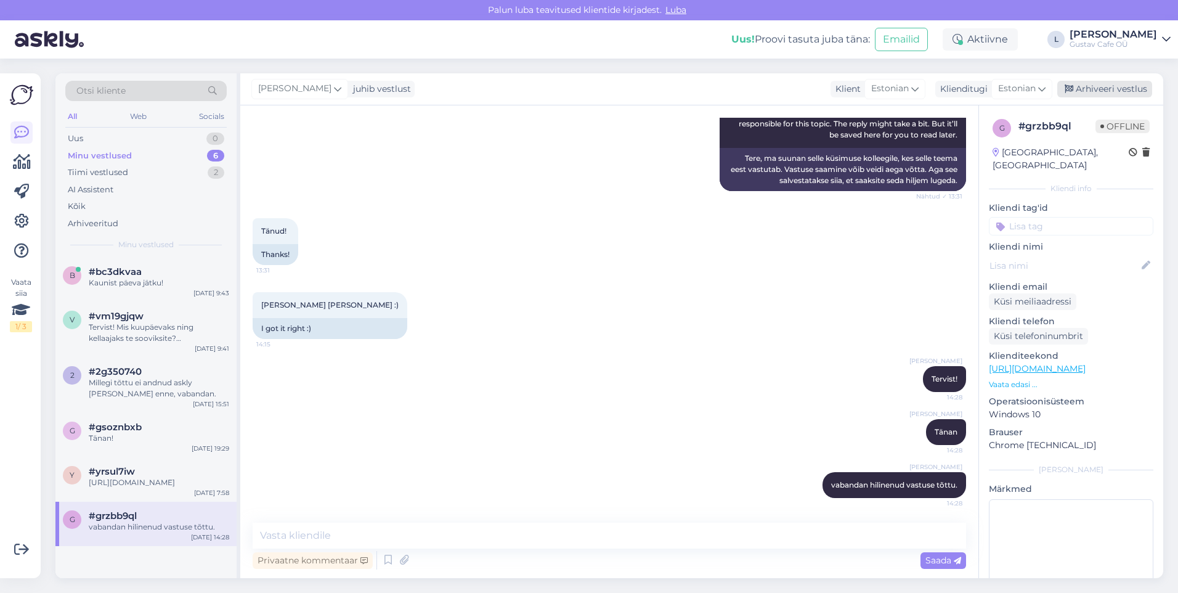
click at [1077, 96] on div "Arhiveeri vestlus" at bounding box center [1105, 89] width 95 height 17
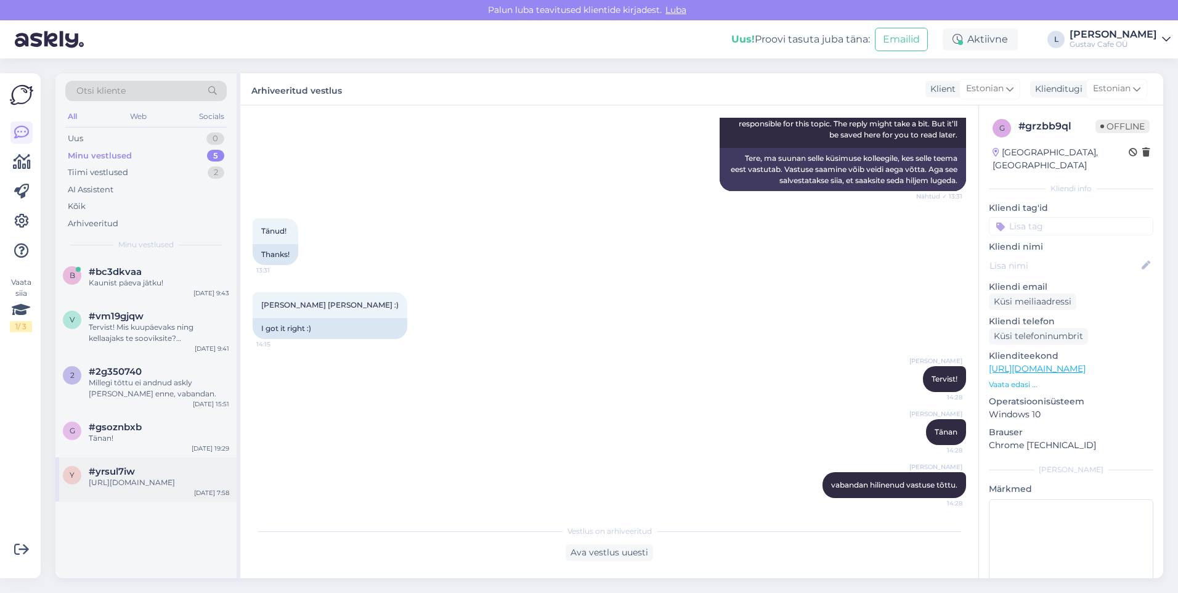
click at [176, 486] on div "[URL][DOMAIN_NAME]" at bounding box center [159, 482] width 141 height 11
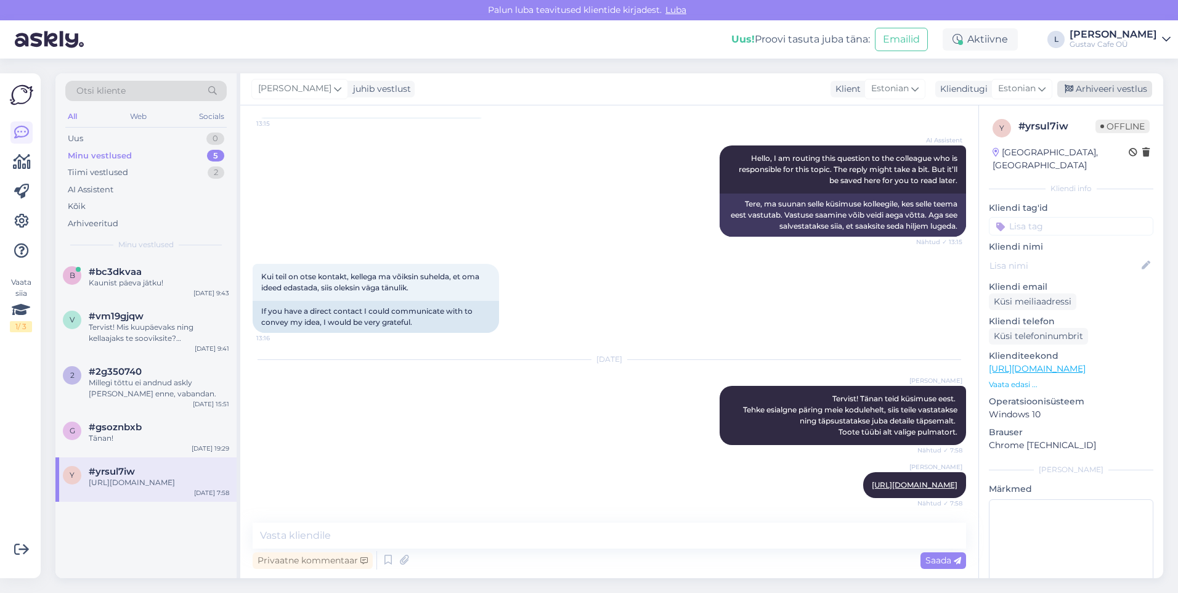
click at [1122, 86] on div "Arhiveeri vestlus" at bounding box center [1105, 89] width 95 height 17
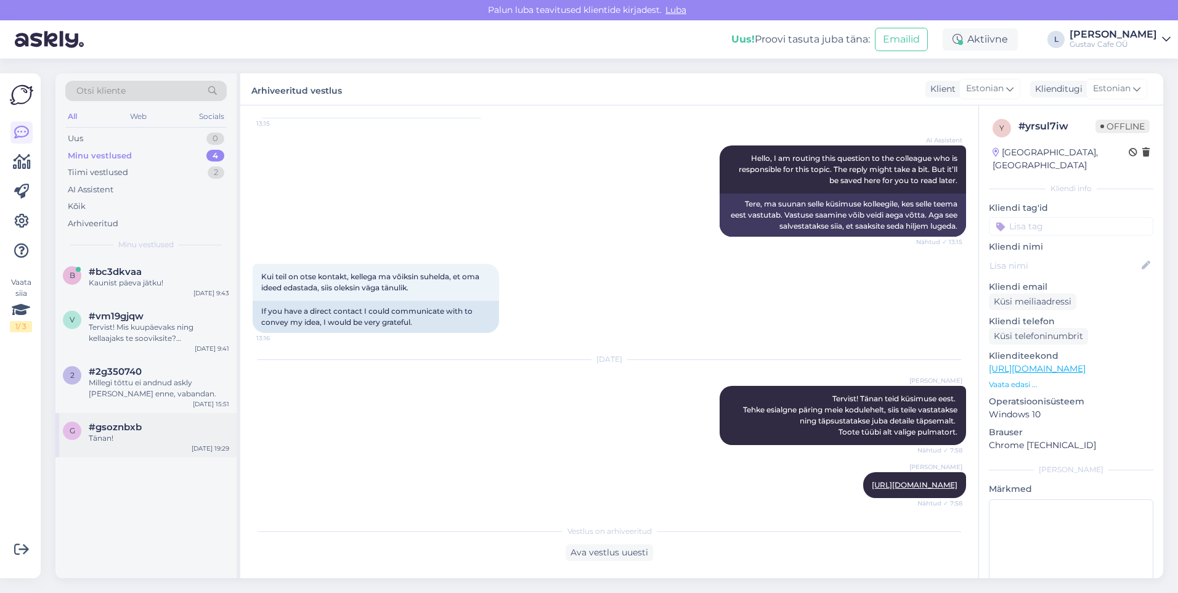
click at [189, 422] on div "g #gsoznbxb Tänan! [DATE] 19:29" at bounding box center [145, 435] width 181 height 44
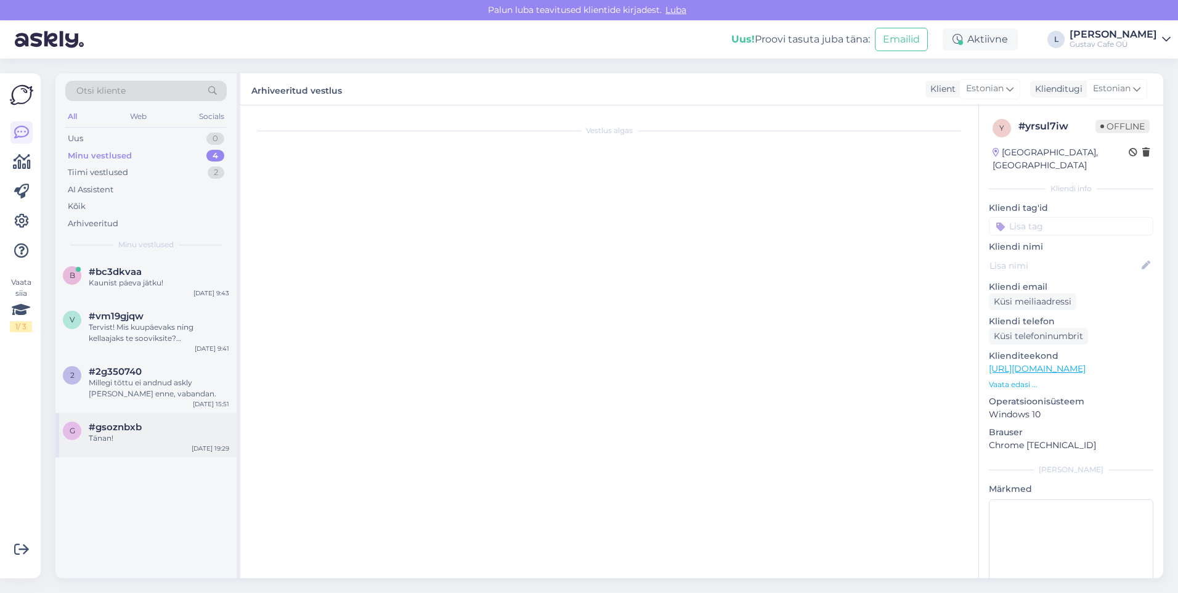
scroll to position [12, 0]
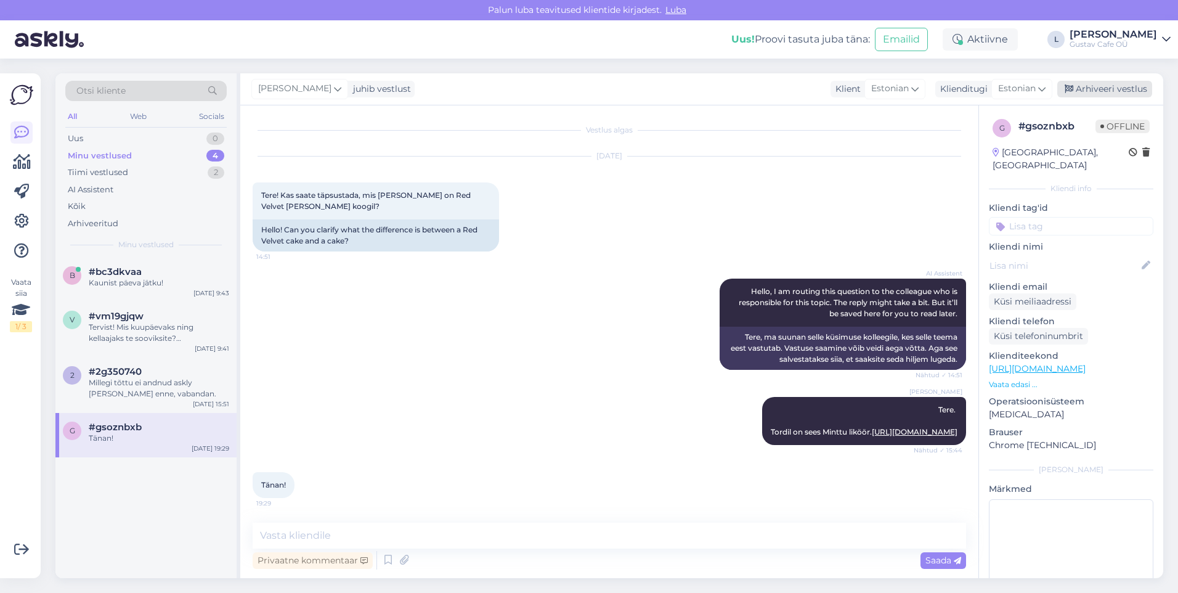
click at [1120, 94] on div "Arhiveeri vestlus" at bounding box center [1105, 89] width 95 height 17
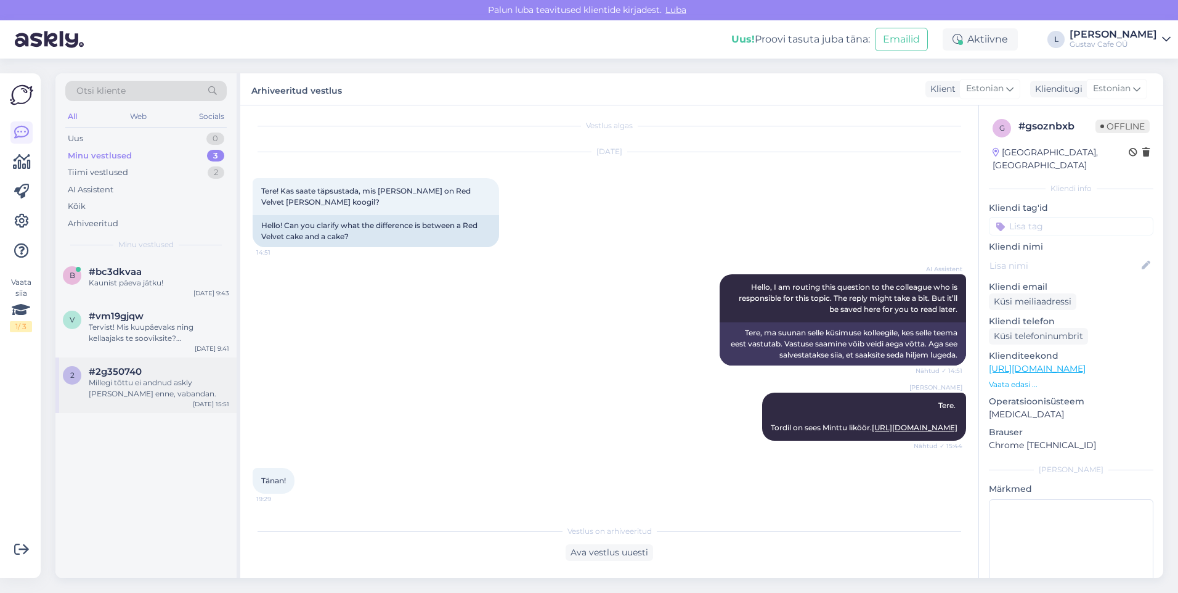
click at [129, 391] on div "Millegi tõttu ei andnud askly [PERSON_NAME] enne, vabandan." at bounding box center [159, 388] width 141 height 22
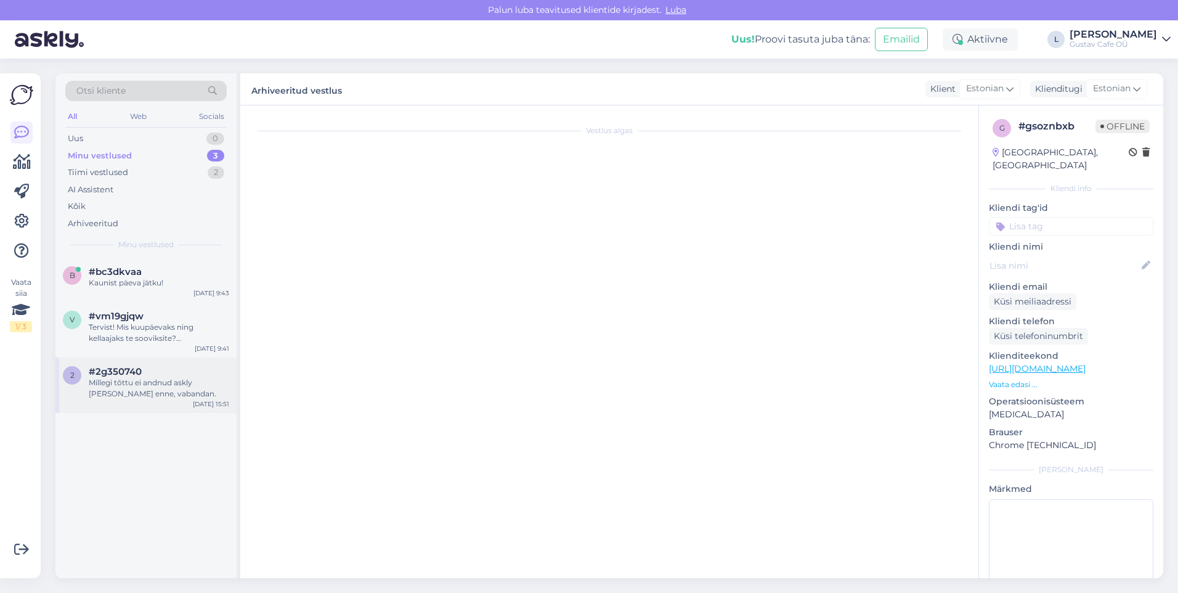
scroll to position [107, 0]
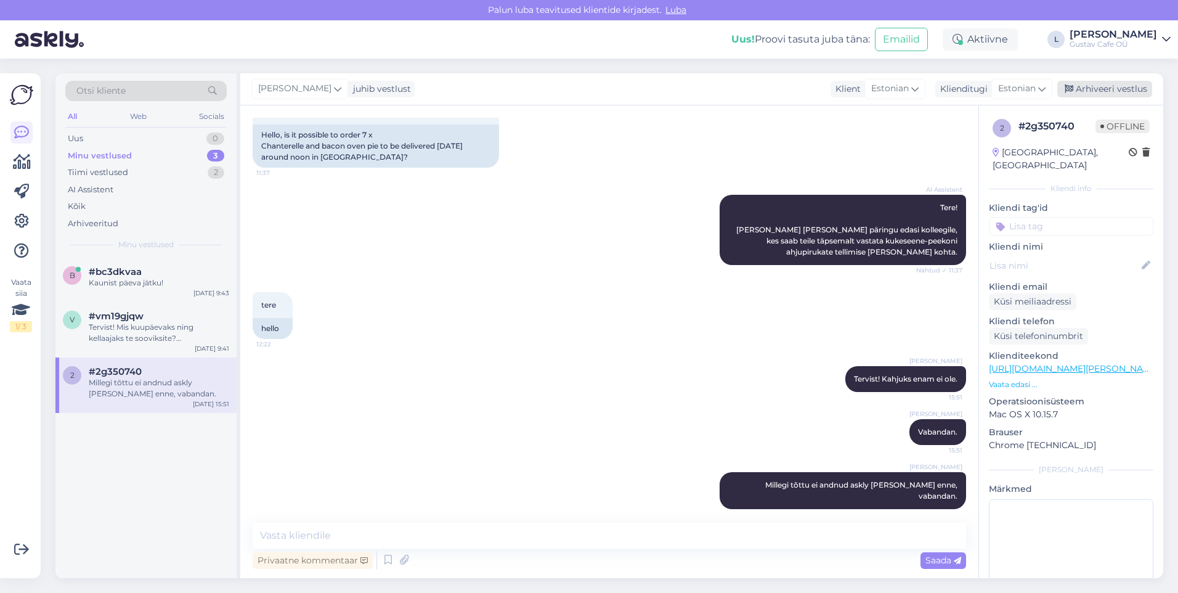
click at [1117, 88] on div "Arhiveeri vestlus" at bounding box center [1105, 89] width 95 height 17
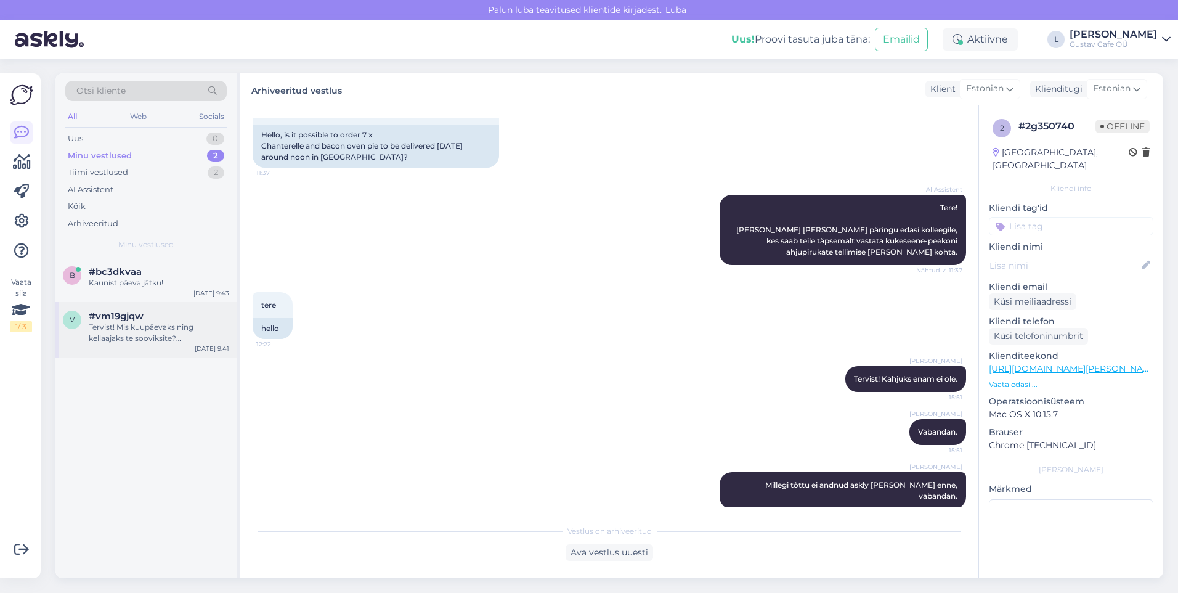
click at [158, 324] on div "Tervist! Mis kuupäevaks ning kellaajaks te sooviksite? Transpordihind on 0,79 E…" at bounding box center [159, 333] width 141 height 22
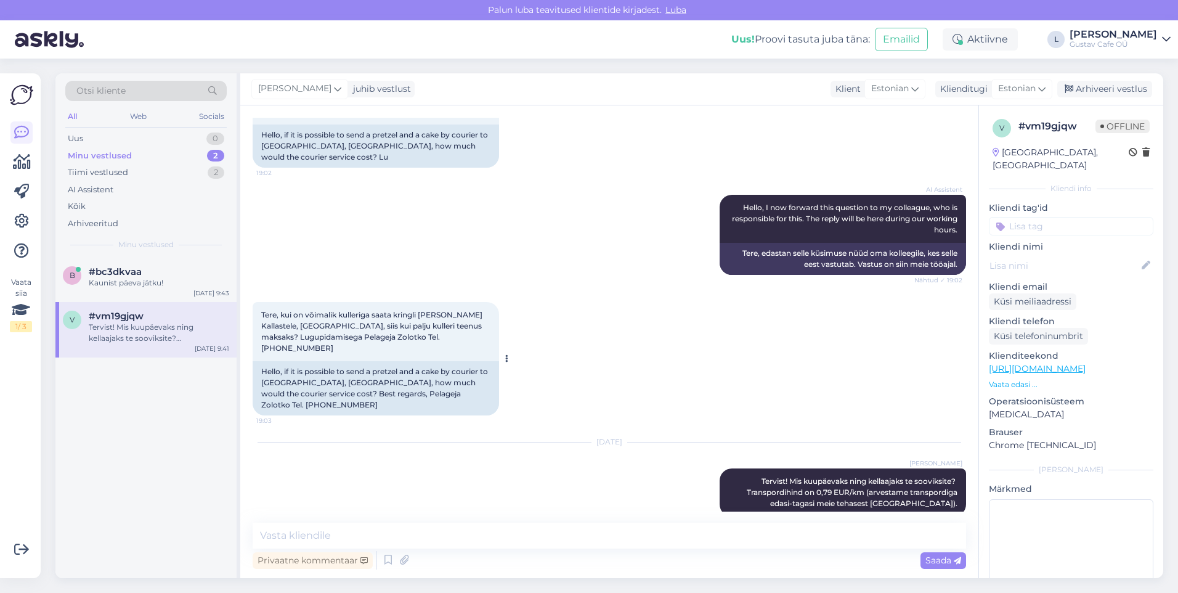
scroll to position [92, 0]
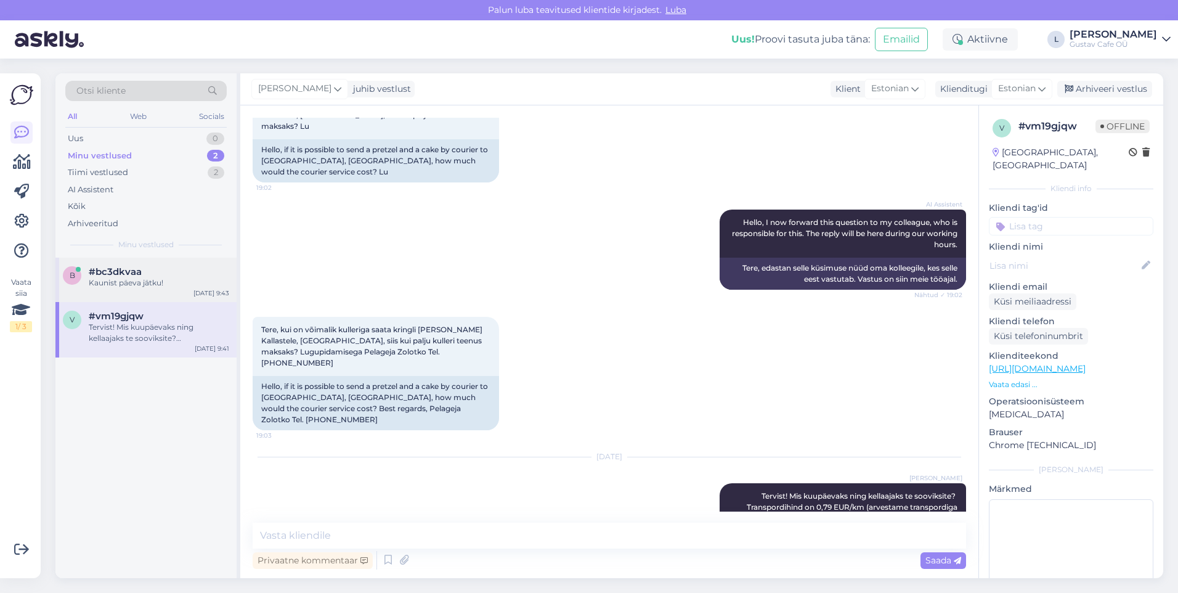
click at [125, 268] on span "#bc3dkvaa" at bounding box center [115, 271] width 53 height 11
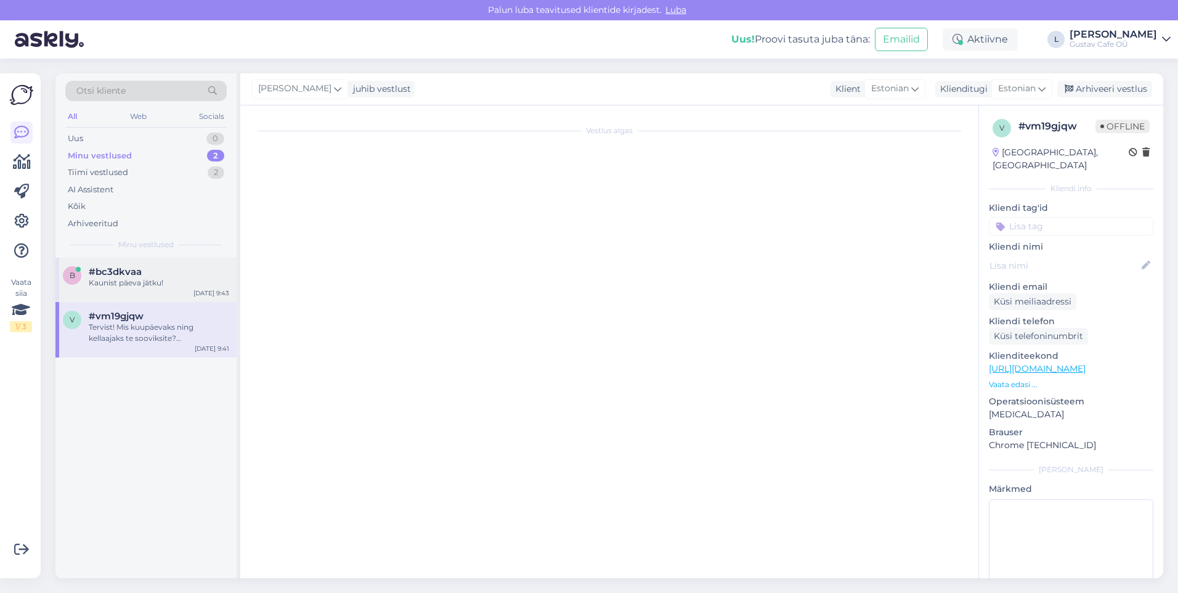
scroll to position [190, 0]
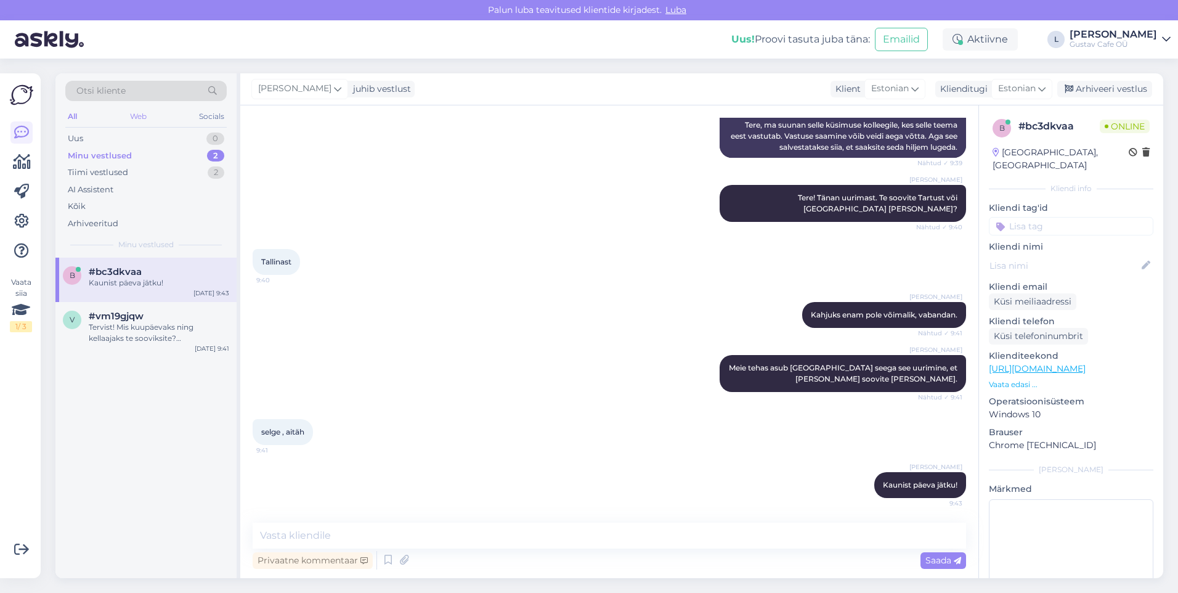
click at [135, 119] on div "Web" at bounding box center [139, 116] width 22 height 16
click at [108, 133] on div "Uus 0" at bounding box center [145, 138] width 161 height 17
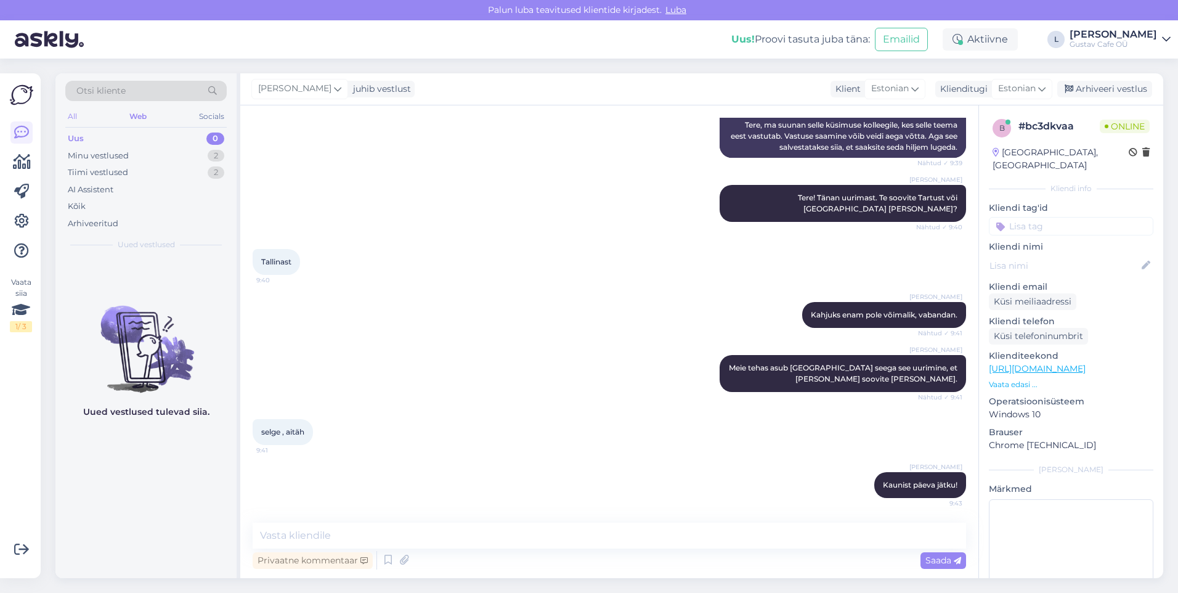
click at [70, 117] on div "All" at bounding box center [72, 116] width 14 height 16
